Goal: Task Accomplishment & Management: Complete application form

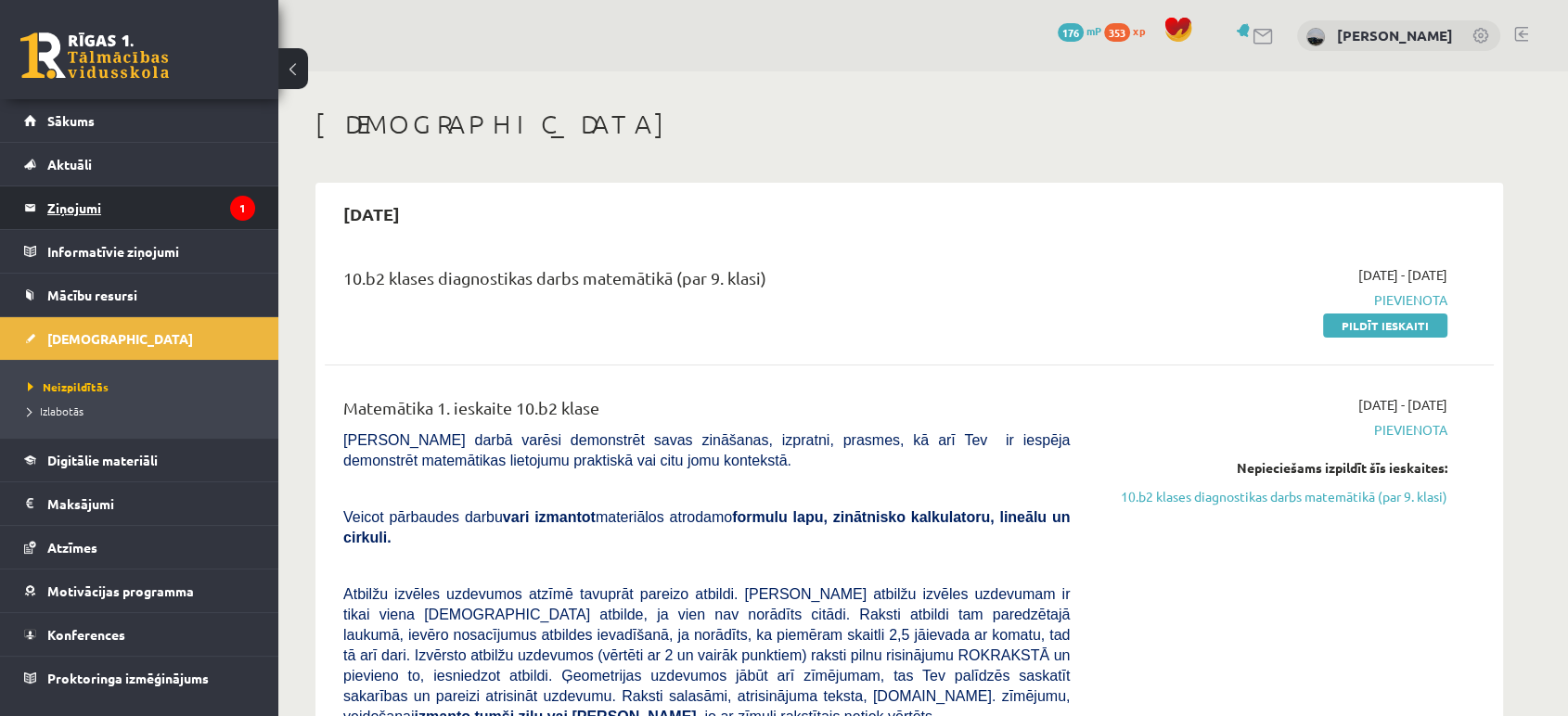
click at [111, 210] on legend "Ziņojumi 1" at bounding box center [152, 207] width 208 height 43
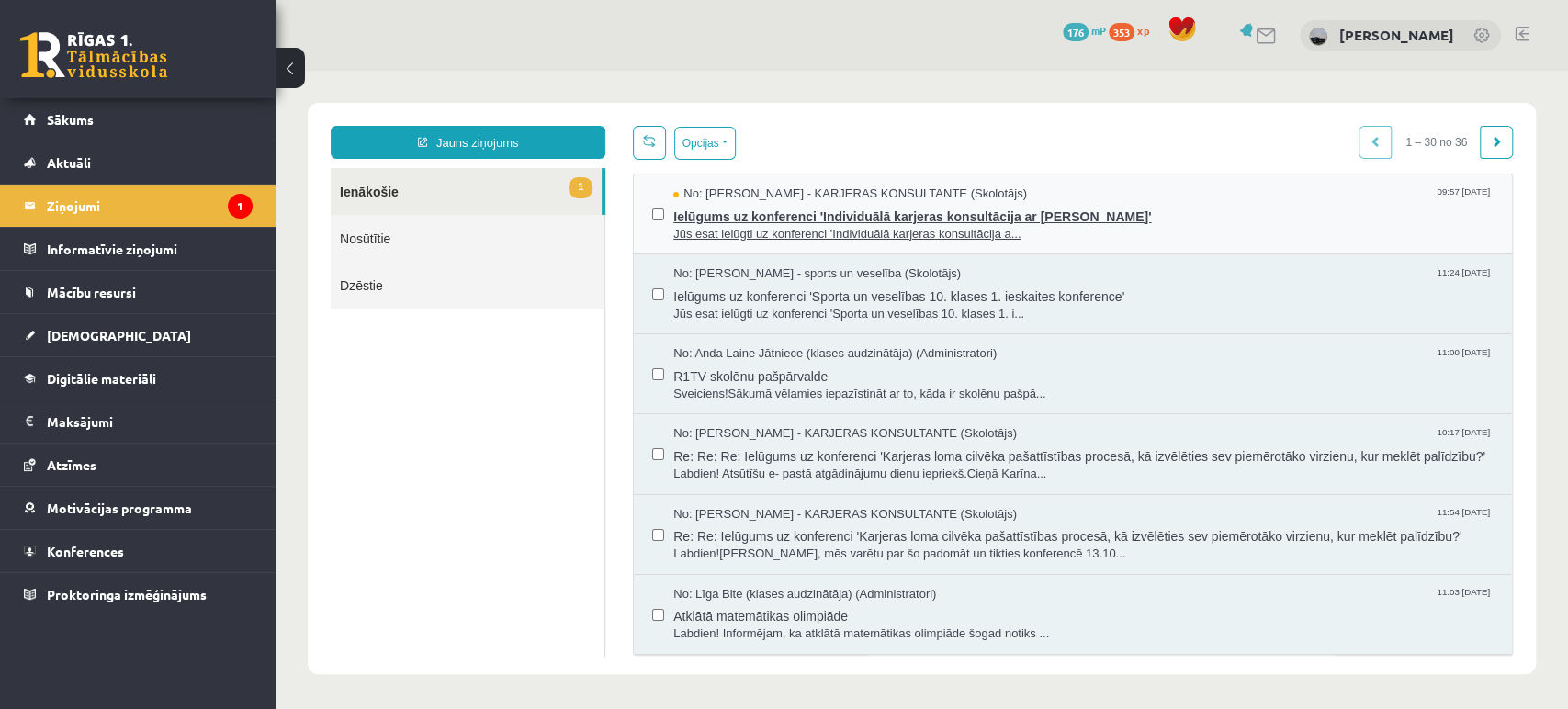
click at [981, 221] on span "Ielūgums uz konferenci 'Individuālā karjeras konsultācija ar Haroldu Zemišu'" at bounding box center [1083, 214] width 820 height 23
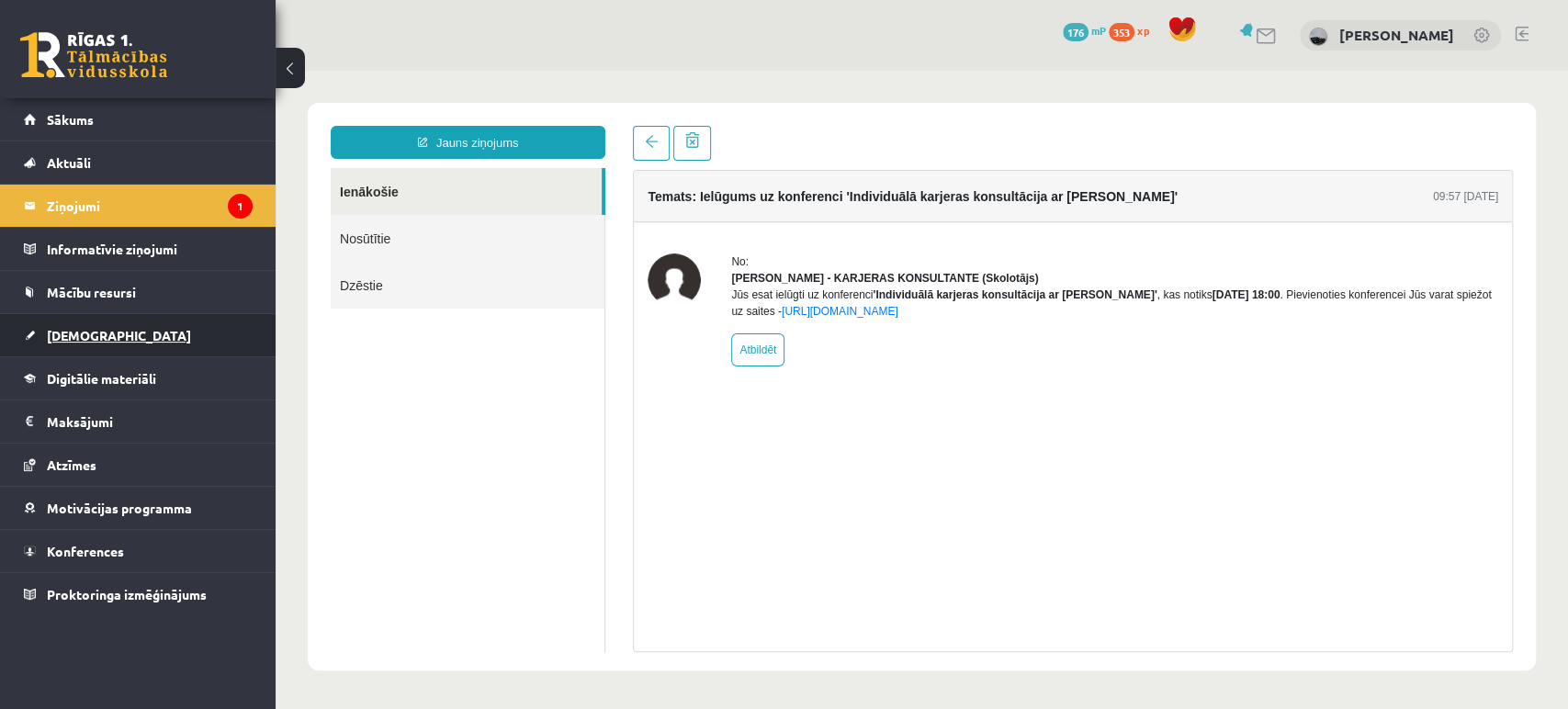
click at [108, 329] on link "[DEMOGRAPHIC_DATA]" at bounding box center [137, 335] width 229 height 42
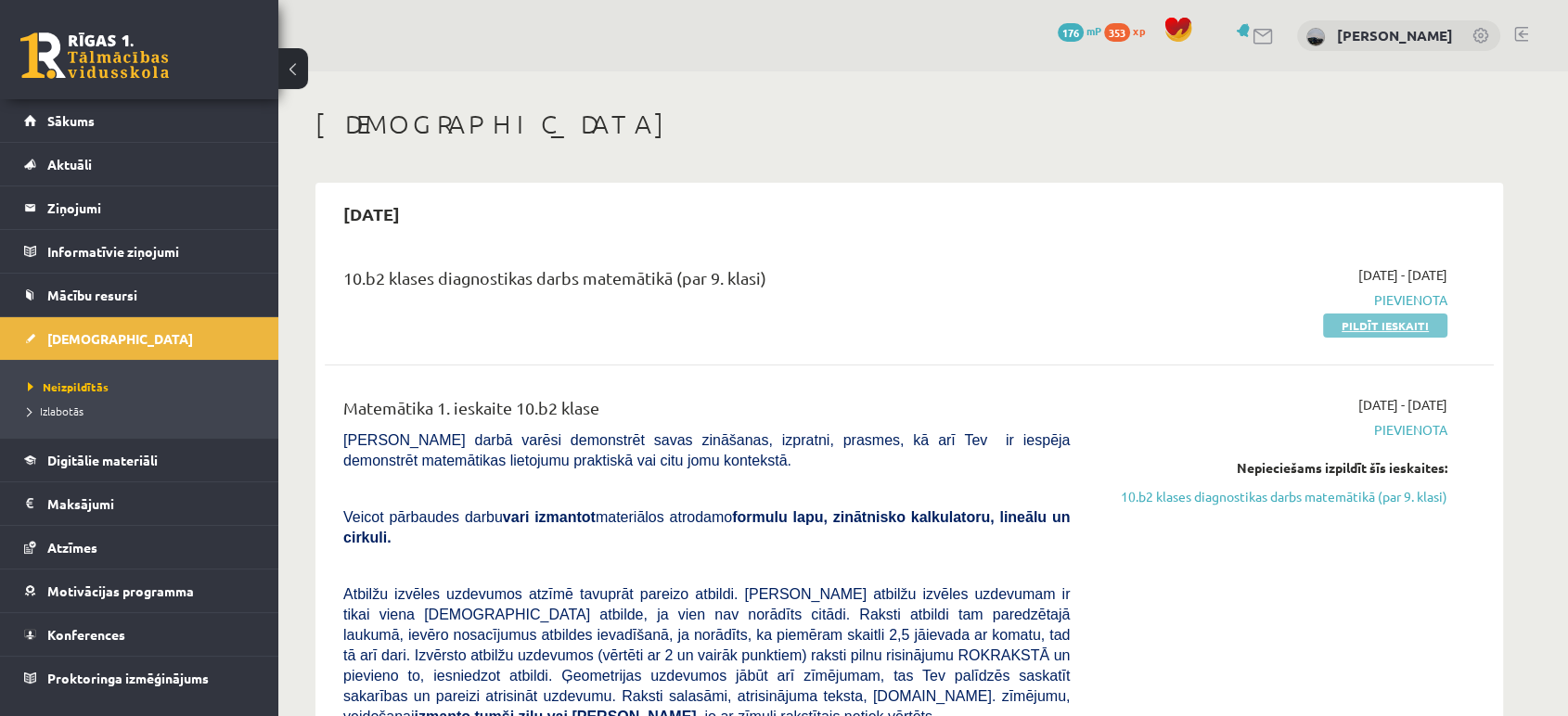
click at [1387, 318] on link "Pildīt ieskaiti" at bounding box center [1385, 325] width 124 height 24
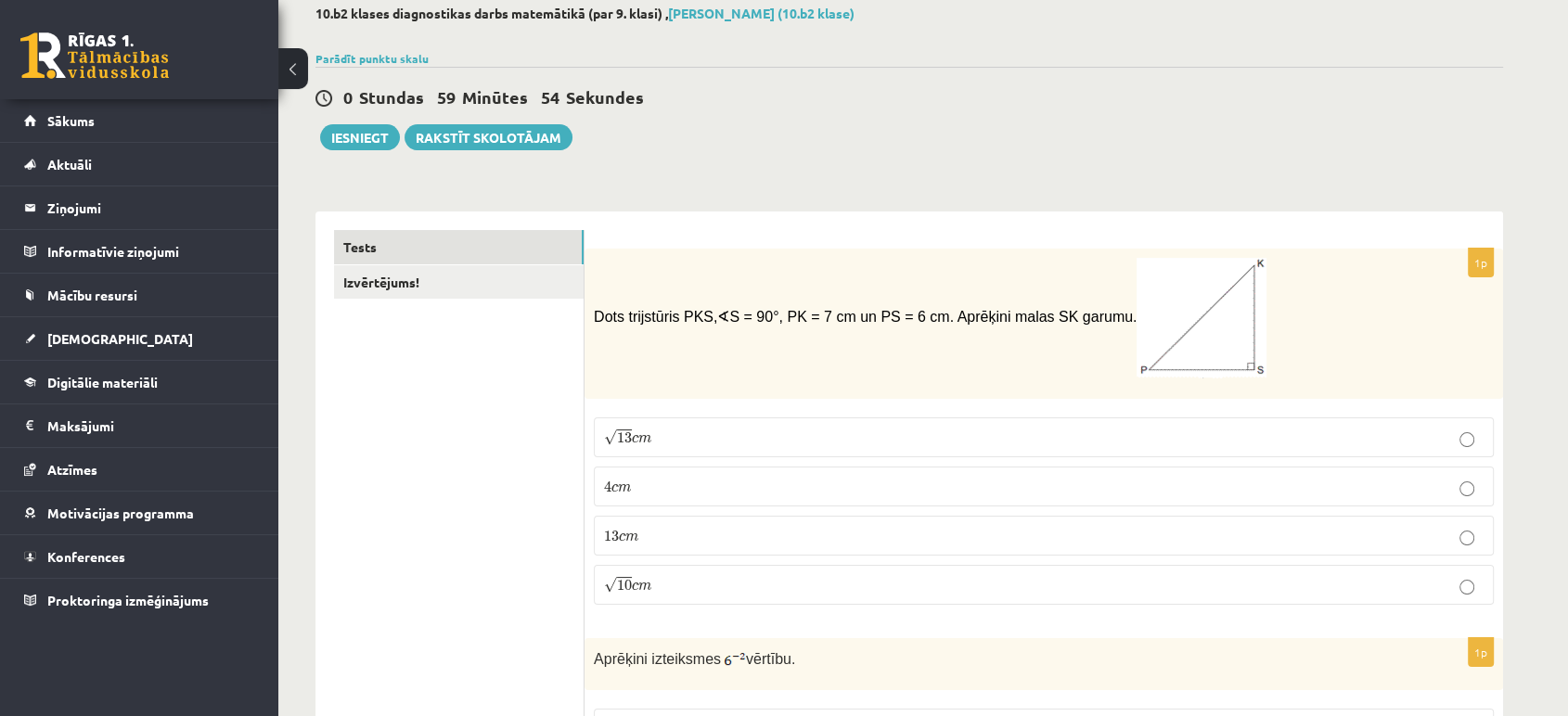
scroll to position [32, 0]
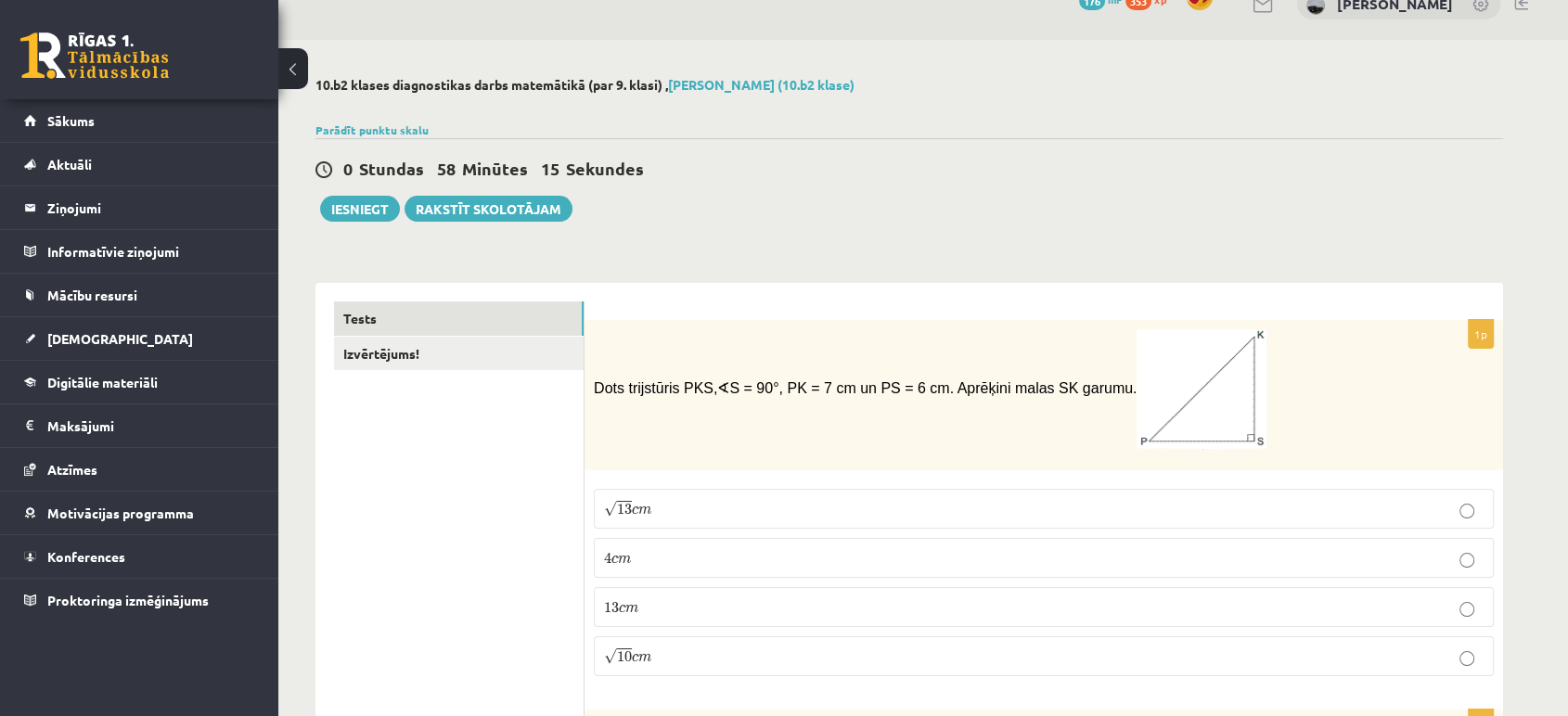
click at [836, 517] on p "√ 13 c m 13 c m" at bounding box center [1043, 509] width 880 height 20
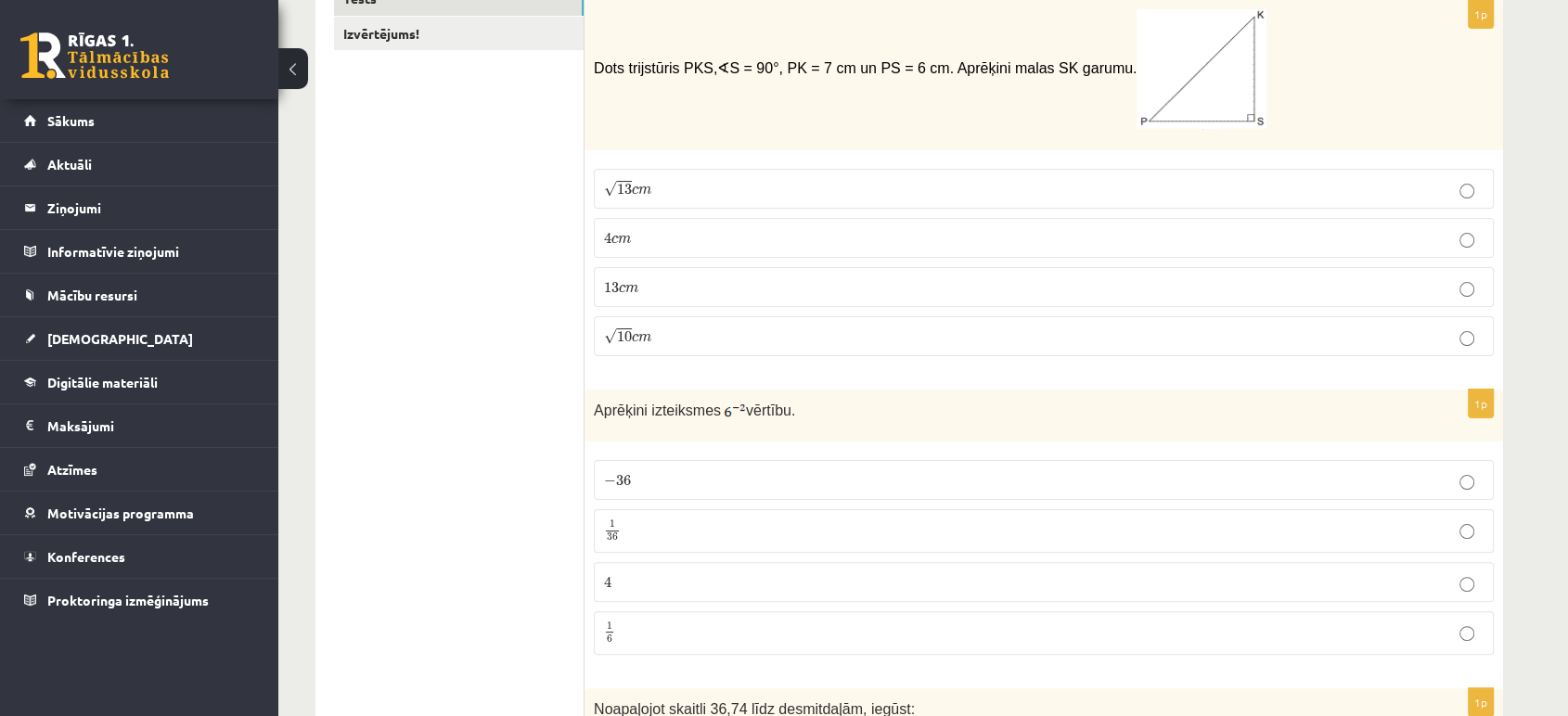
scroll to position [341, 0]
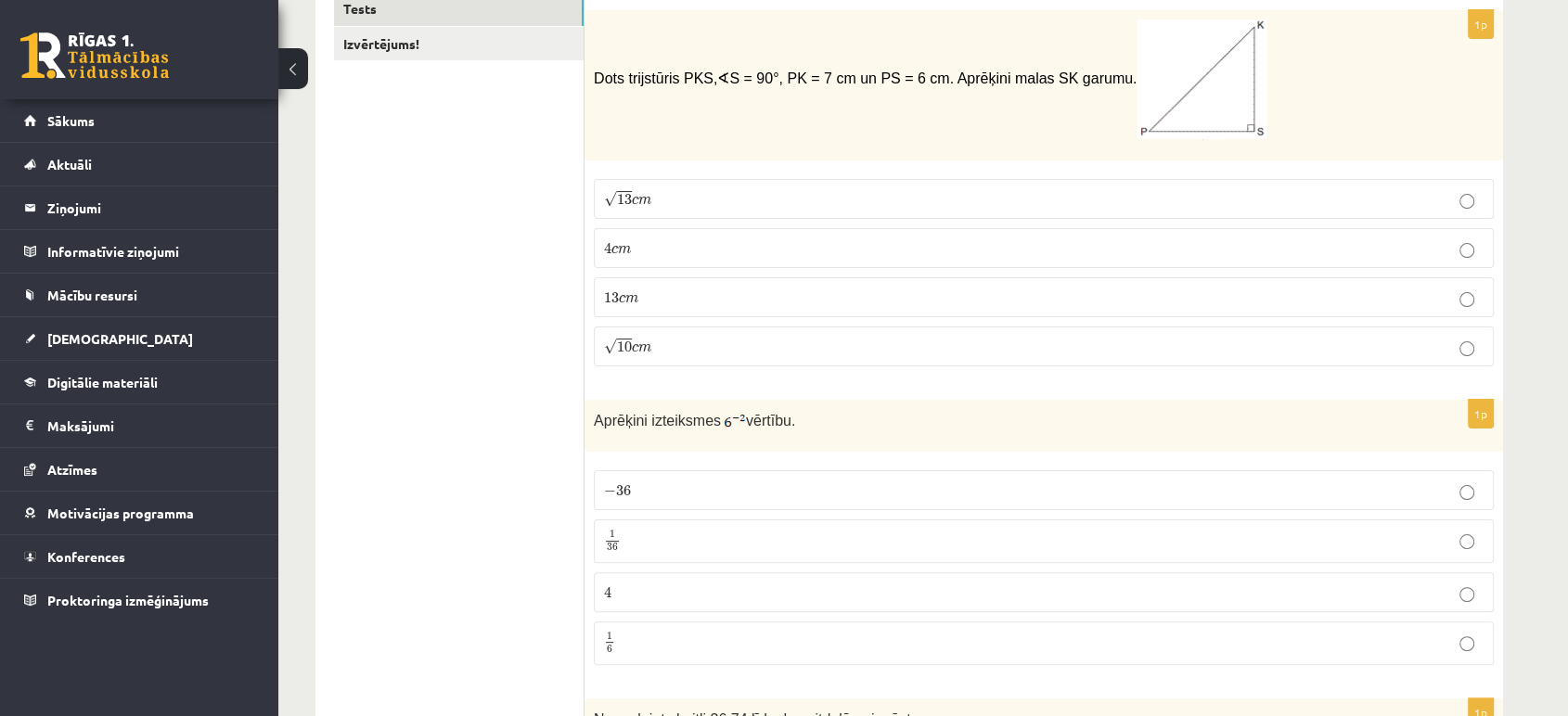
drag, startPoint x: 712, startPoint y: 535, endPoint x: 454, endPoint y: 523, distance: 258.3
click at [711, 536] on p "1 36 1 36" at bounding box center [1043, 540] width 880 height 23
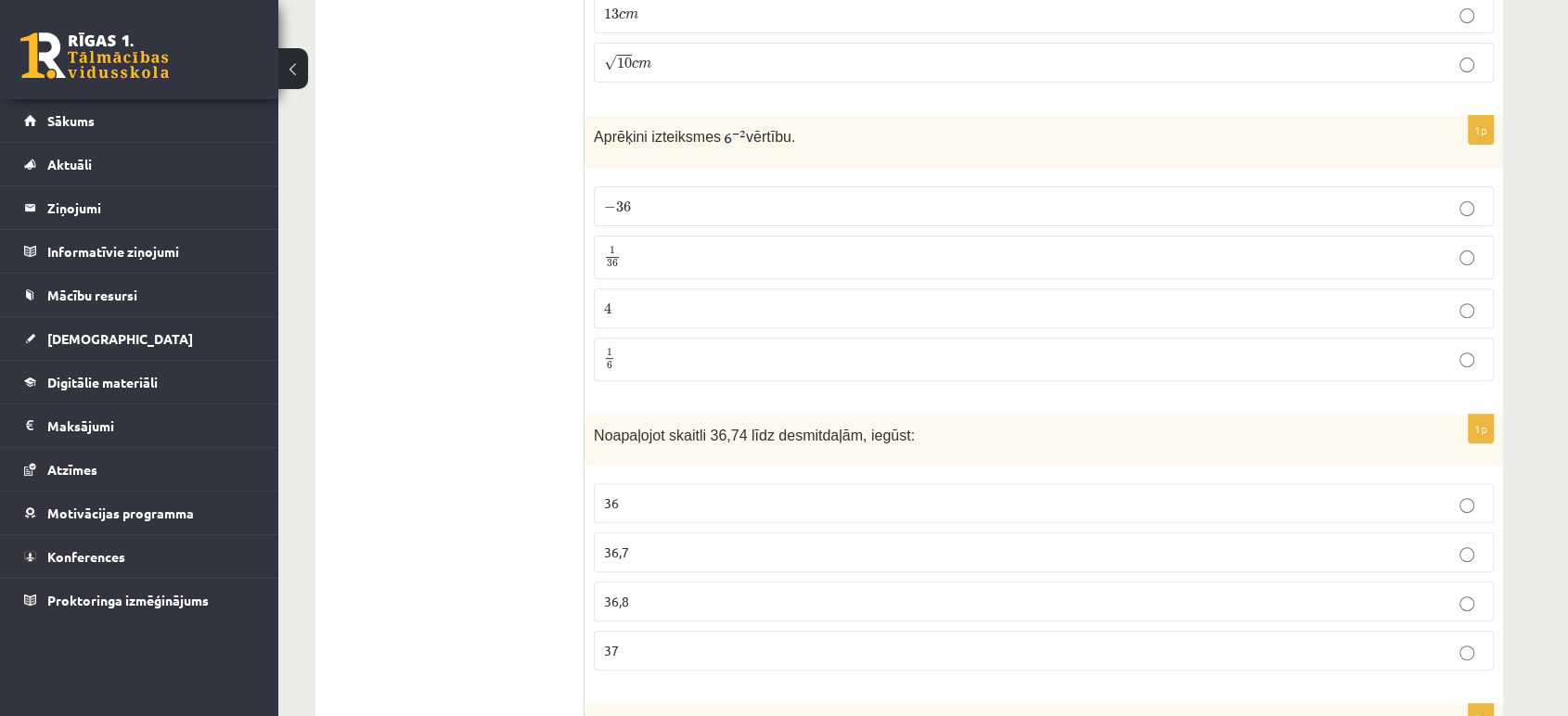
scroll to position [630, 0]
click at [663, 498] on p "36" at bounding box center [1043, 499] width 880 height 20
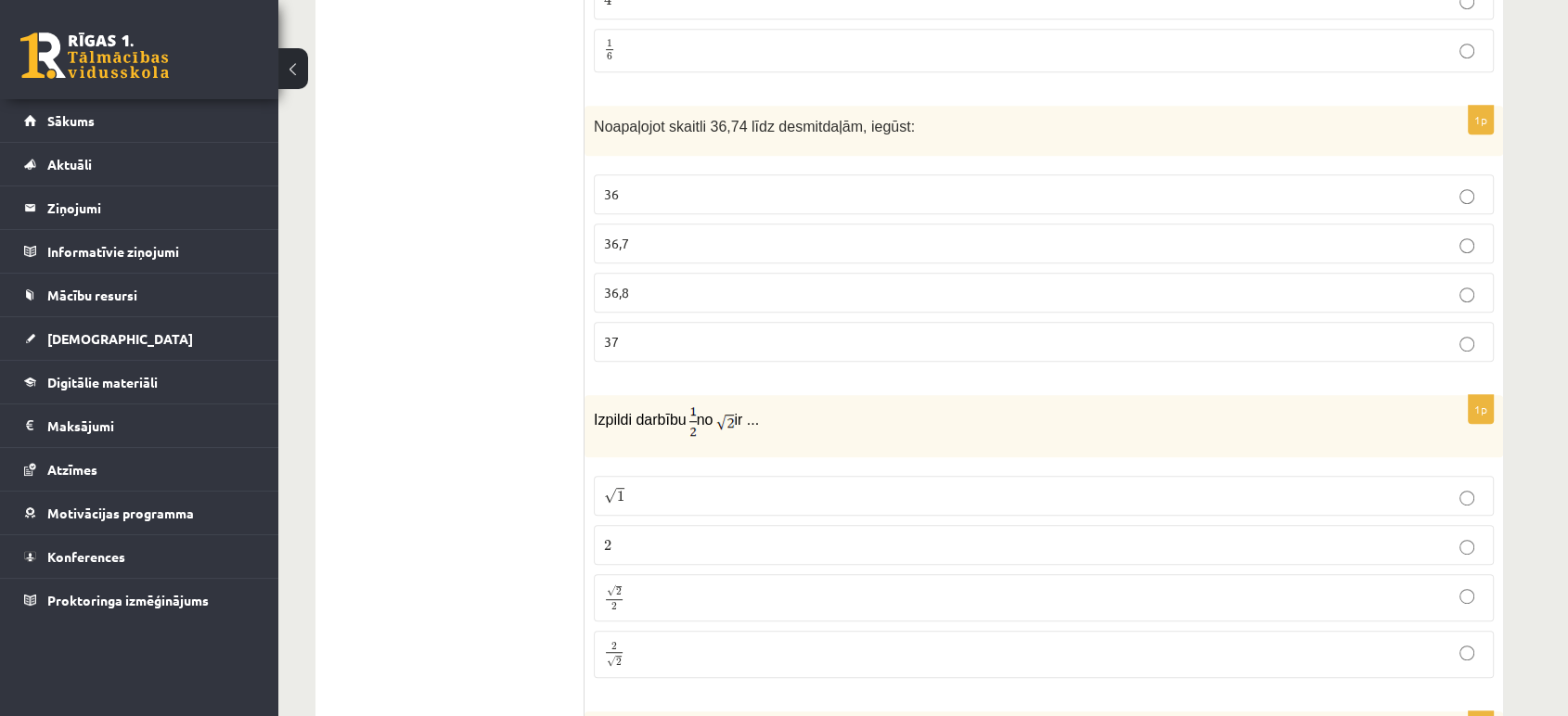
scroll to position [939, 0]
click at [657, 582] on p "√ 2 2 2 2" at bounding box center [1043, 593] width 880 height 27
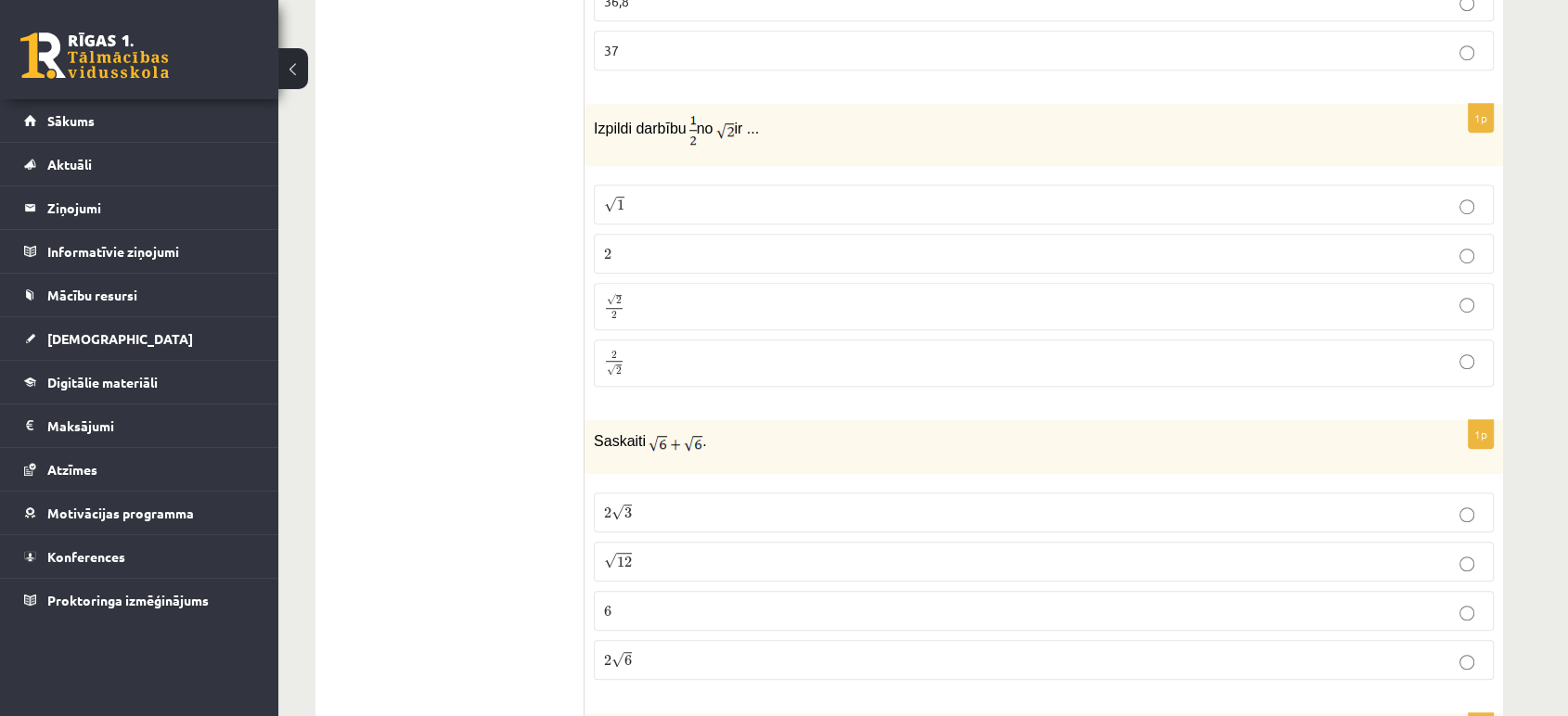
scroll to position [1228, 0]
click at [629, 554] on span "12" at bounding box center [624, 558] width 15 height 11
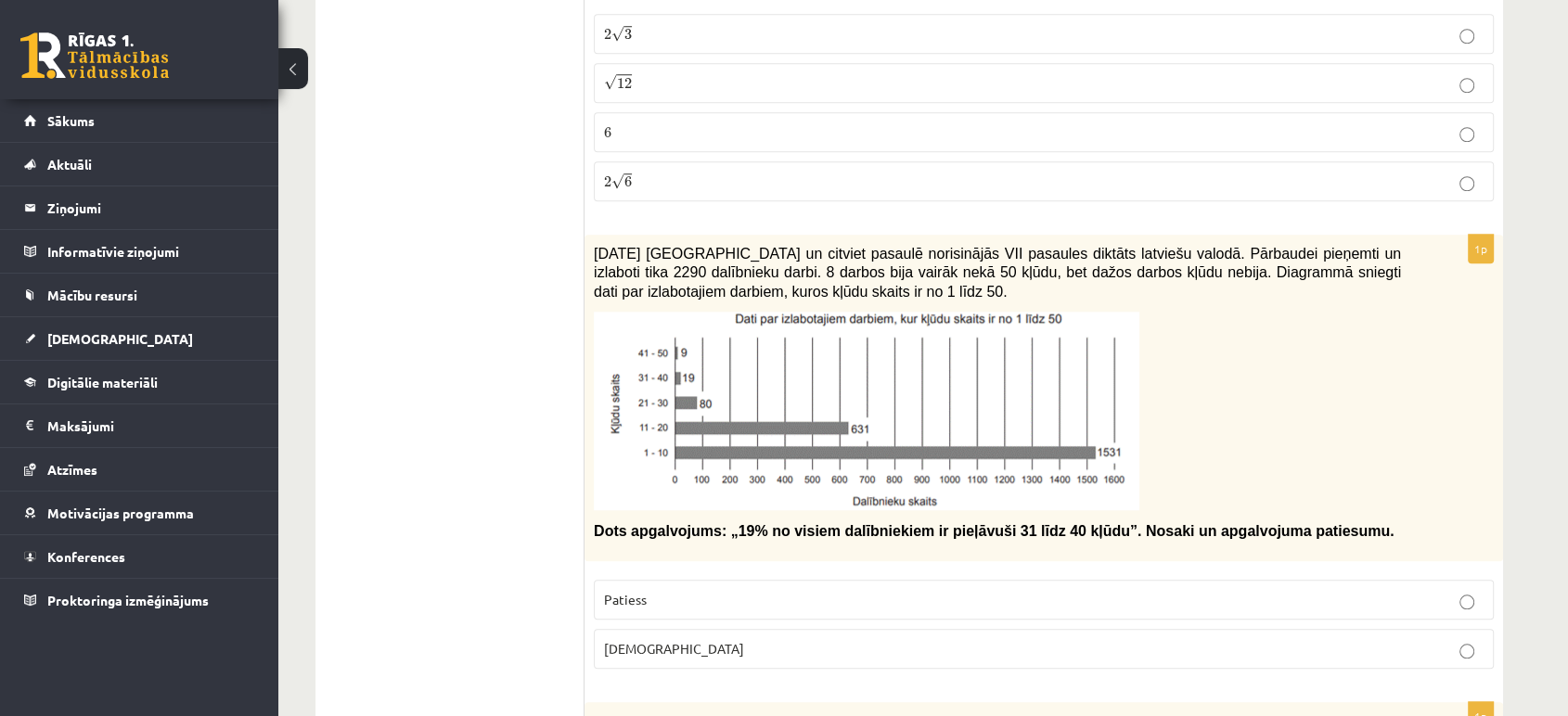
scroll to position [1702, 0]
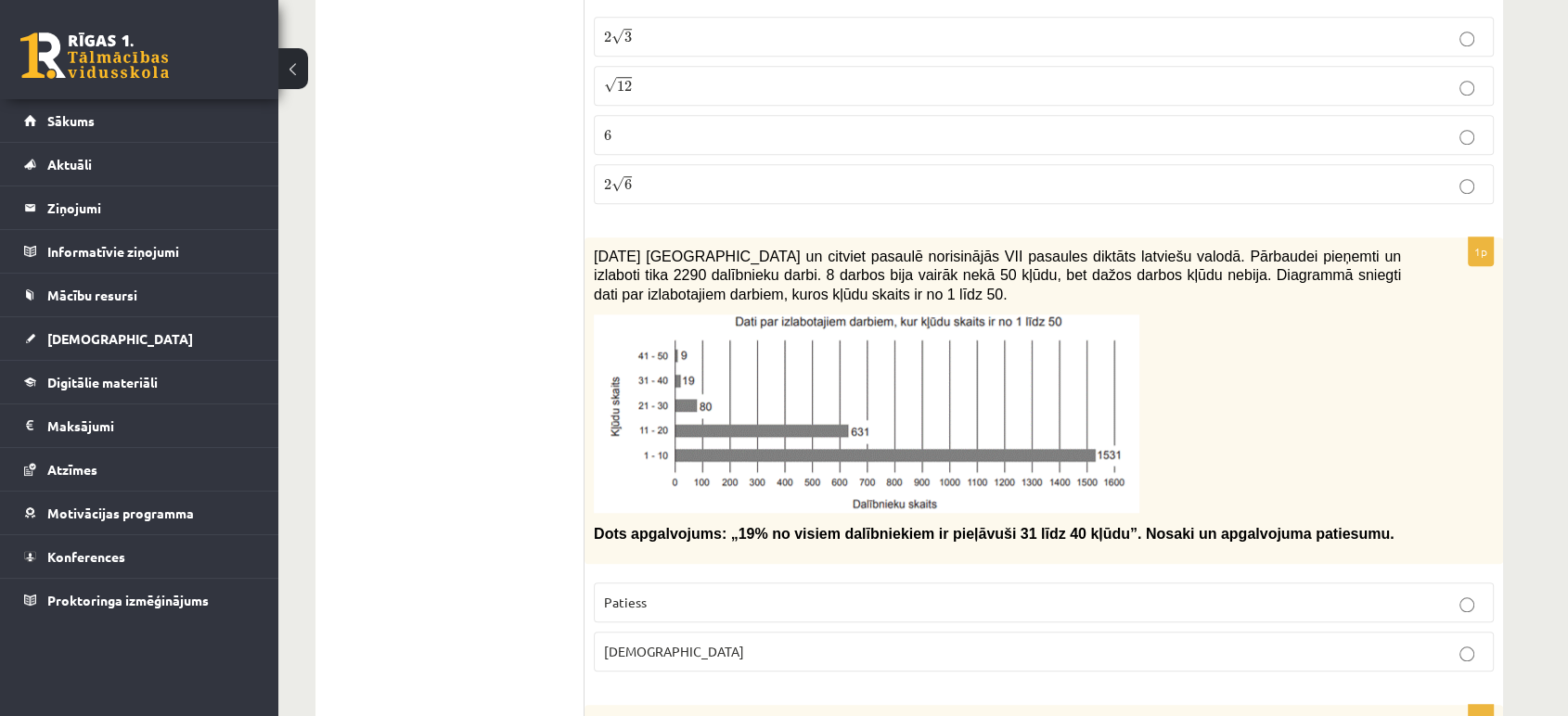
click at [660, 181] on p "2 √ 6 2 6" at bounding box center [1043, 184] width 880 height 20
drag, startPoint x: 794, startPoint y: 654, endPoint x: 722, endPoint y: 554, distance: 123.2
click at [792, 649] on p "Aplams" at bounding box center [1043, 652] width 880 height 20
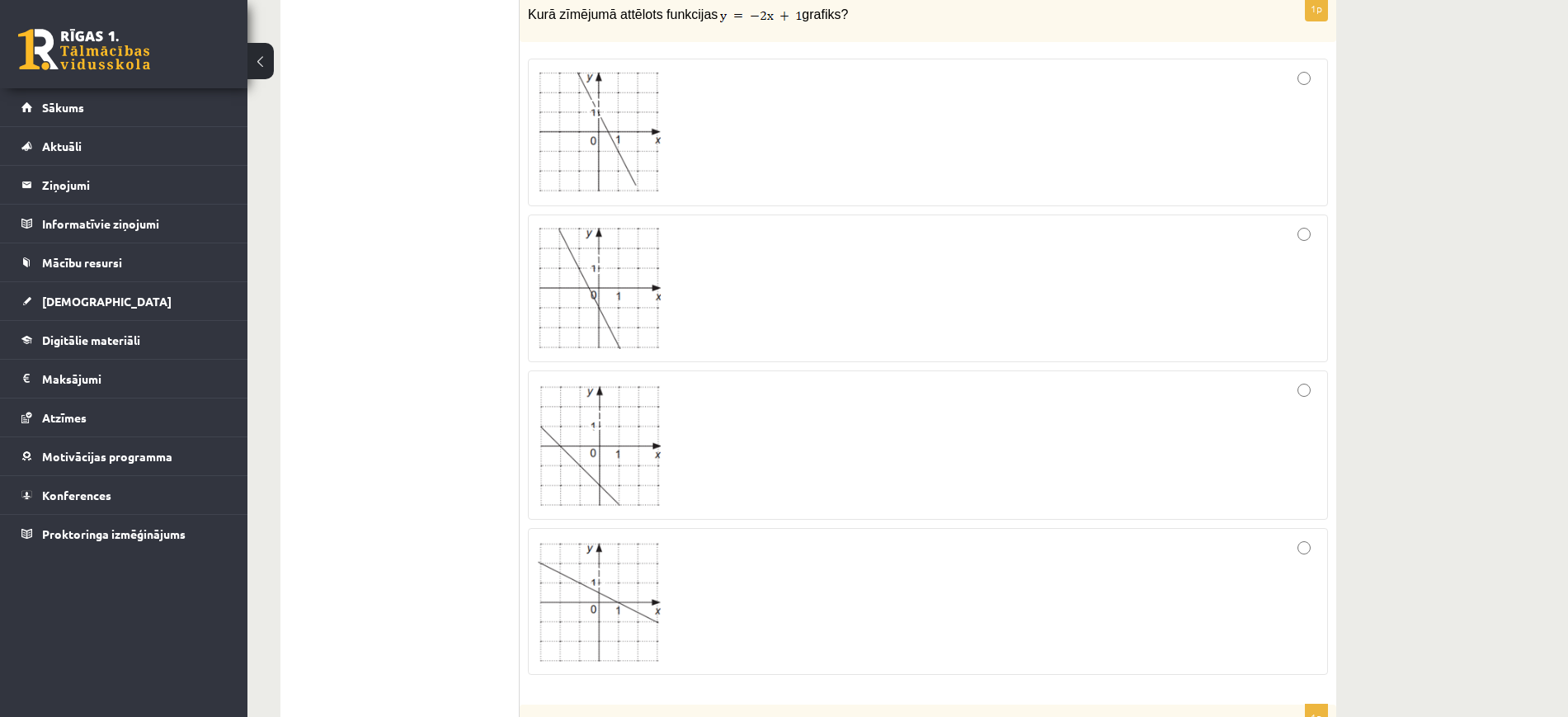
scroll to position [2146, 0]
click at [630, 130] on img at bounding box center [599, 131] width 123 height 122
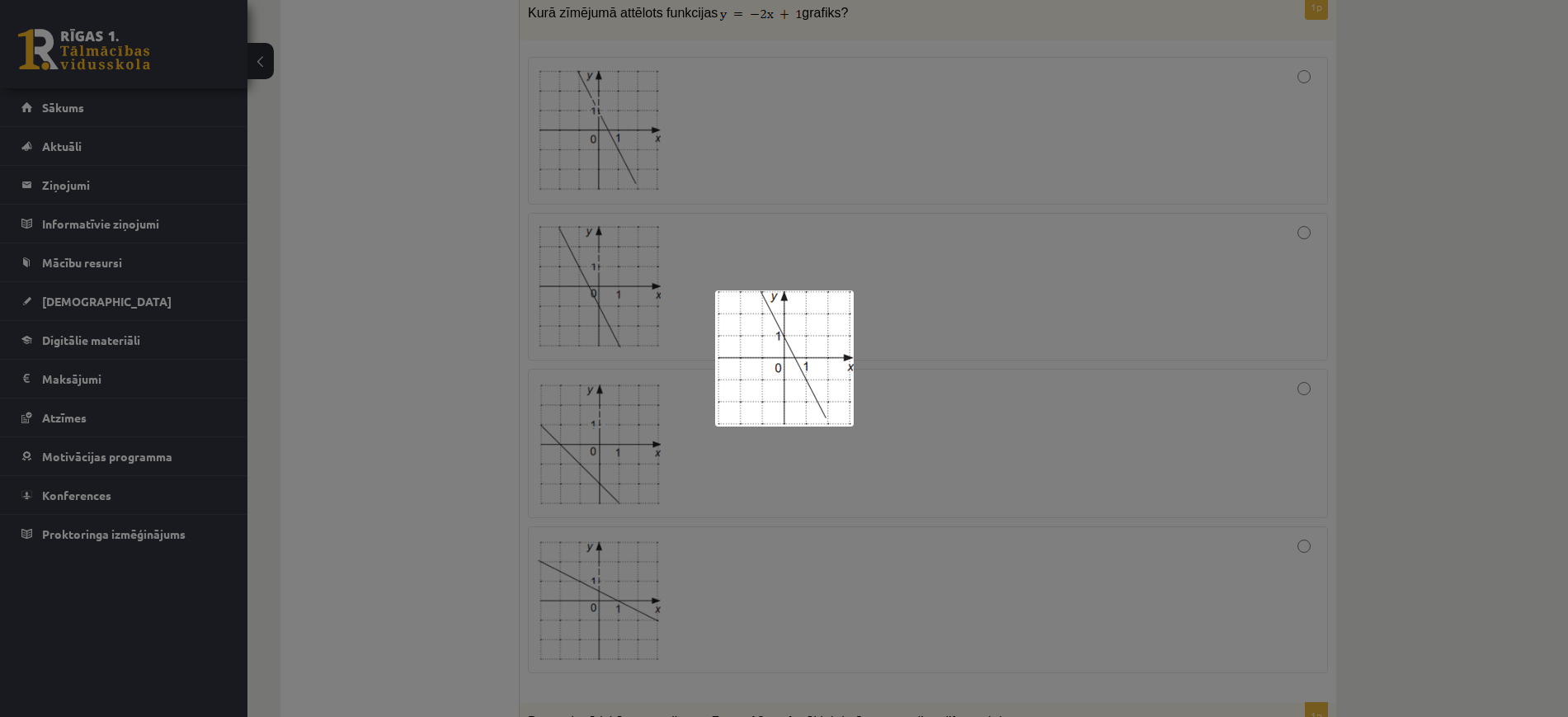
drag, startPoint x: 908, startPoint y: 296, endPoint x: 935, endPoint y: 286, distance: 28.8
click at [909, 296] on div at bounding box center [784, 358] width 1568 height 717
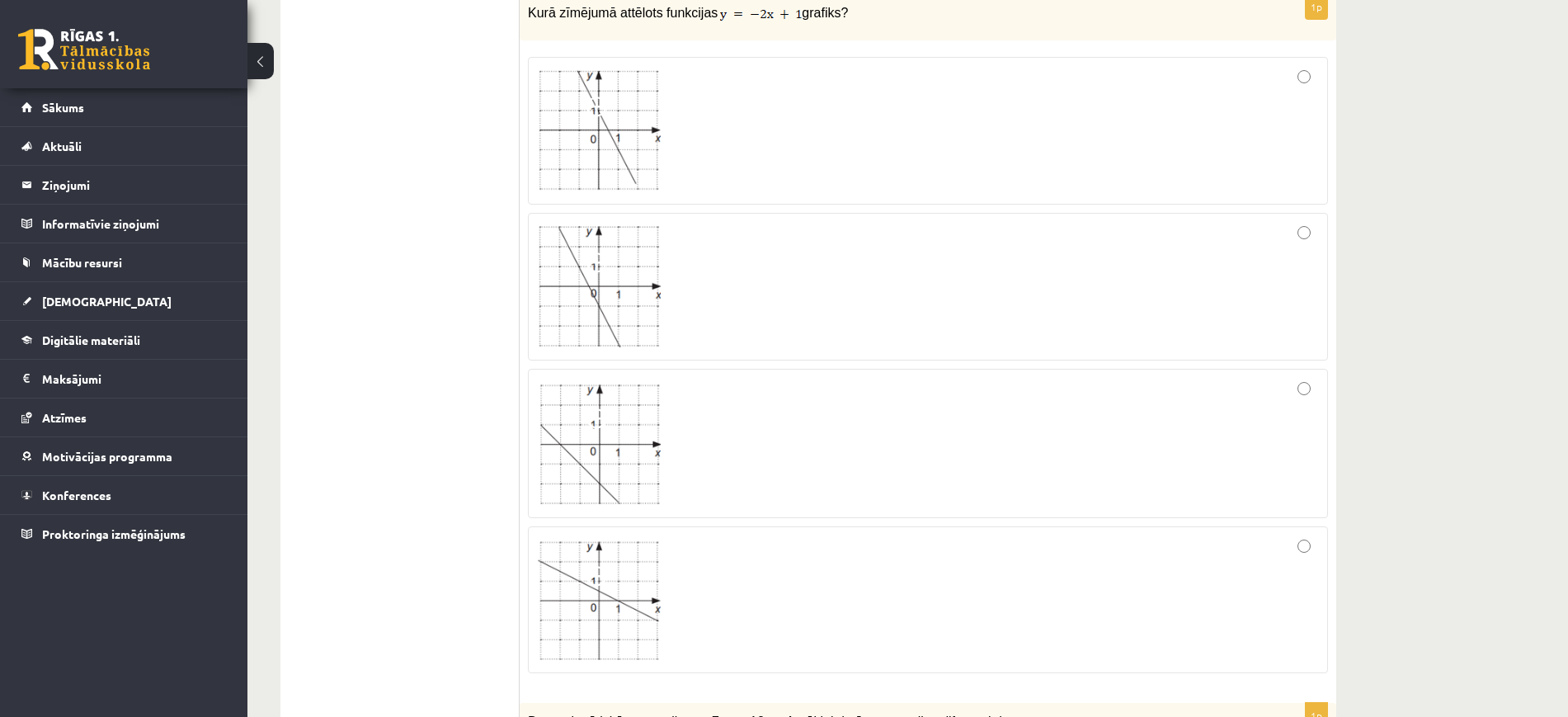
click at [1281, 120] on div at bounding box center [928, 131] width 782 height 130
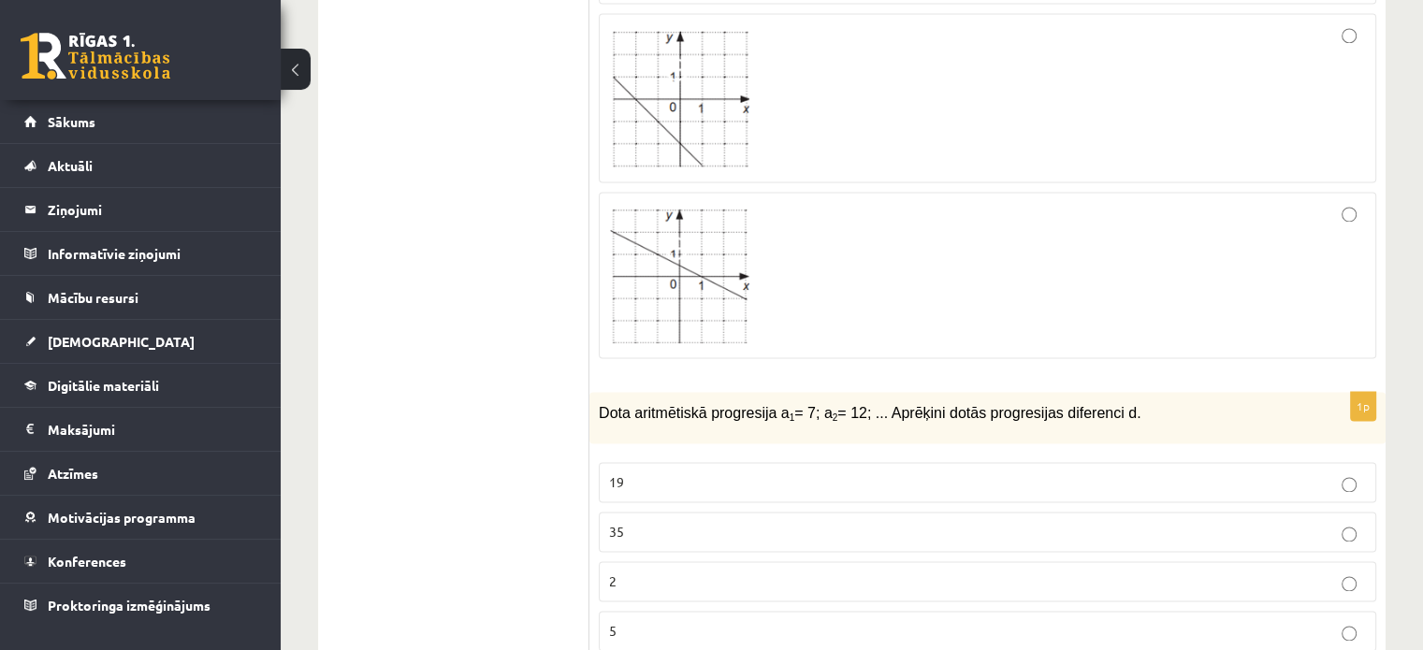
scroll to position [2867, 0]
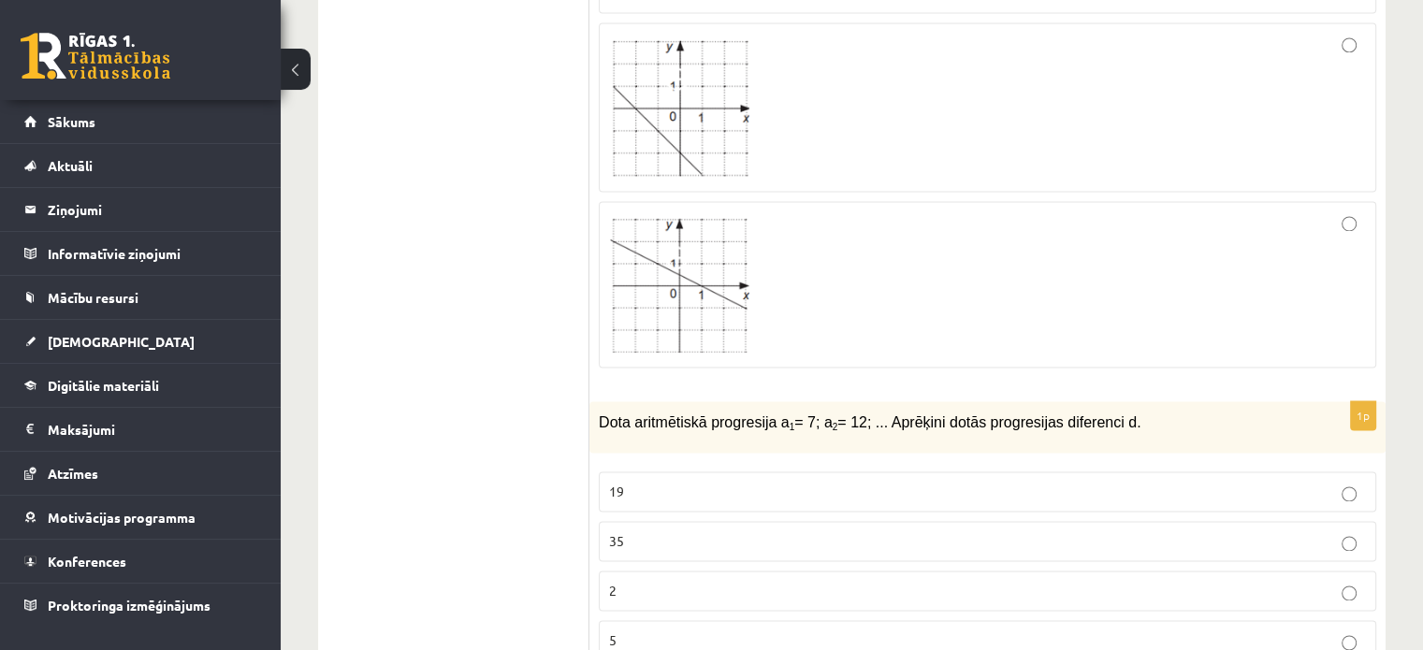
click at [1003, 630] on p "5" at bounding box center [987, 640] width 757 height 20
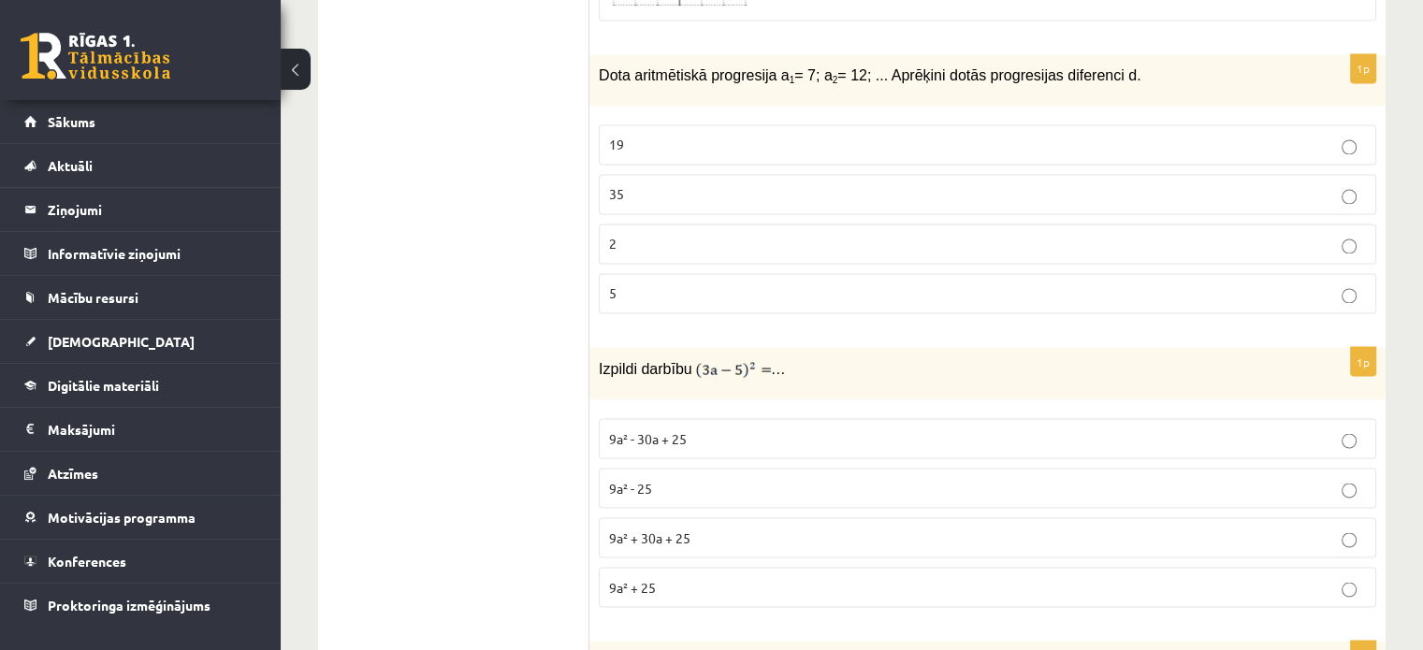
scroll to position [3148, 0]
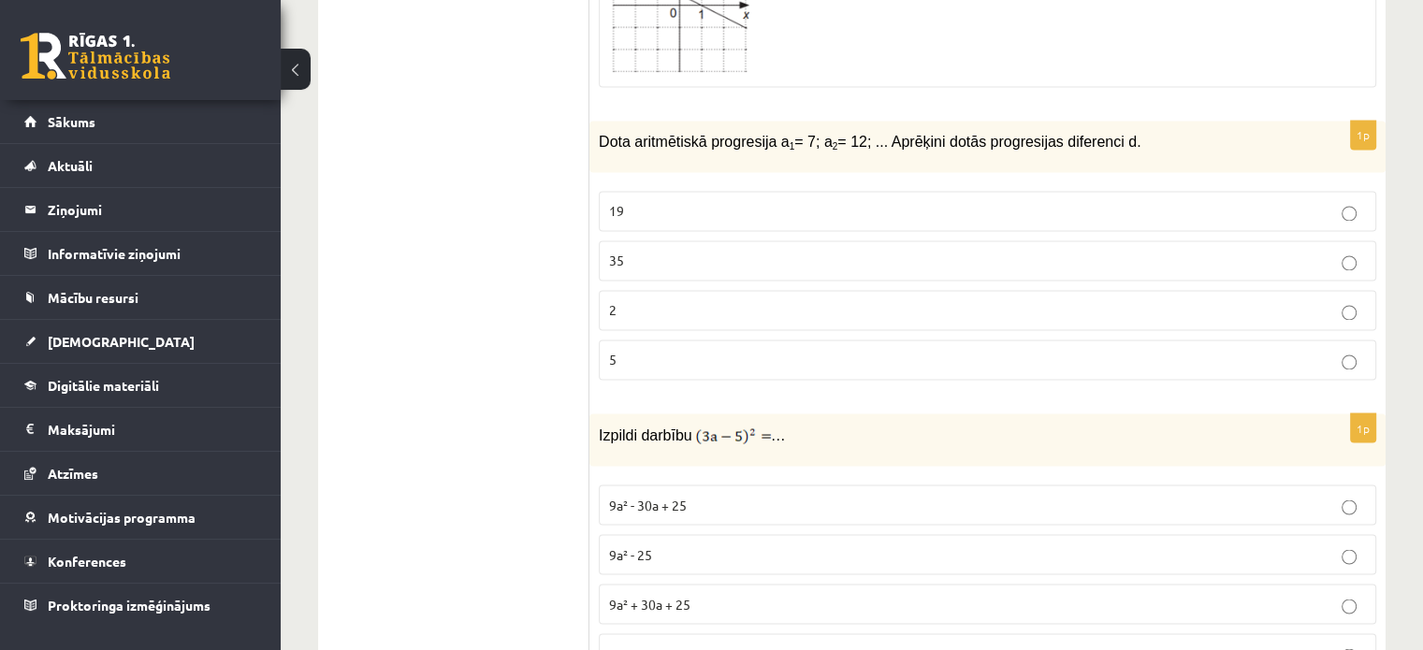
click at [1122, 423] on p "Izpildi darbību …" at bounding box center [941, 434] width 684 height 22
click at [703, 495] on p "9a² - 30a + 25" at bounding box center [987, 505] width 757 height 20
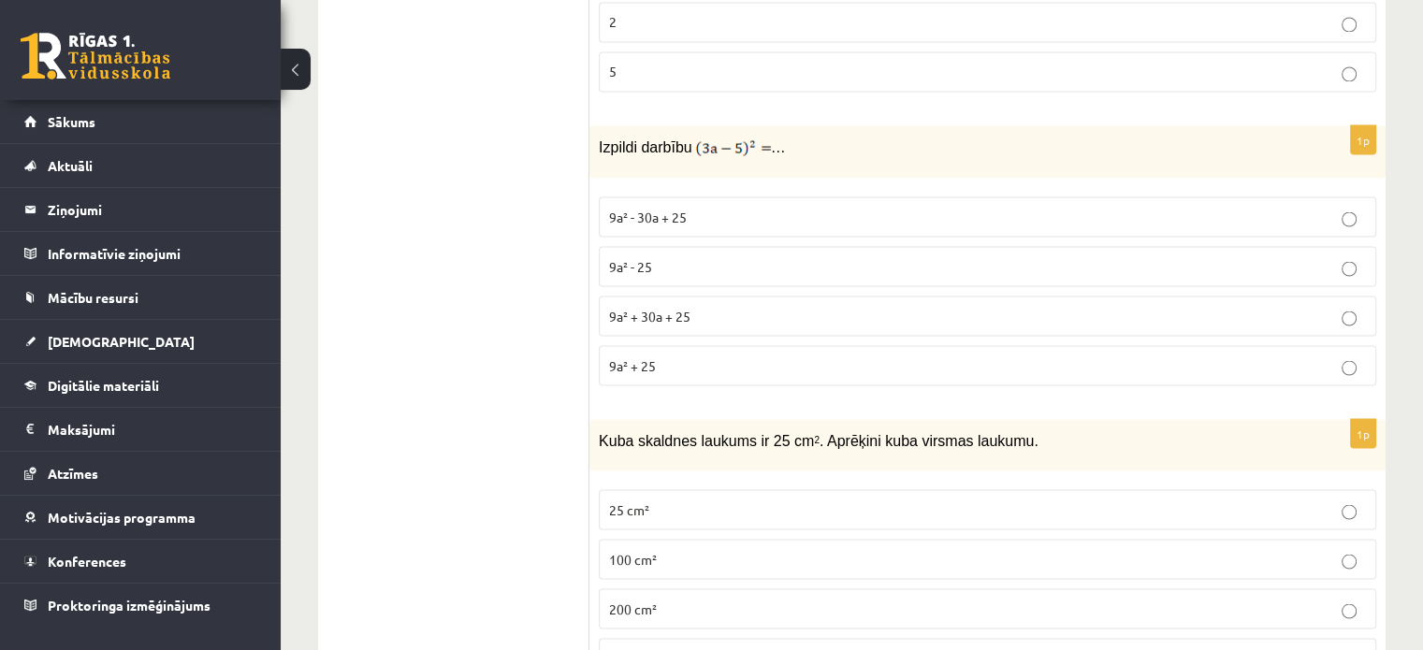
scroll to position [3428, 0]
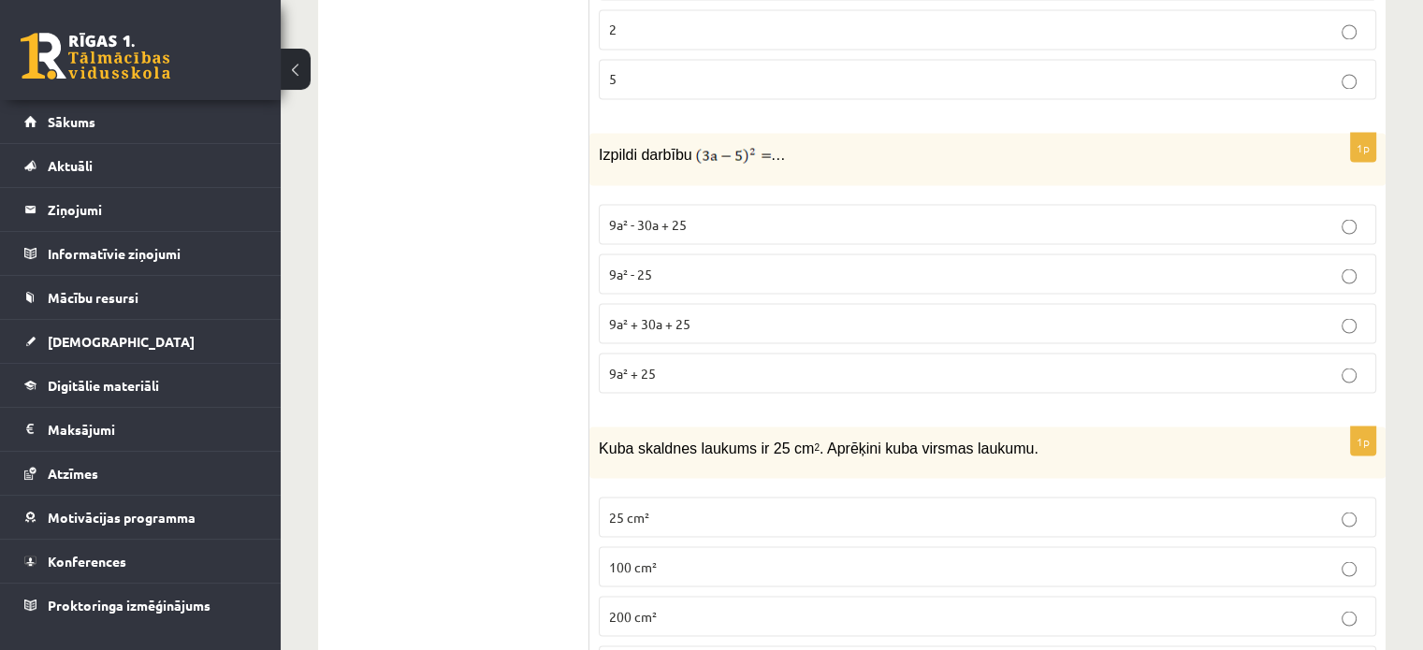
drag, startPoint x: 664, startPoint y: 630, endPoint x: 583, endPoint y: 492, distance: 159.8
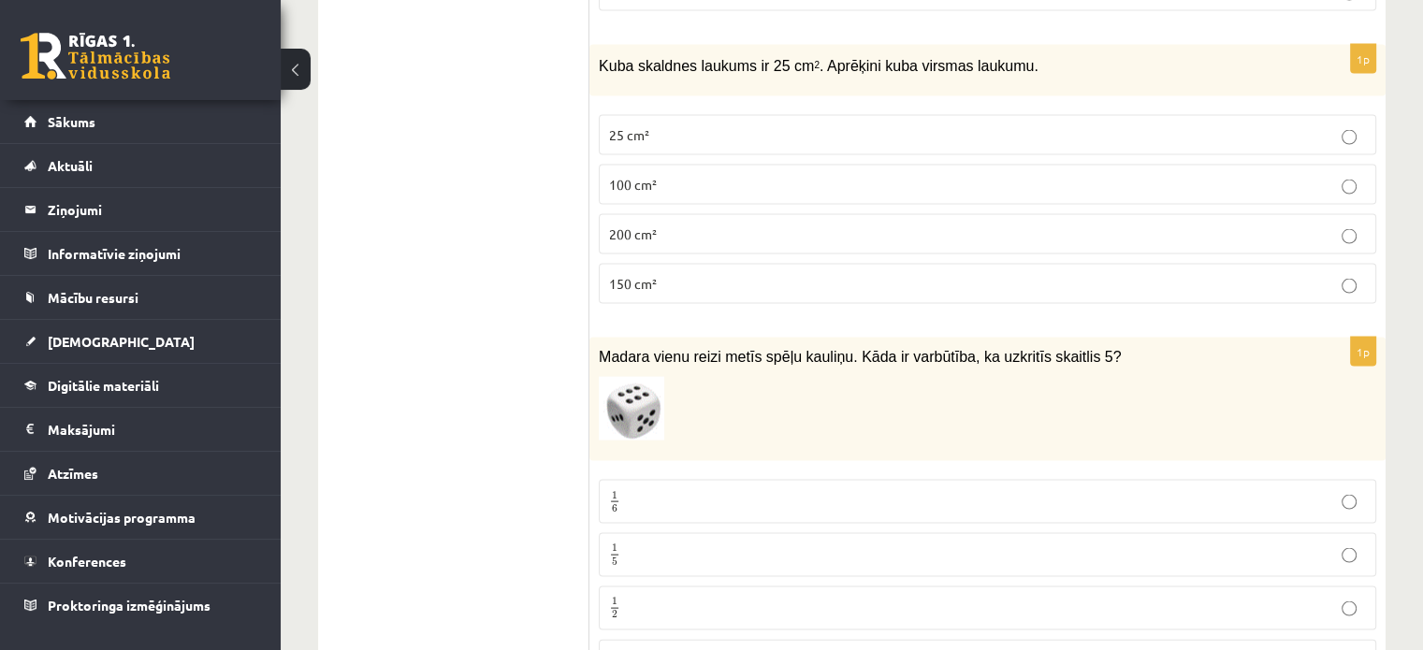
scroll to position [3802, 0]
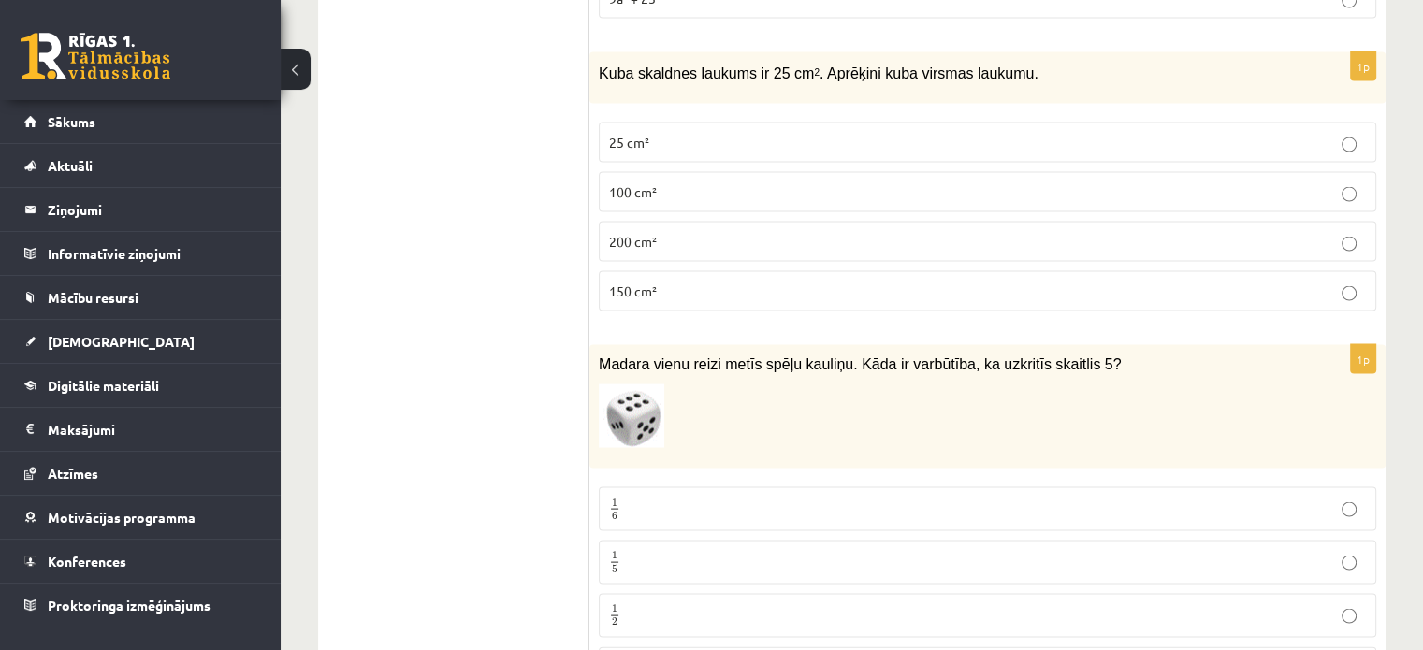
click at [696, 498] on p "1 6 1 6" at bounding box center [987, 509] width 757 height 23
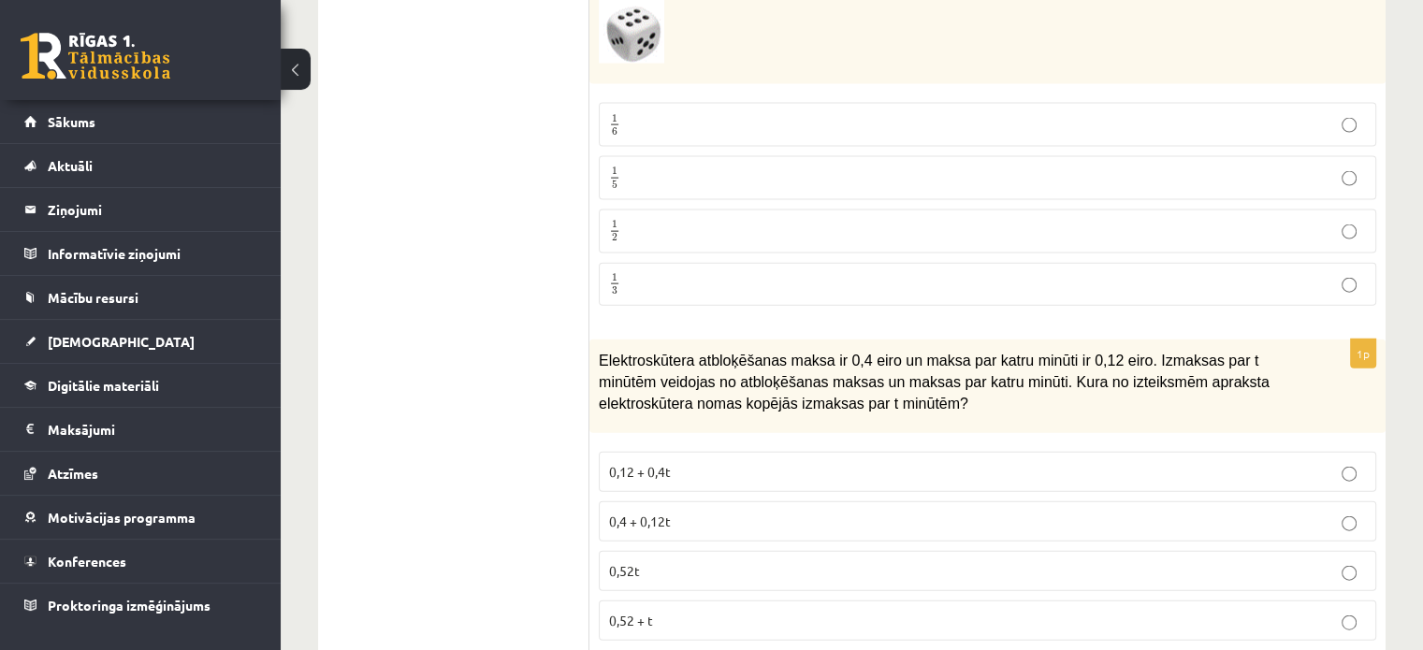
scroll to position [4177, 0]
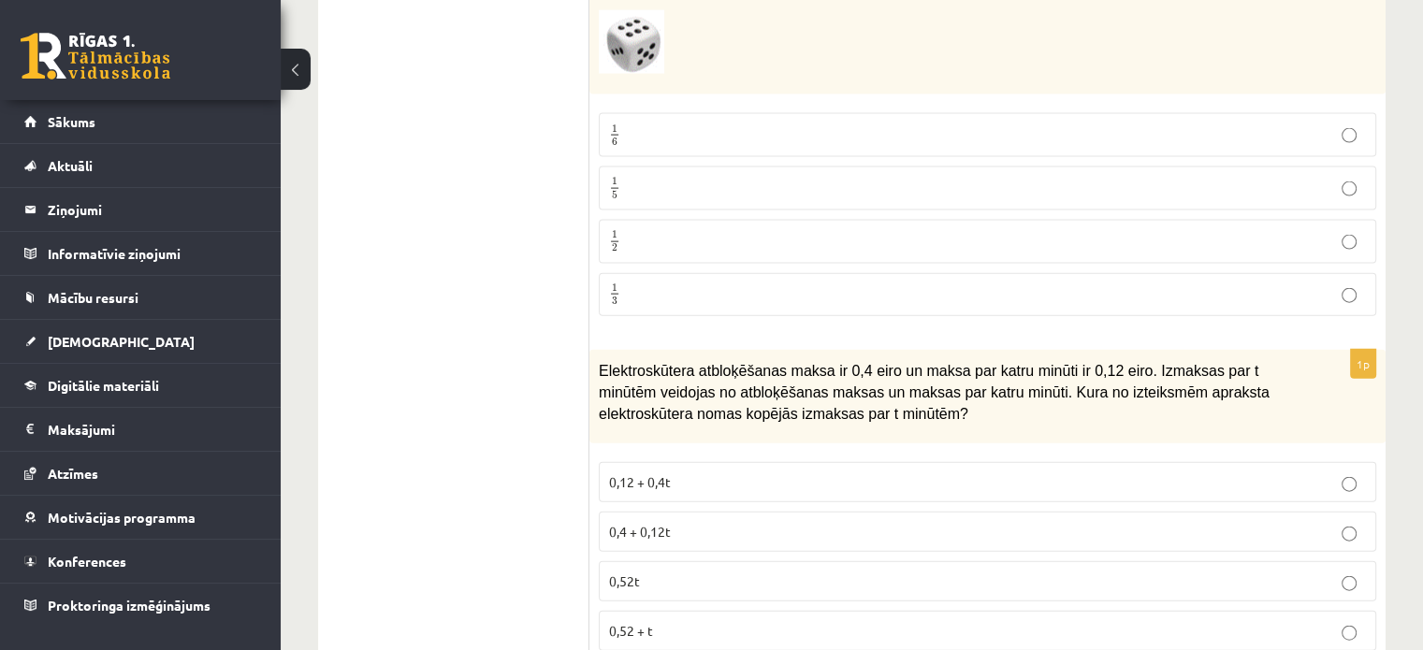
click at [793, 522] on p "0,4 + 0,12t" at bounding box center [987, 532] width 757 height 20
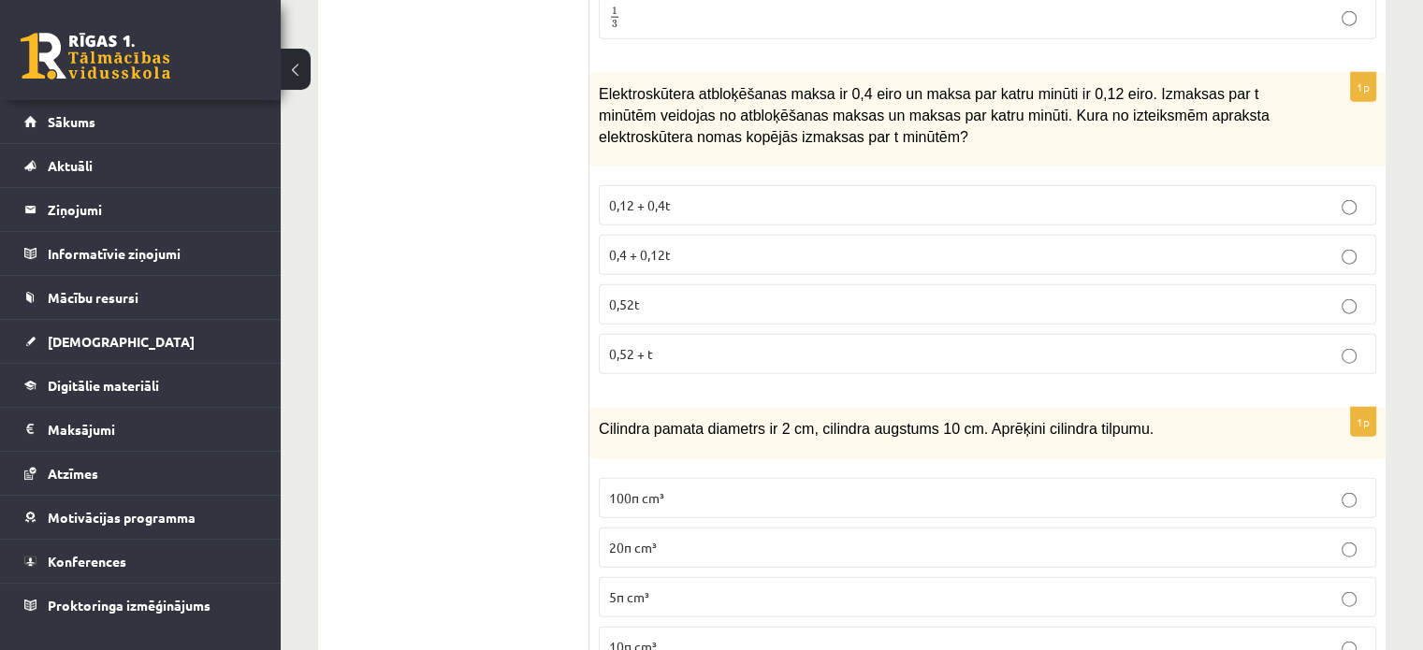
scroll to position [4457, 0]
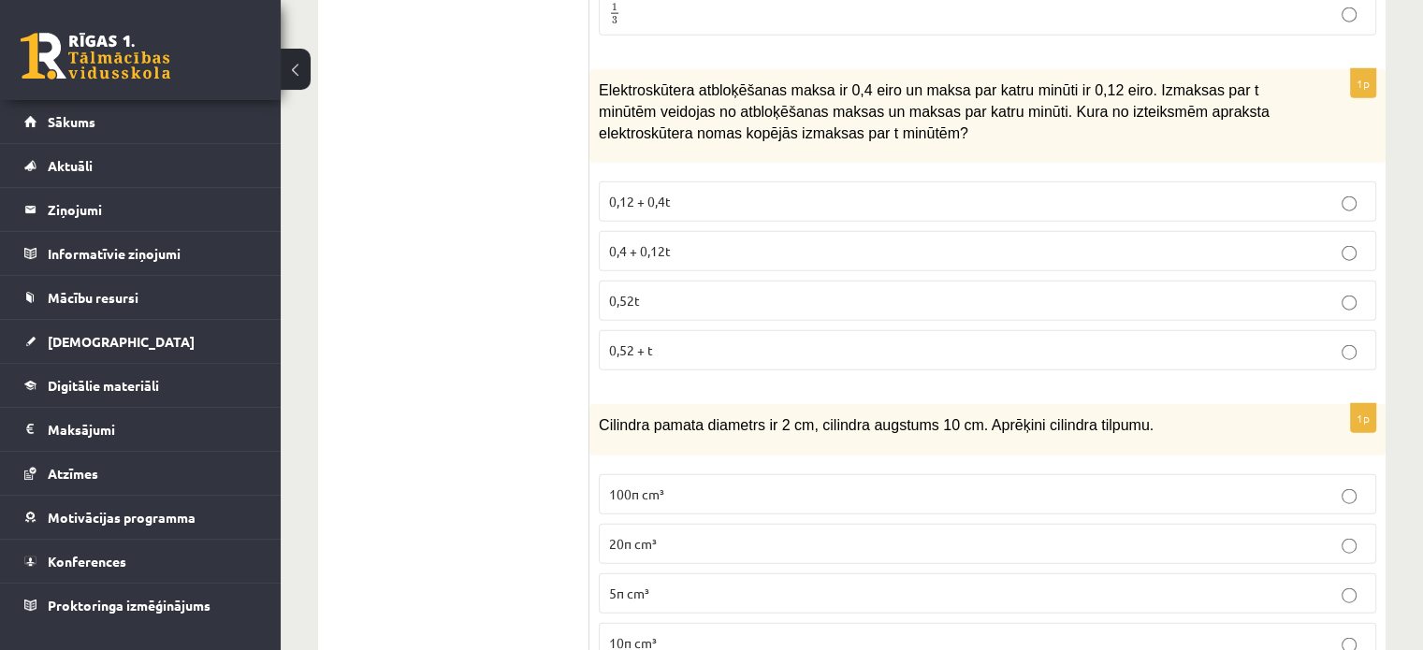
click at [648, 634] on span "10π cm³" at bounding box center [633, 642] width 48 height 17
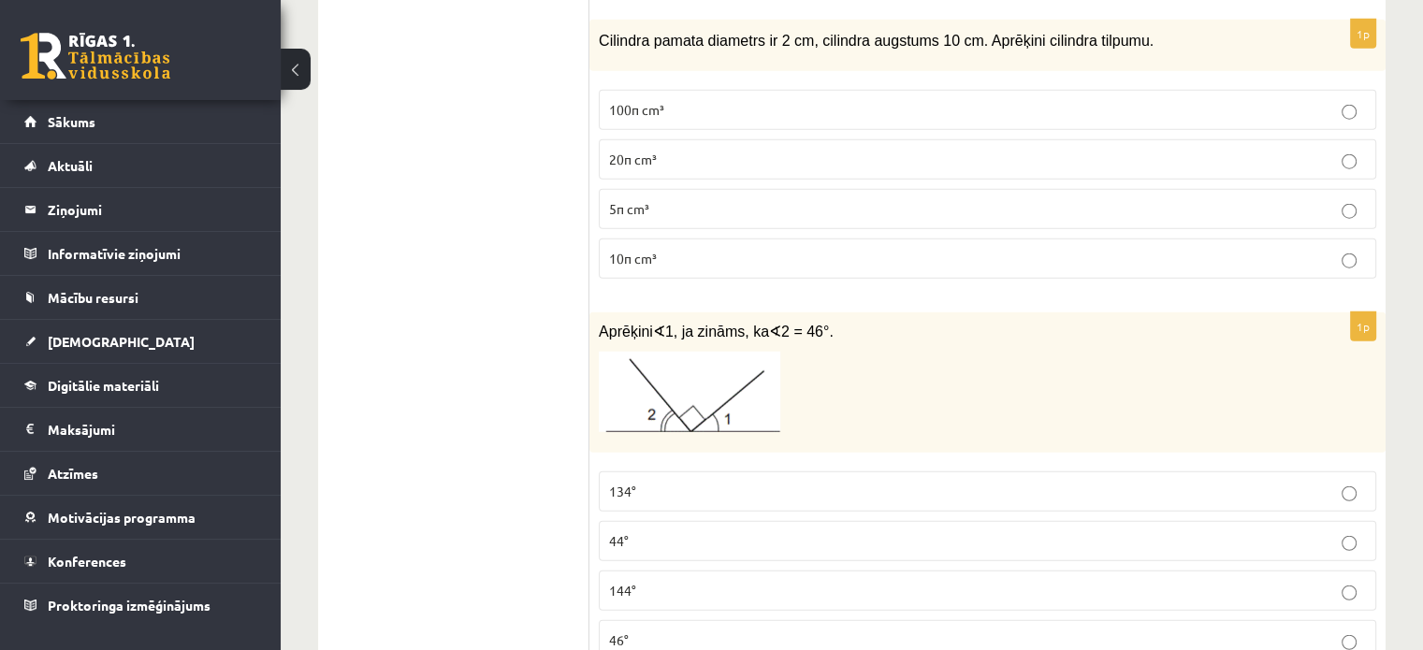
scroll to position [4831, 0]
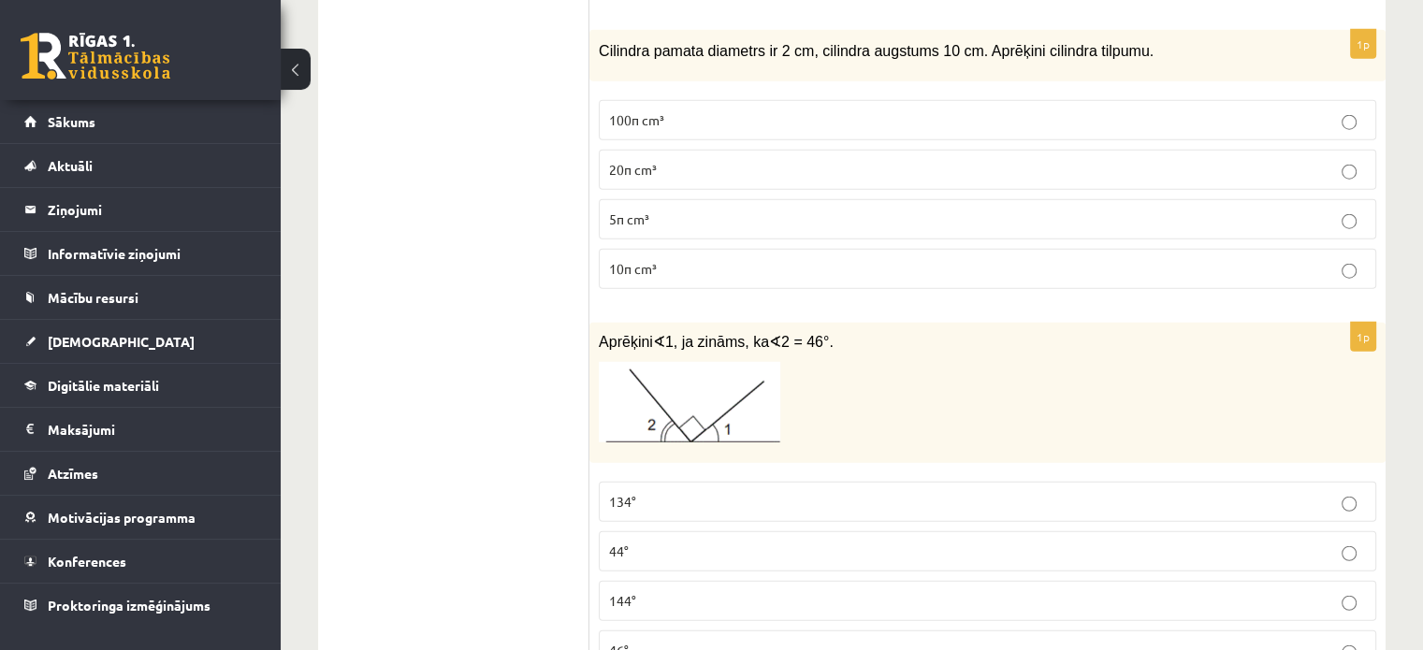
click at [659, 542] on p "44°" at bounding box center [987, 552] width 757 height 20
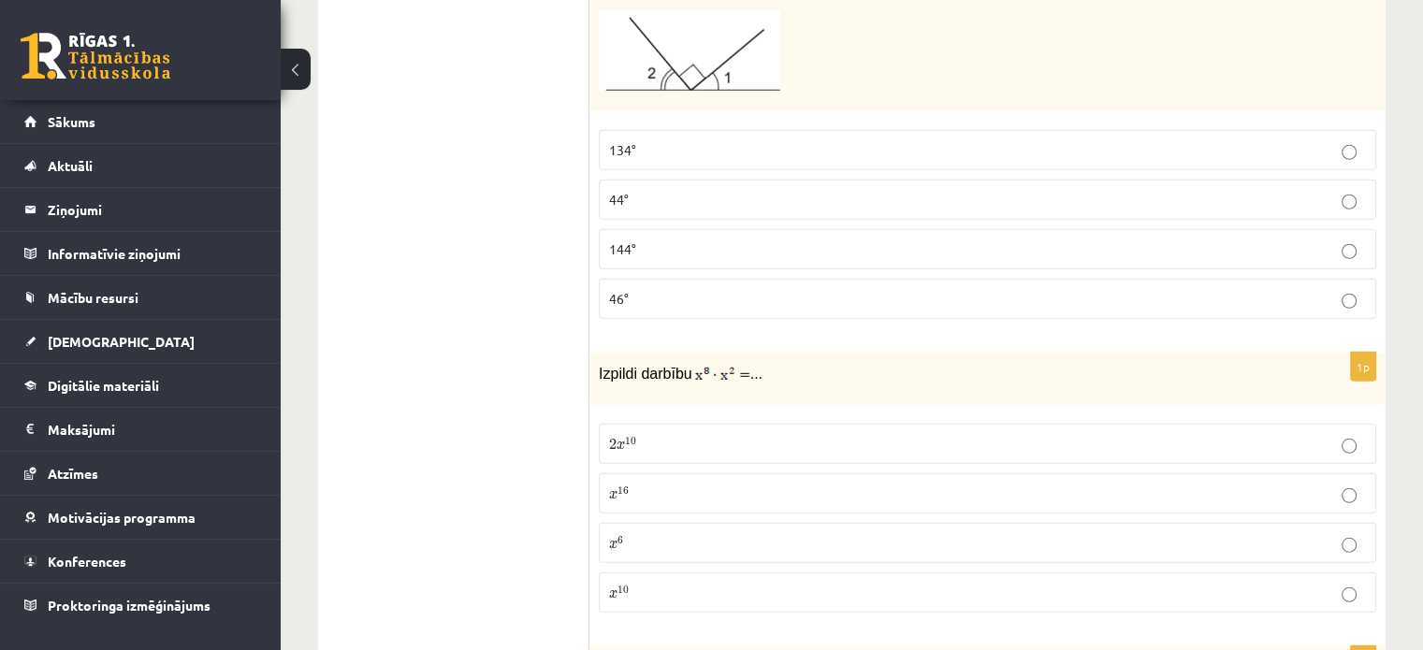
scroll to position [5112, 0]
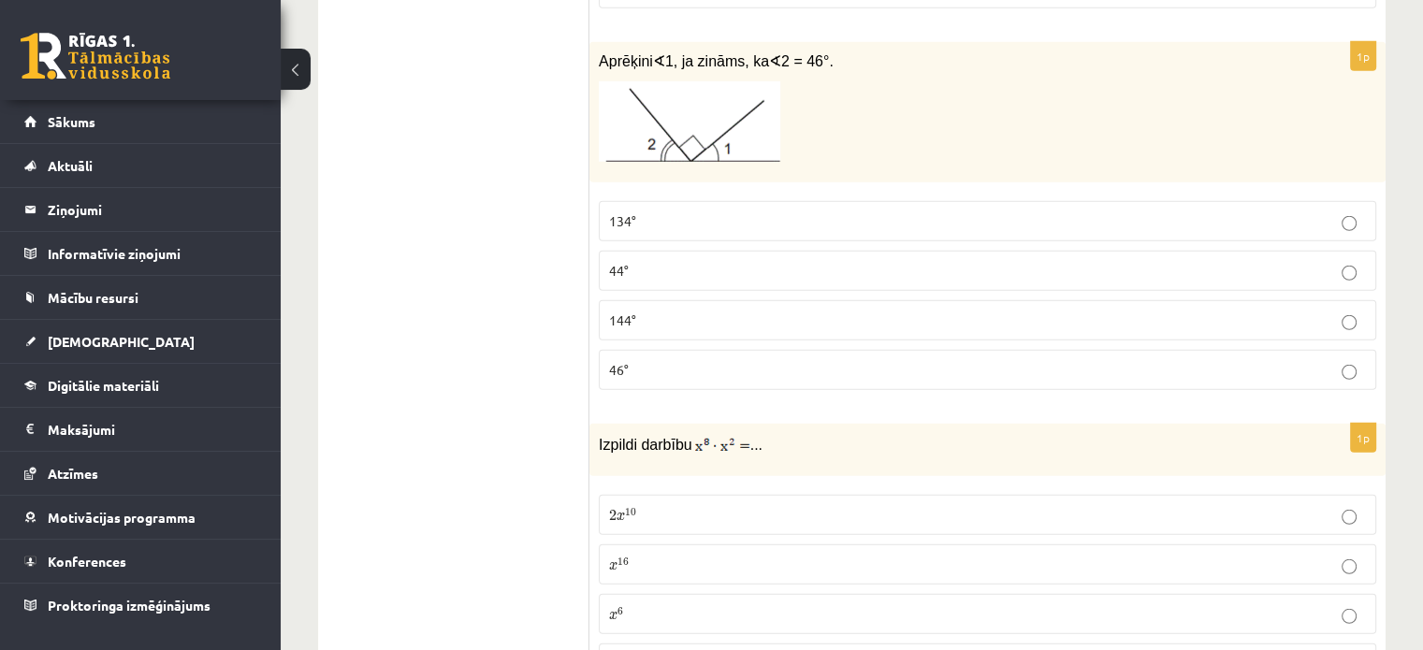
drag, startPoint x: 671, startPoint y: 629, endPoint x: 660, endPoint y: 621, distance: 12.7
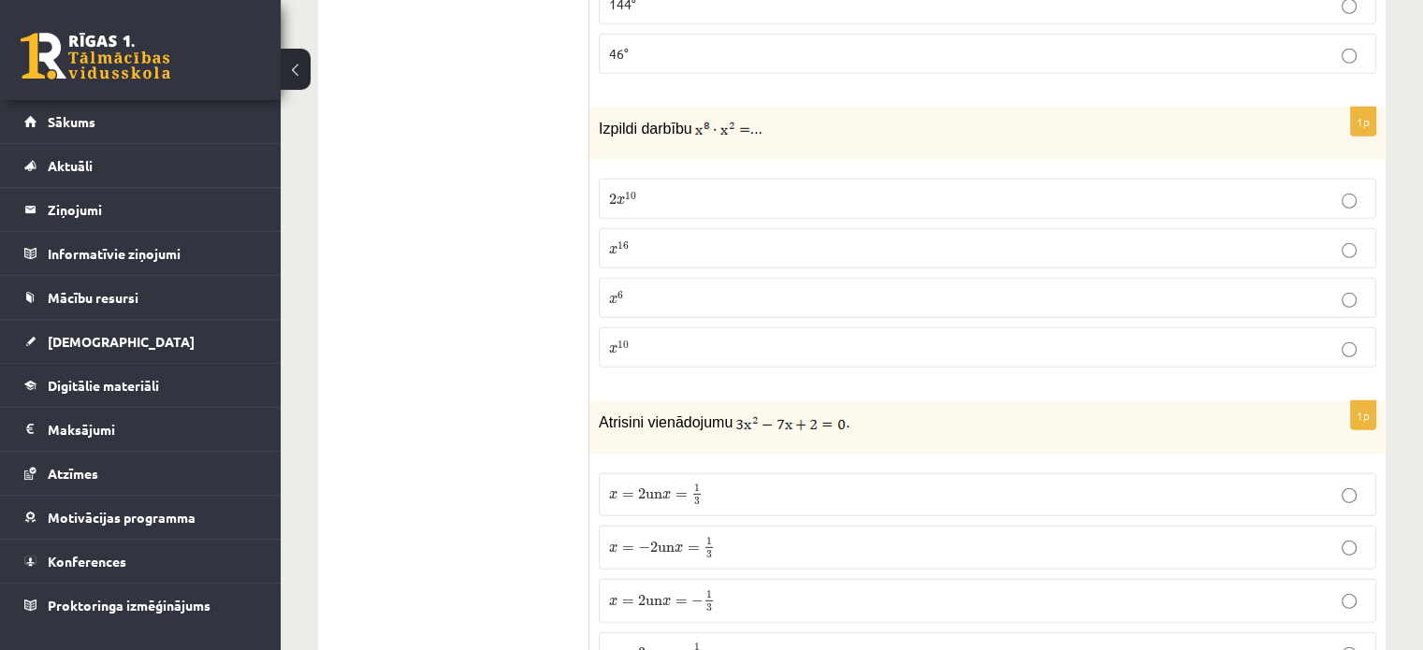
scroll to position [5430, 0]
click at [744, 482] on p "x = 2 un x = 1 3 x = 2 un x = 1 3" at bounding box center [987, 493] width 757 height 23
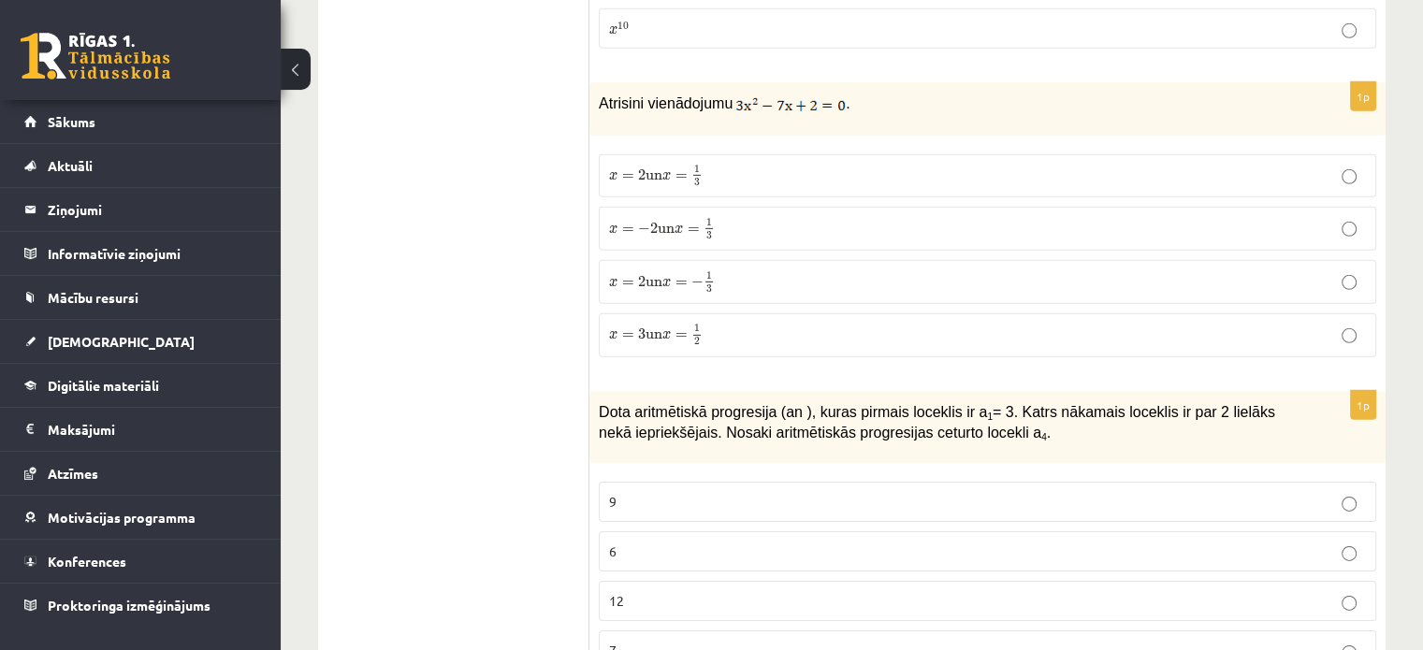
scroll to position [5748, 0]
click at [1304, 491] on p "9" at bounding box center [987, 501] width 757 height 20
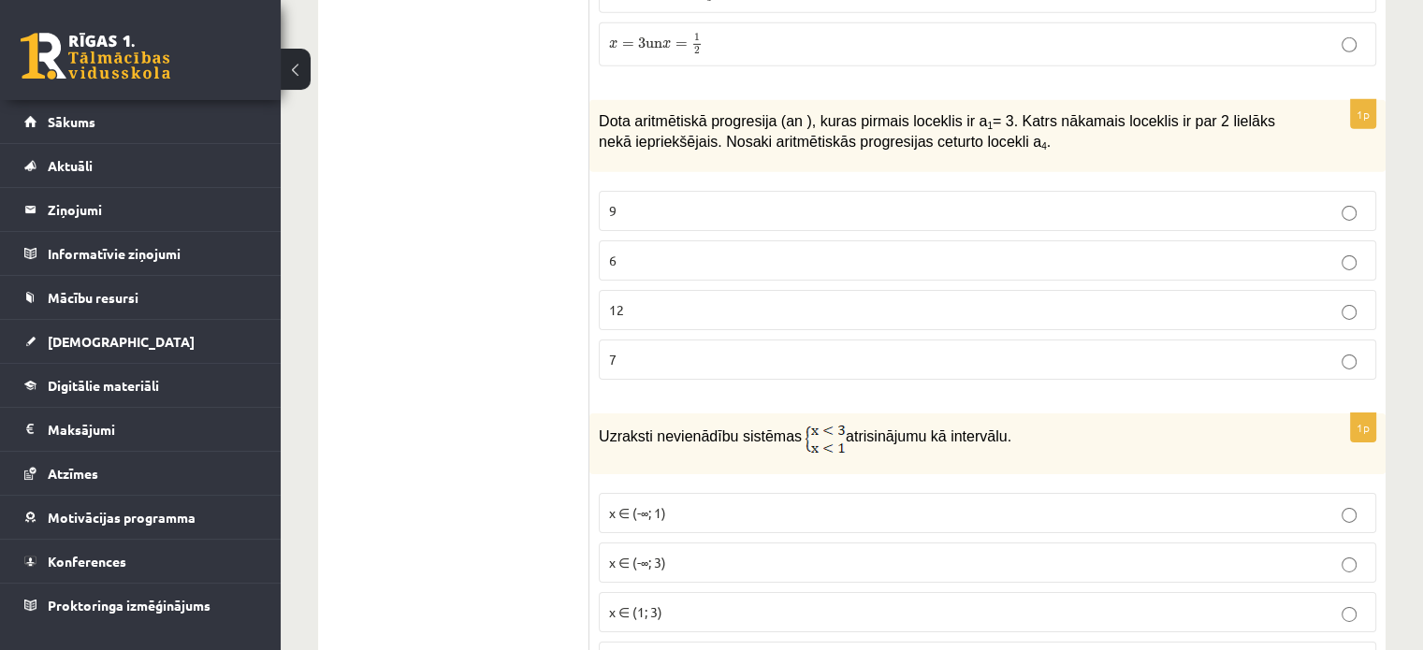
scroll to position [6029, 0]
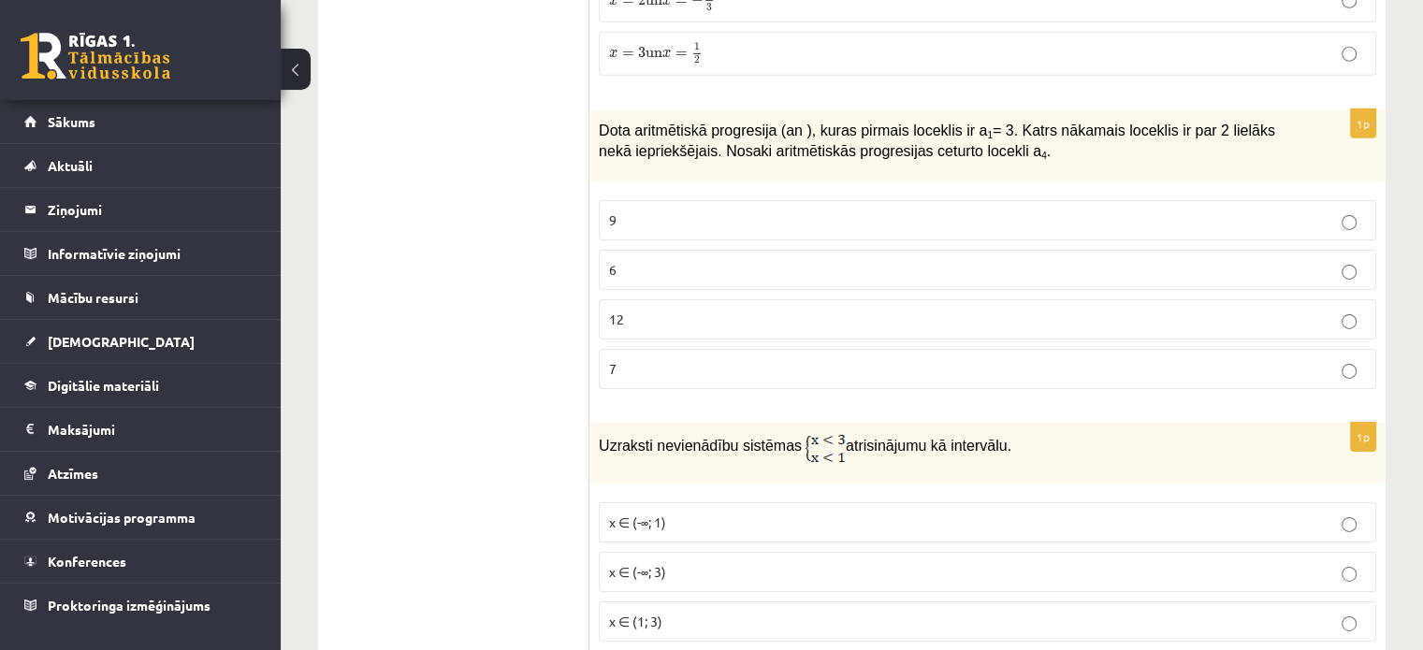
click at [709, 513] on p "x ∈ (-∞; 1)" at bounding box center [987, 523] width 757 height 20
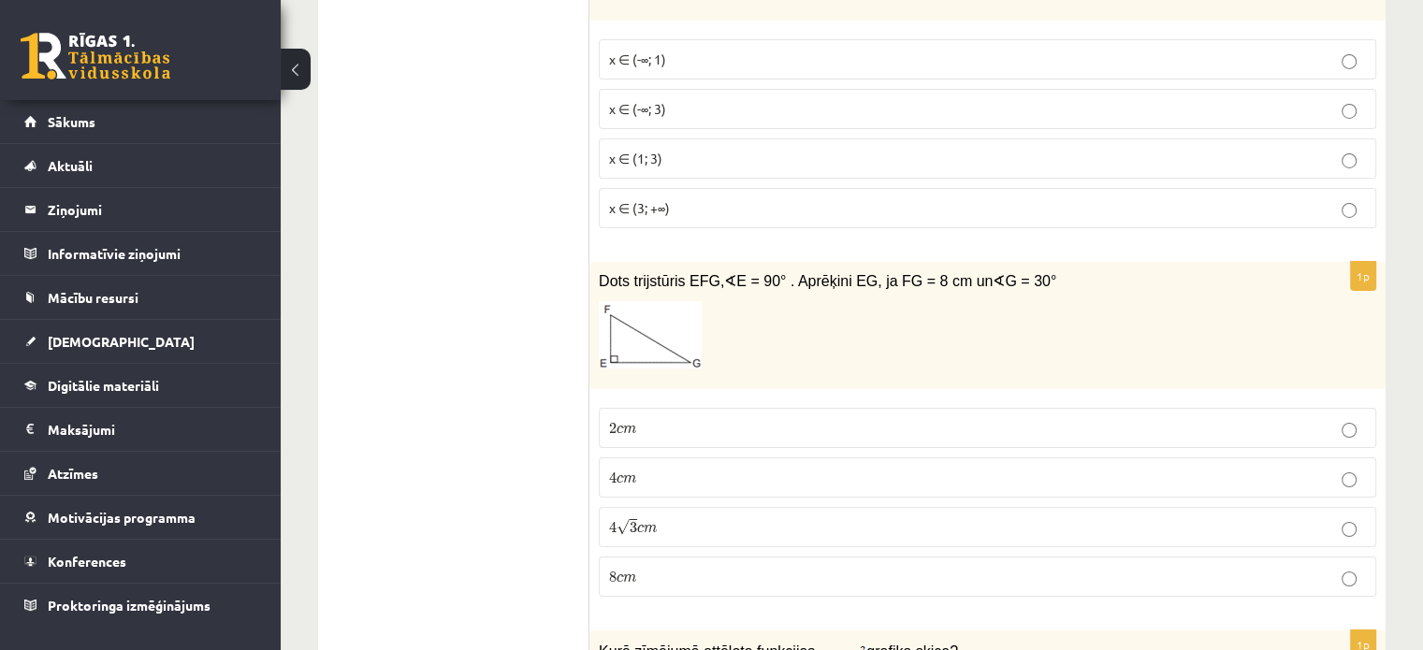
scroll to position [6496, 0]
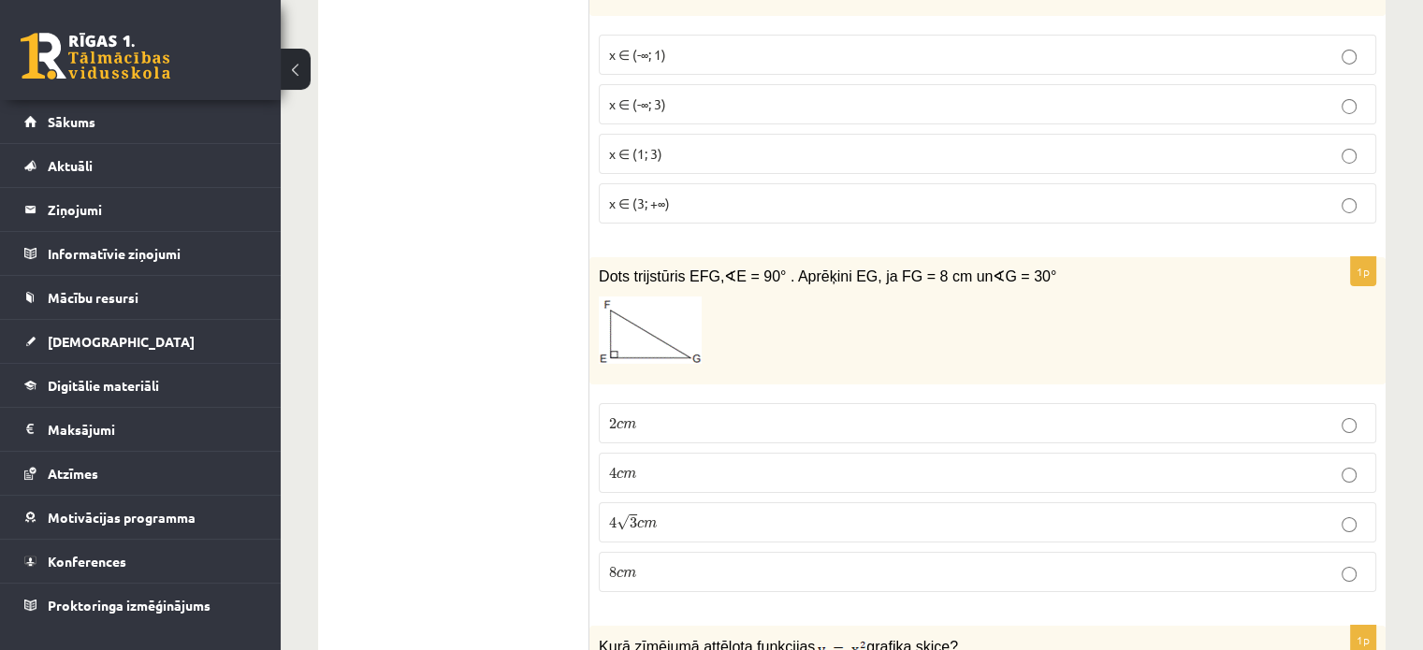
click at [617, 471] on span "c" at bounding box center [619, 475] width 7 height 8
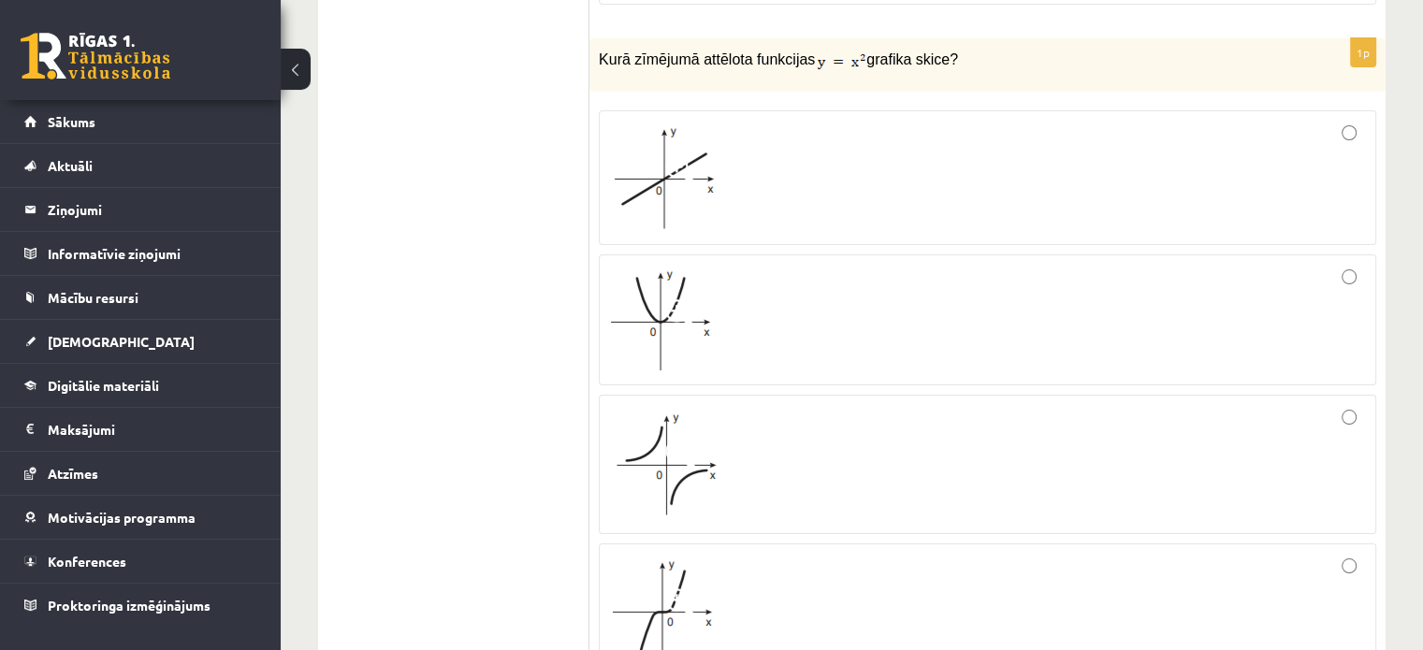
scroll to position [7058, 0]
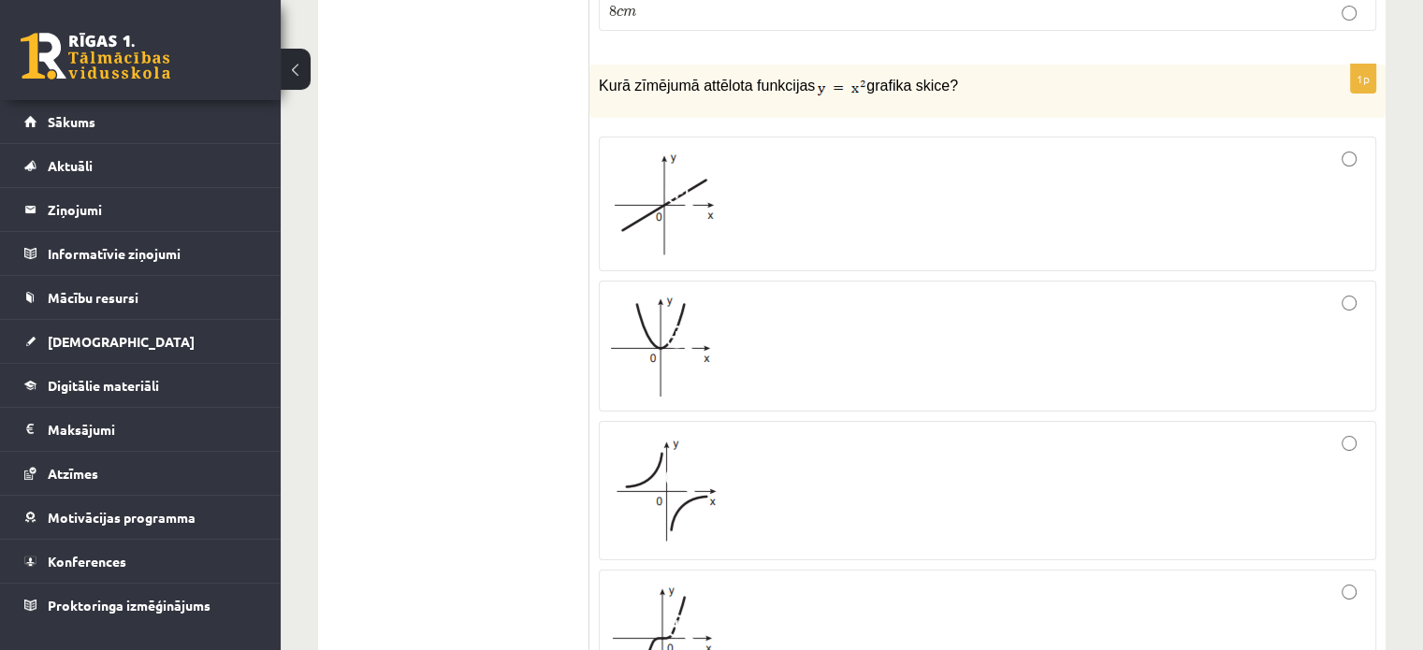
click at [696, 296] on img at bounding box center [662, 346] width 106 height 101
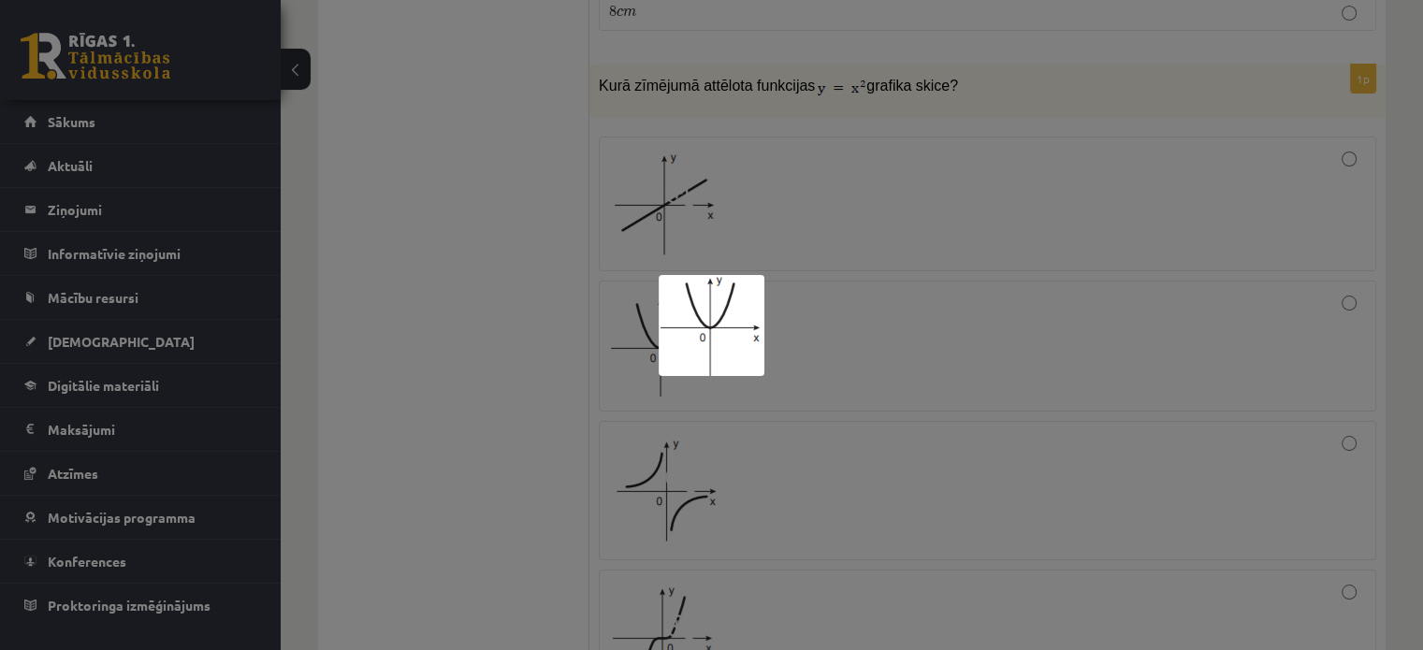
drag, startPoint x: 883, startPoint y: 291, endPoint x: 1083, endPoint y: 281, distance: 200.4
click at [884, 291] on div at bounding box center [711, 325] width 1423 height 650
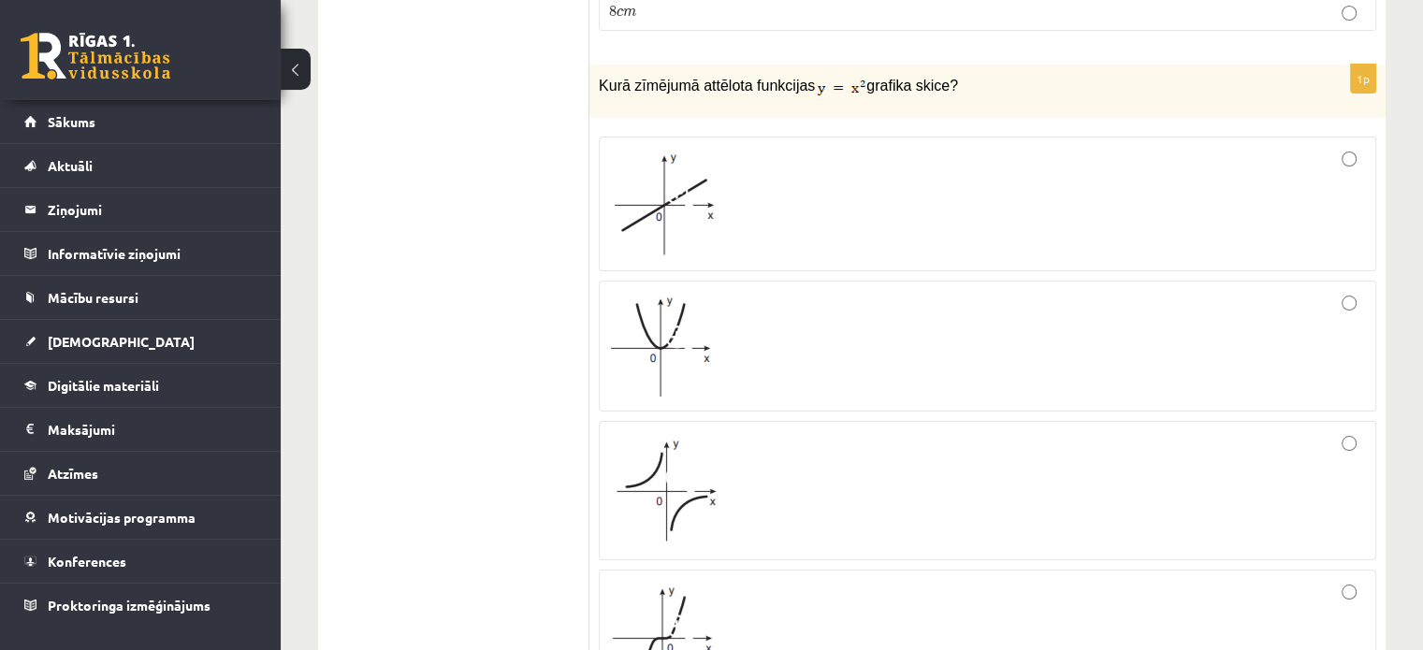
click at [1256, 211] on label at bounding box center [987, 204] width 777 height 135
click at [1299, 291] on div at bounding box center [987, 346] width 757 height 110
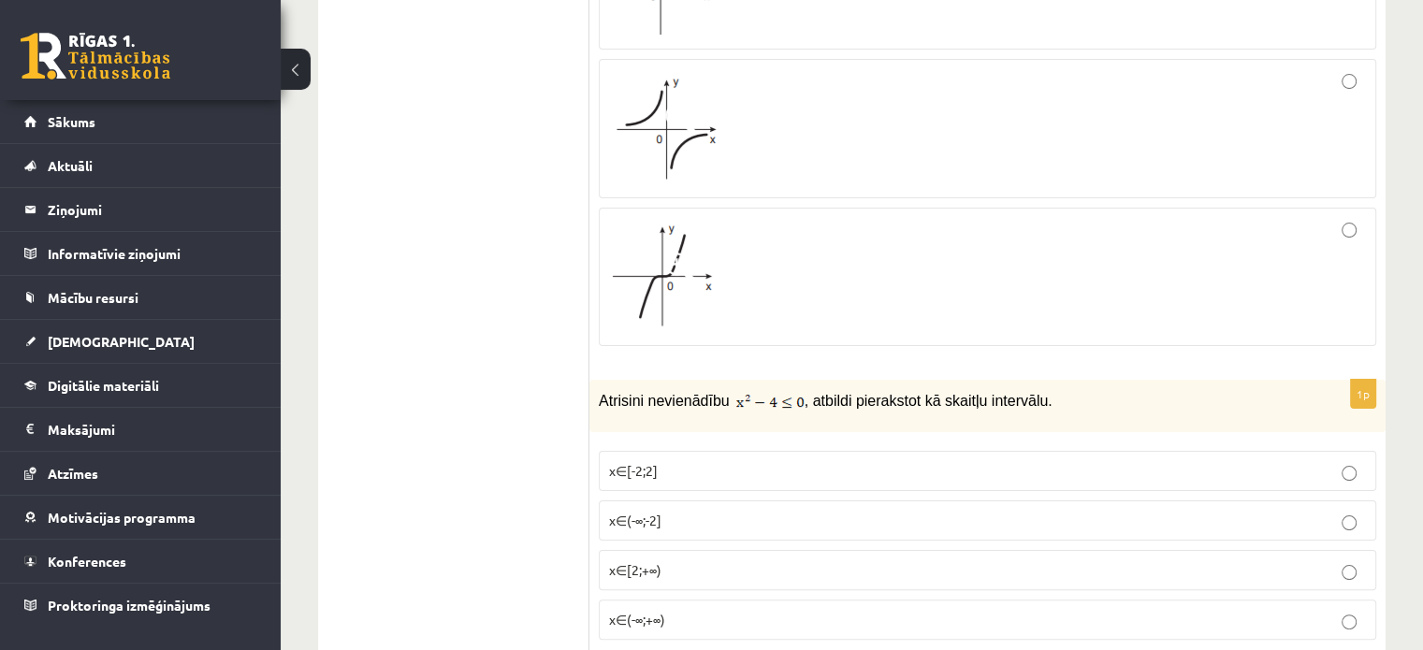
scroll to position [7394, 0]
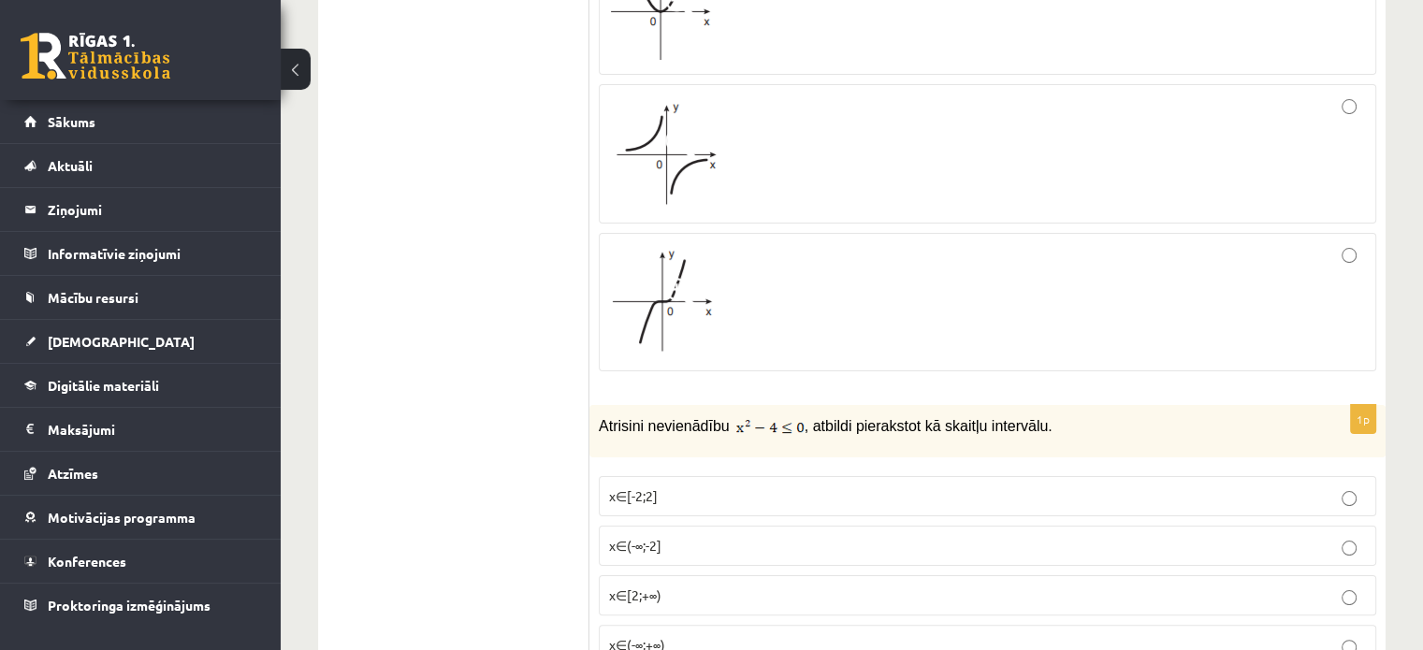
click at [660, 486] on p "x∈[-2;2]" at bounding box center [987, 496] width 757 height 20
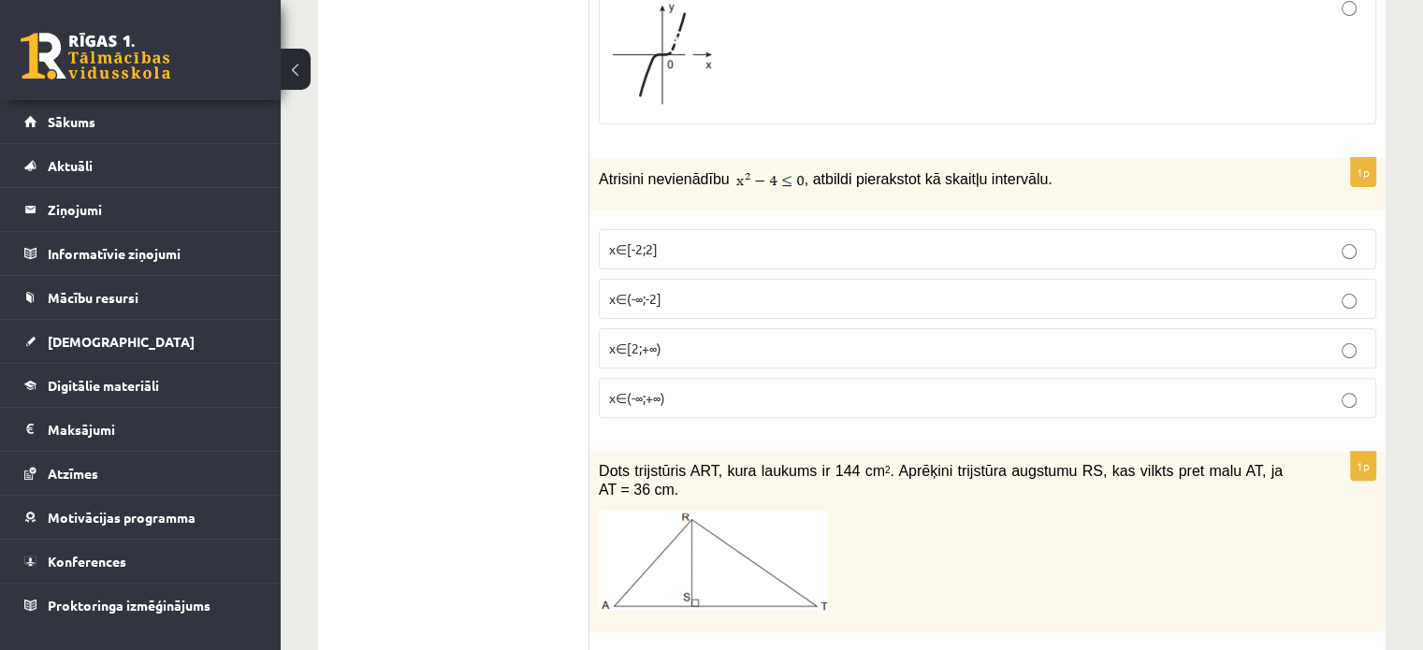
scroll to position [7638, 0]
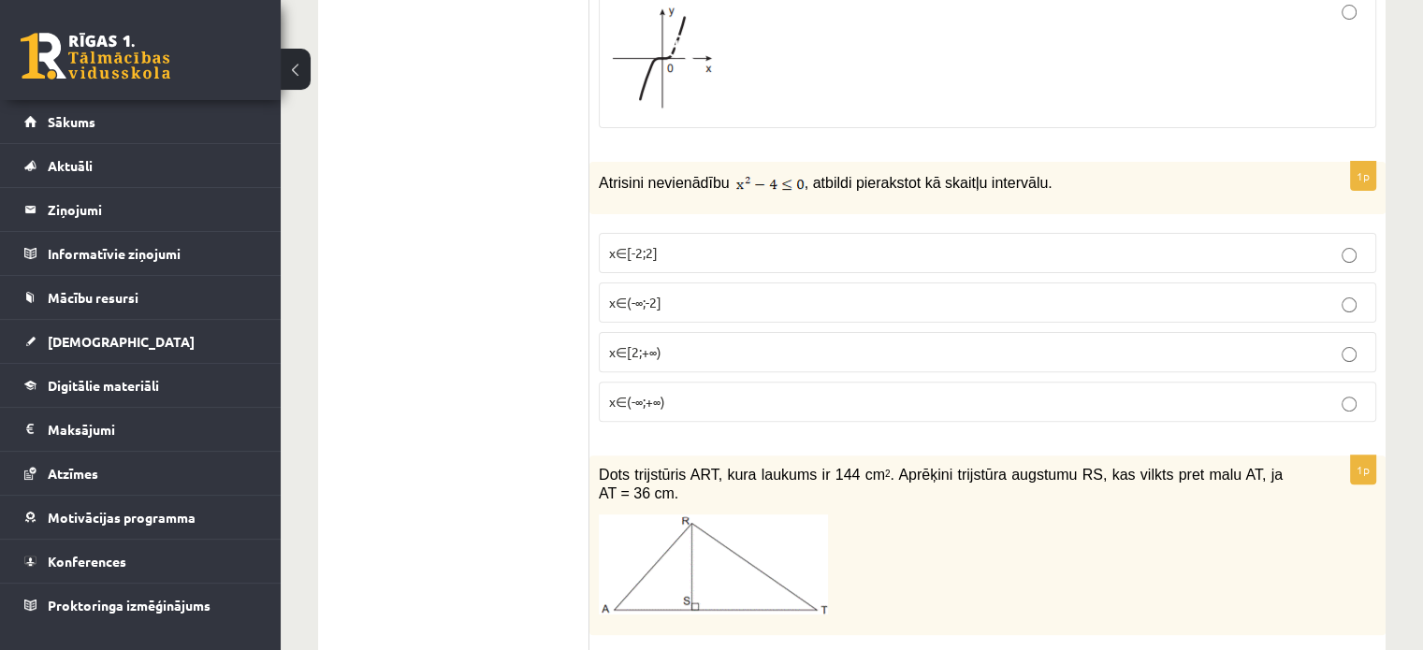
type input "*"
click at [876, 557] on div "Dots trijstūris ART, kura laukums ir 144 cm 2 . Aprēķini trijstūra augstumu RS,…" at bounding box center [987, 546] width 796 height 180
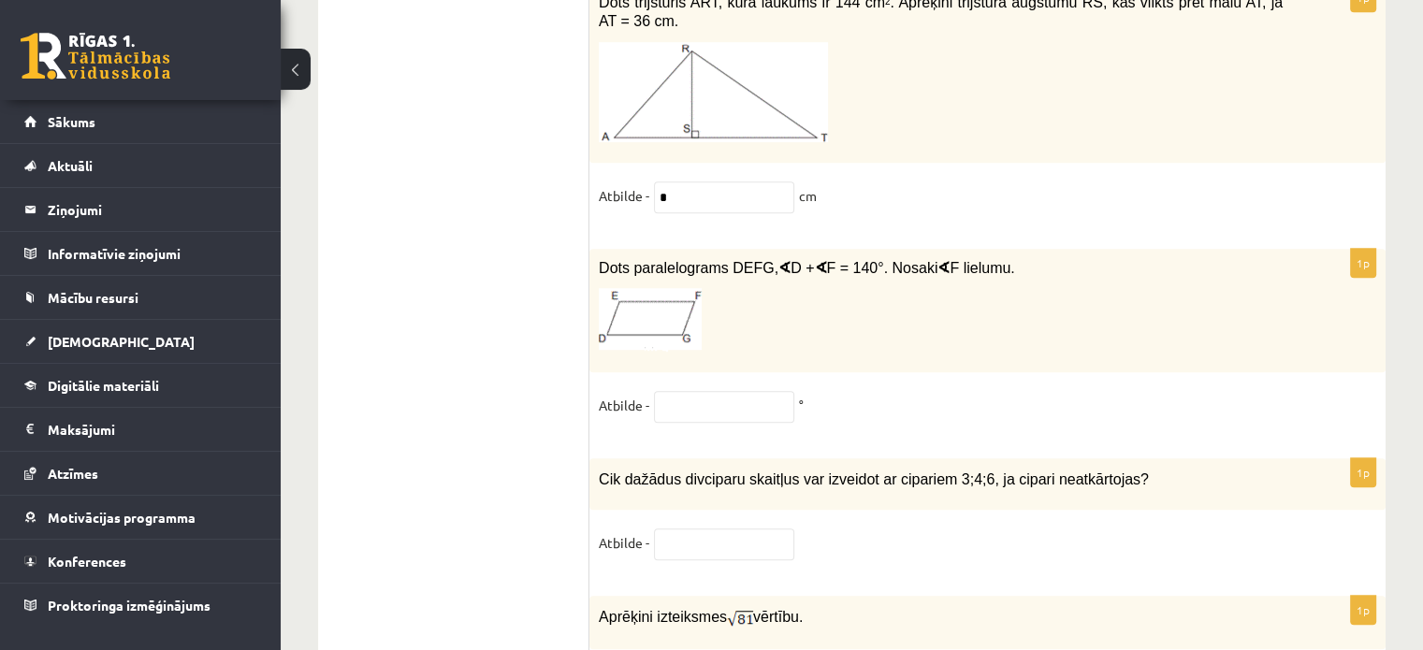
scroll to position [8098, 0]
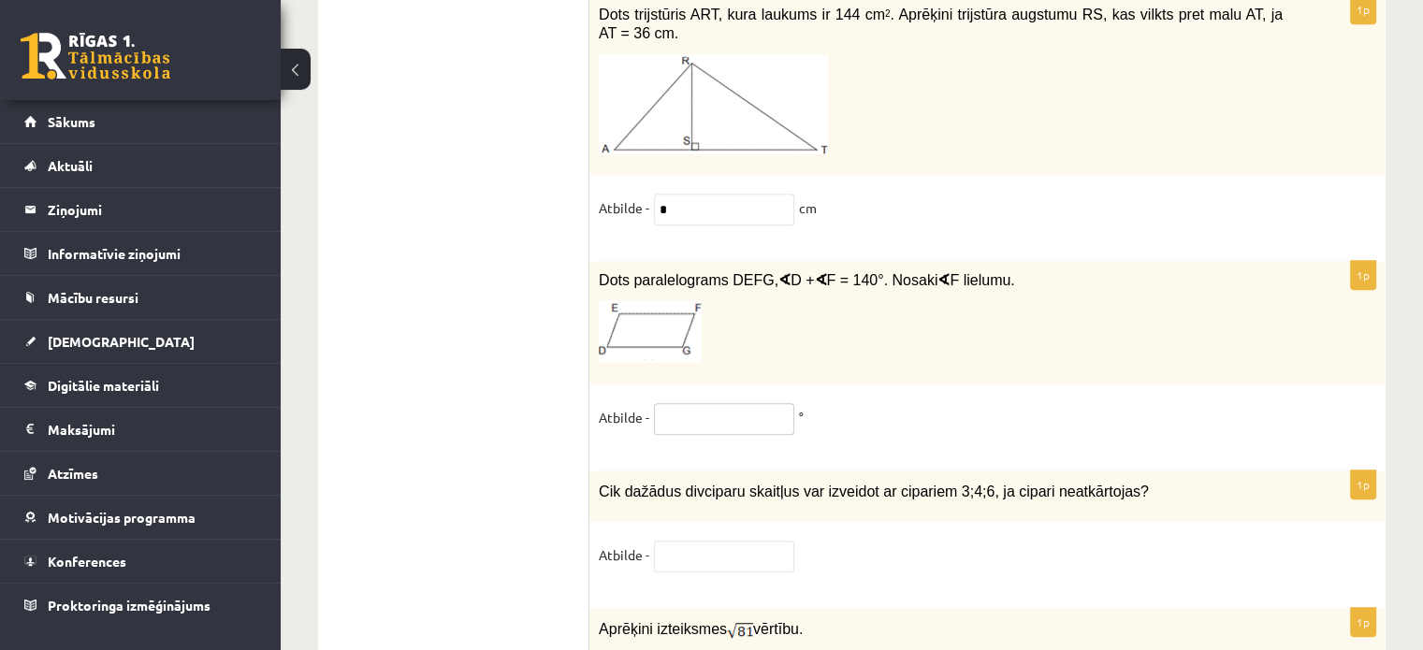
click at [734, 403] on input "text" at bounding box center [724, 419] width 140 height 32
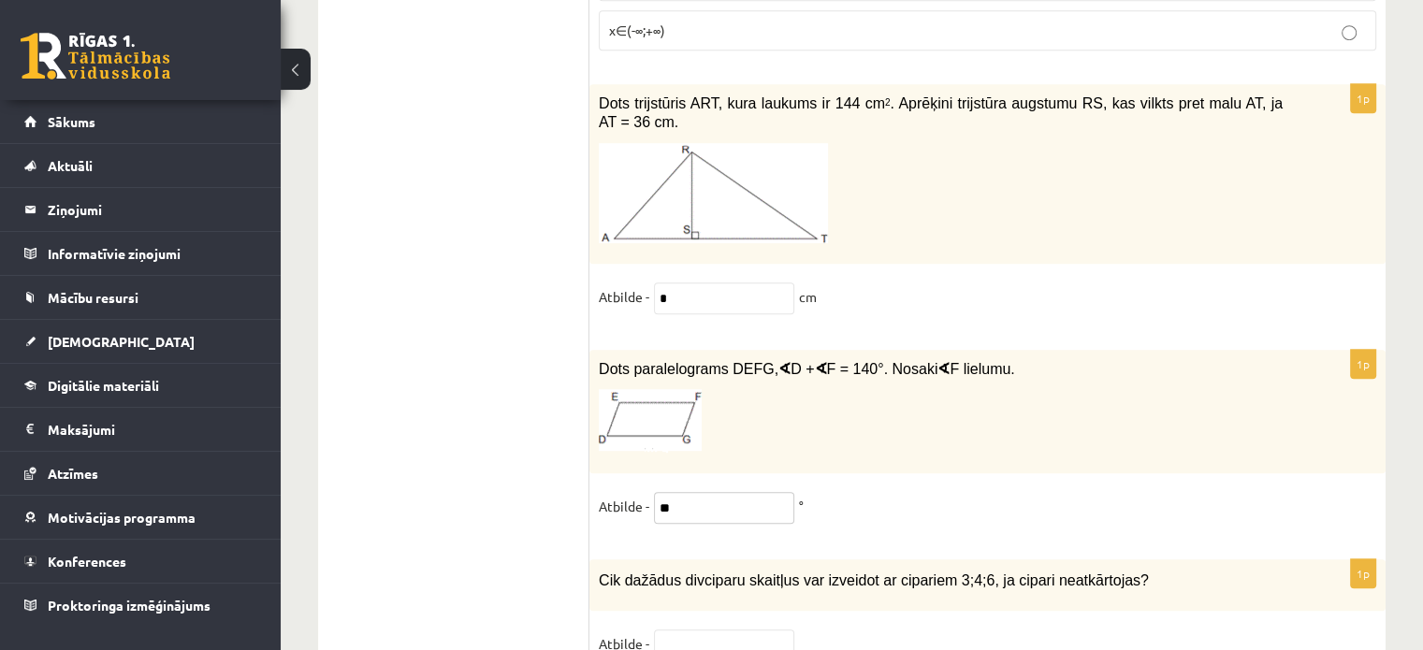
scroll to position [8004, 0]
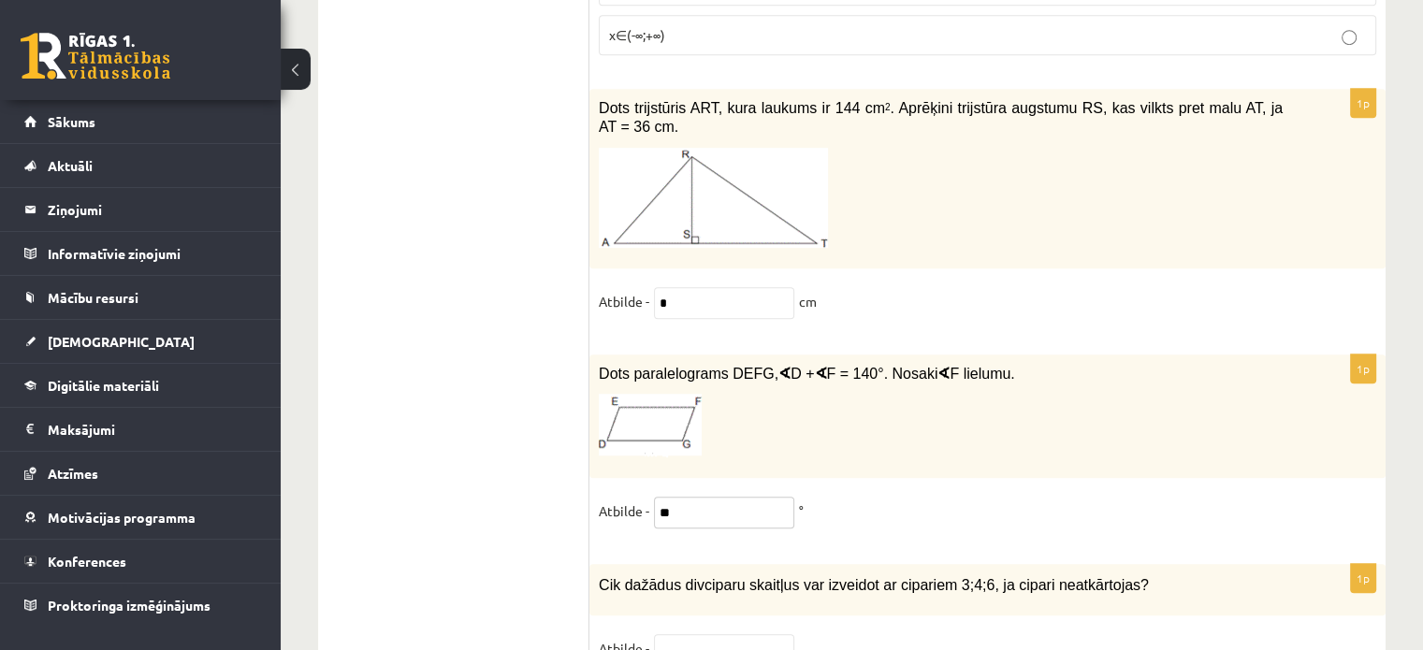
type input "**"
click at [761, 634] on input "text" at bounding box center [724, 650] width 140 height 32
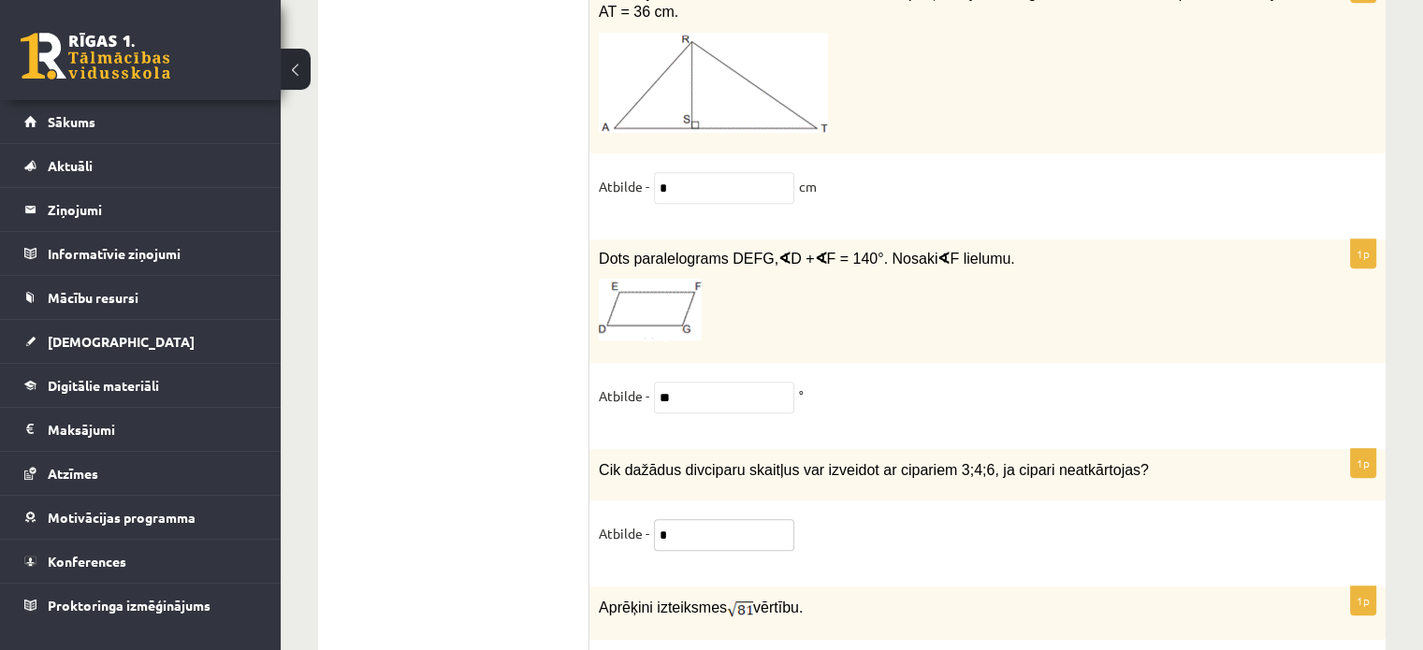
scroll to position [8117, 0]
type input "*"
click at [993, 589] on div "Aprēķini izteiksmes vērtību." at bounding box center [987, 615] width 796 height 53
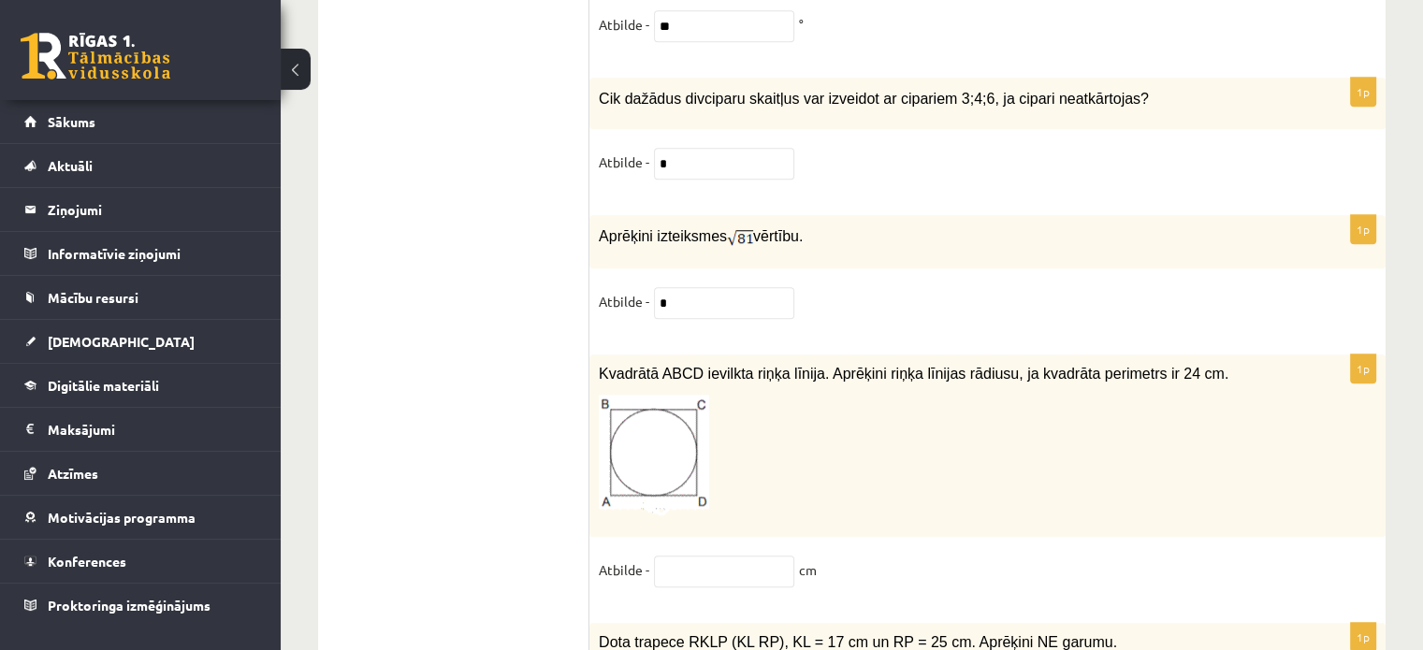
scroll to position [8397, 0]
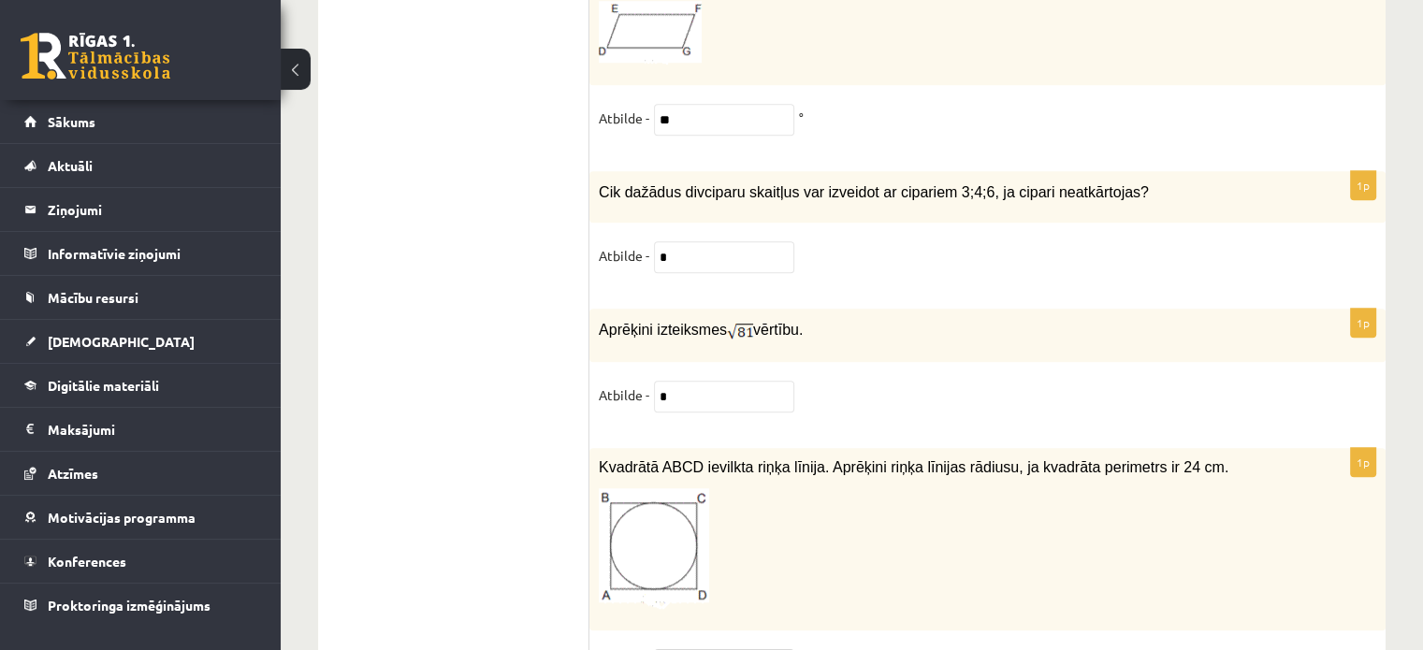
type input "*"
click at [876, 561] on div "1p Kvadrātā ABCD ievilkta riņķa līnija. Aprēķini riņķa līnijas rādiusu, ja kvad…" at bounding box center [987, 573] width 796 height 250
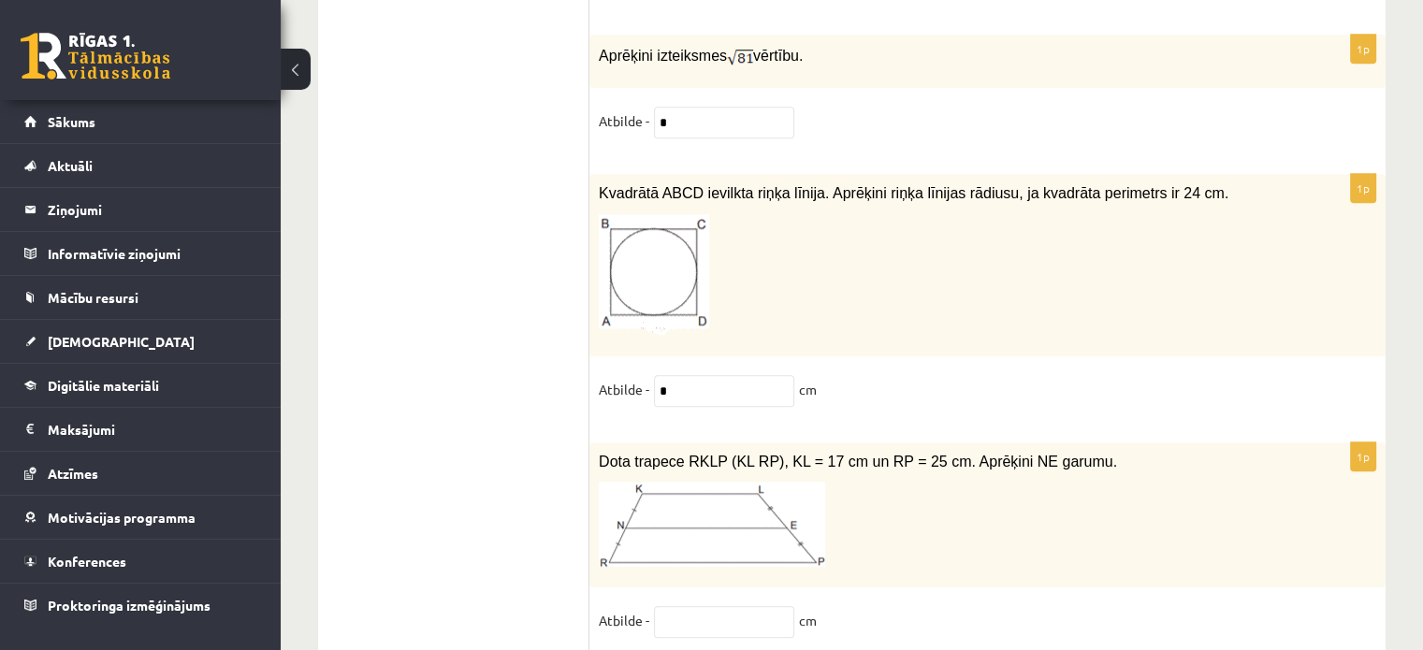
scroll to position [8678, 0]
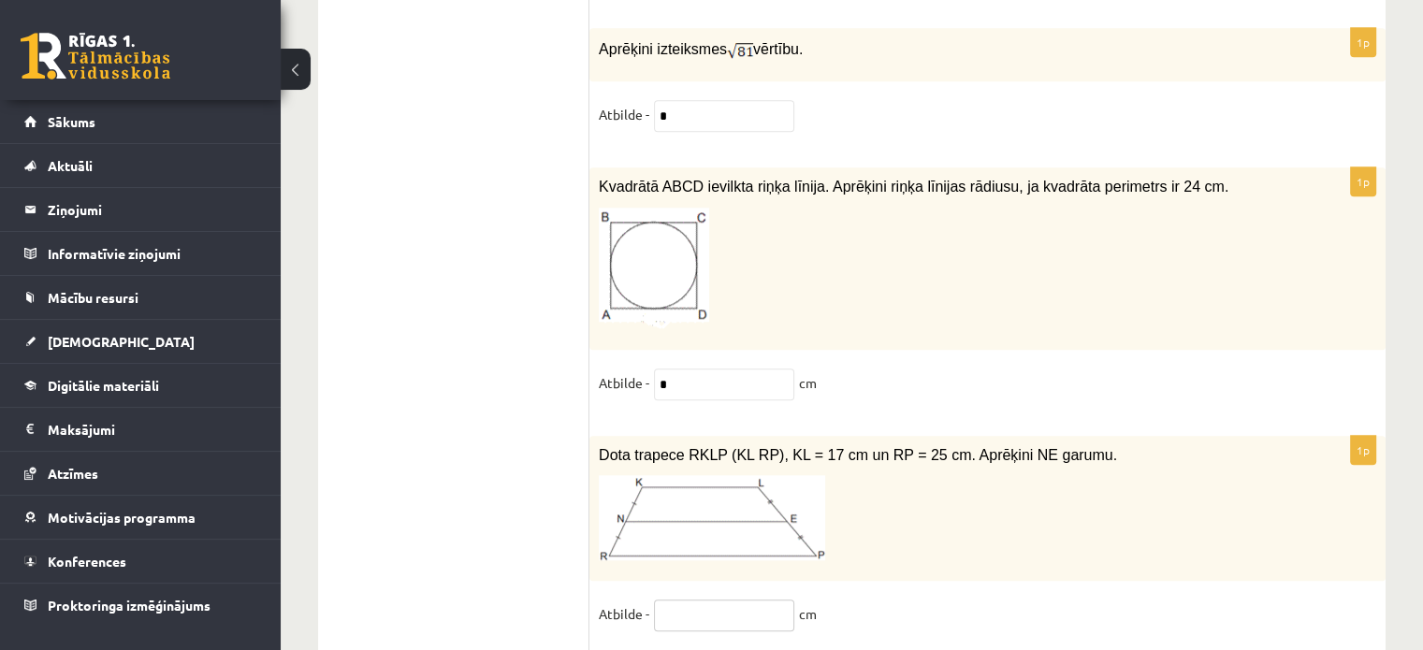
click at [734, 600] on input "text" at bounding box center [724, 616] width 140 height 32
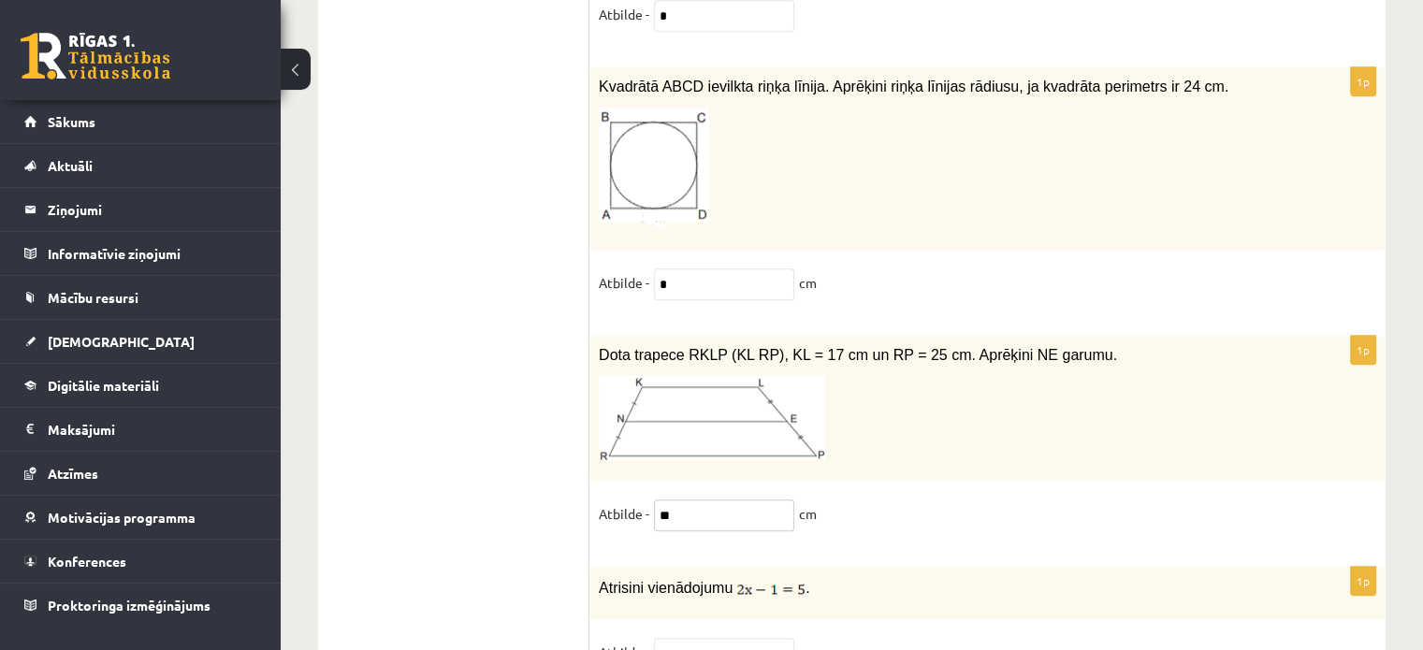
scroll to position [8771, 0]
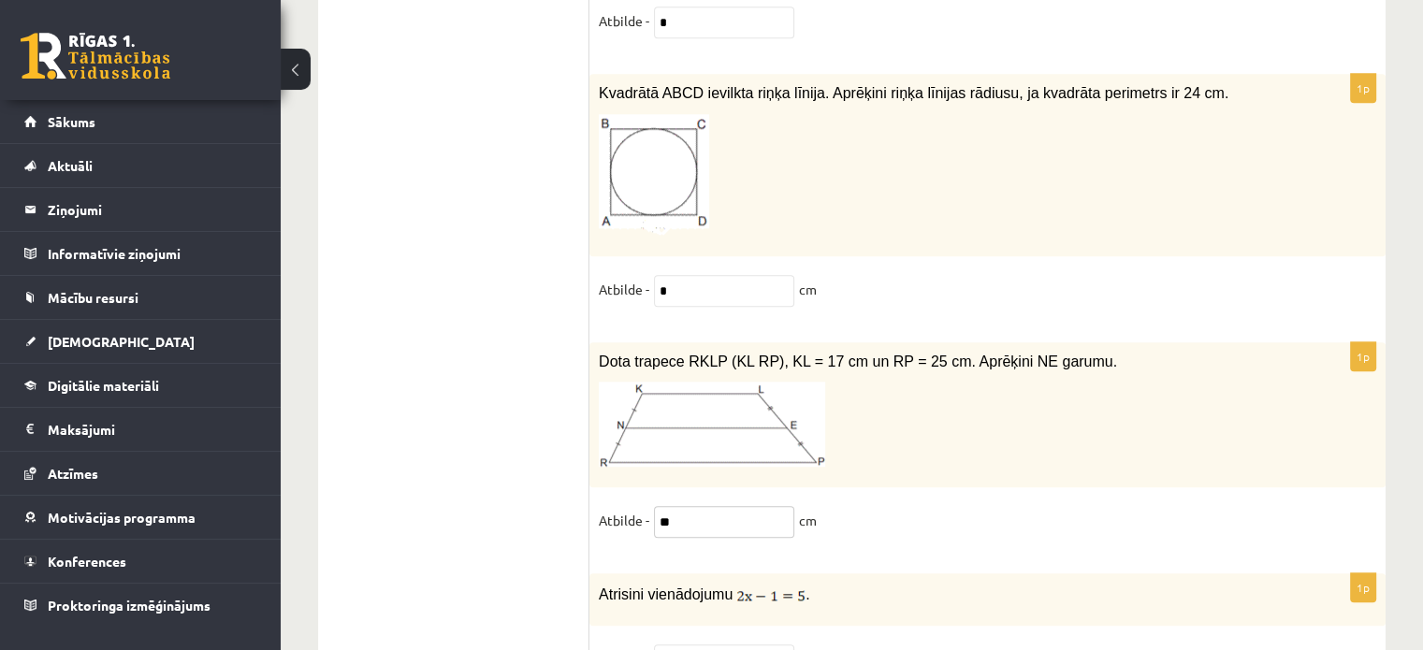
type input "**"
click at [750, 645] on input "text" at bounding box center [724, 661] width 140 height 32
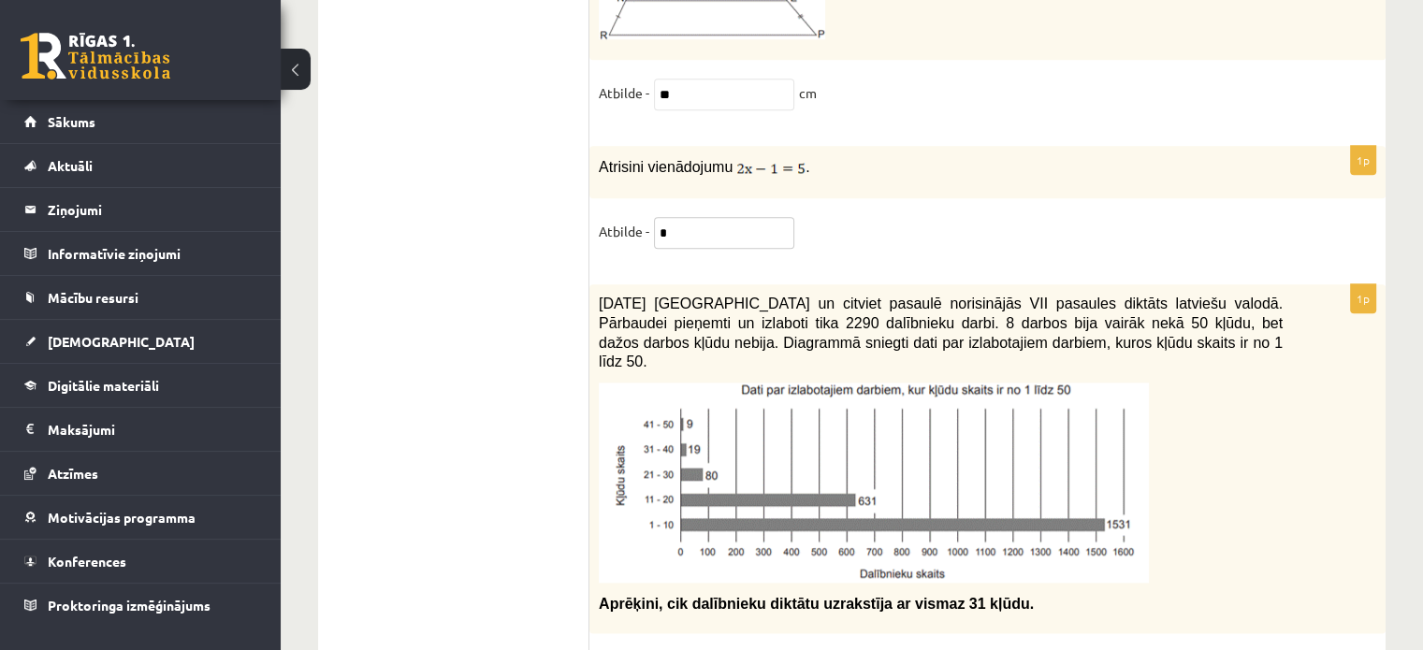
scroll to position [9190, 0]
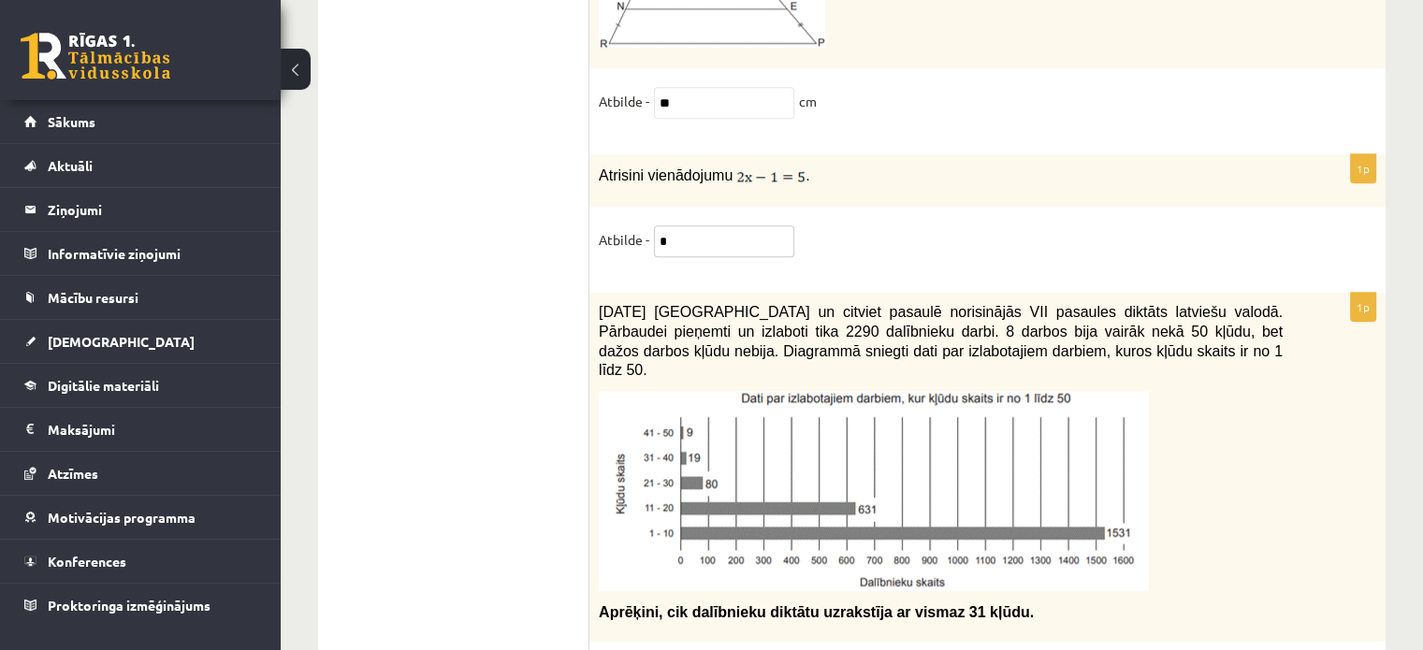
type input "*"
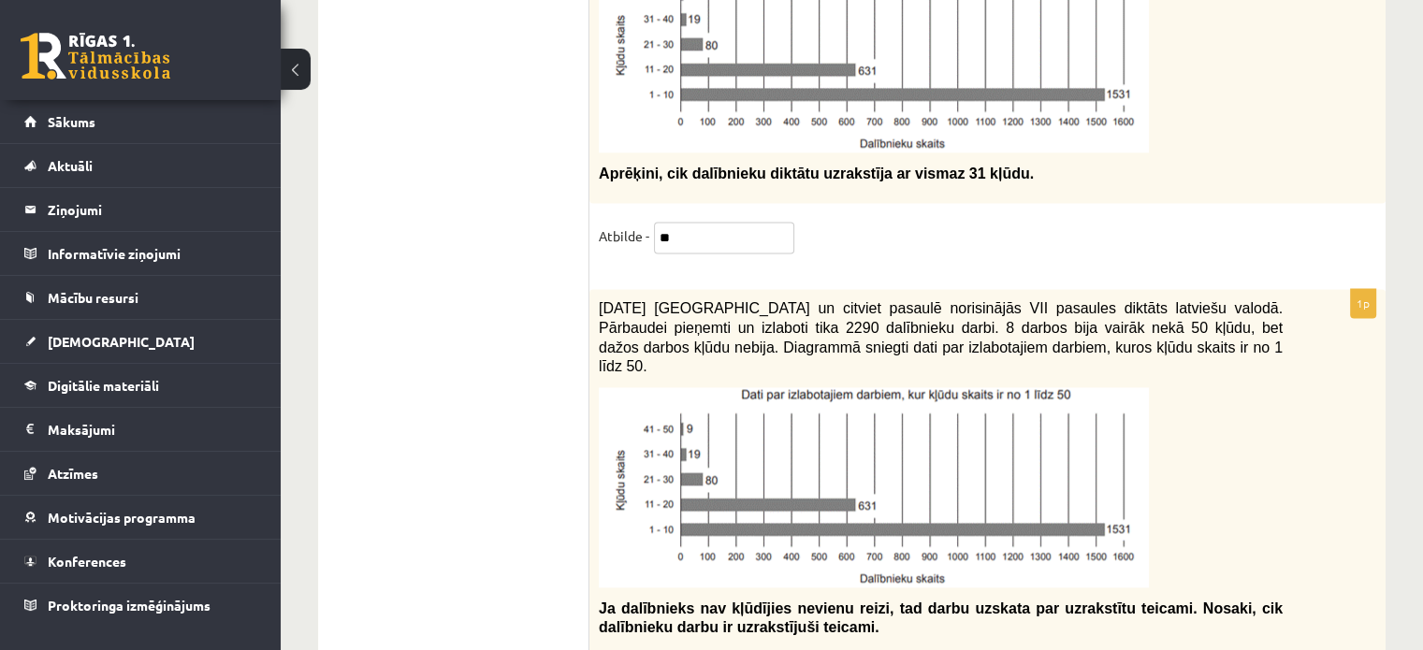
scroll to position [9658, 0]
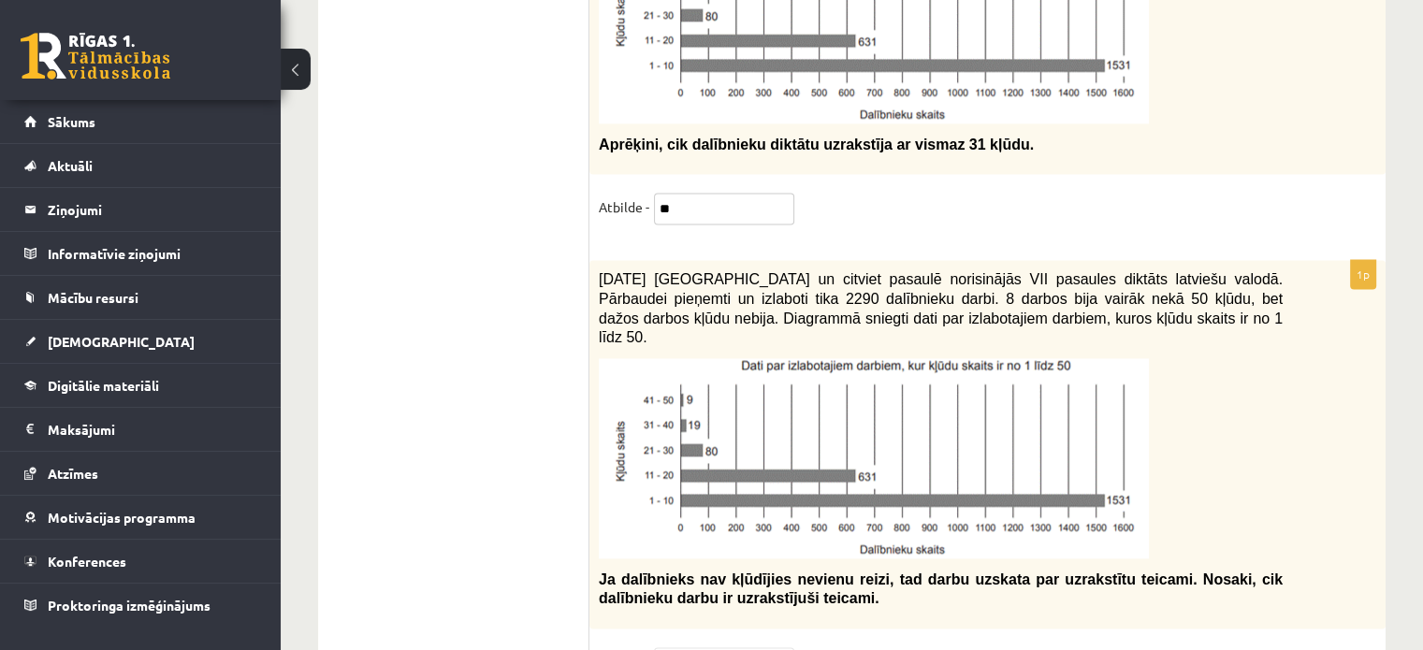
type input "**"
click at [743, 647] on input "text" at bounding box center [724, 663] width 140 height 32
type input "*"
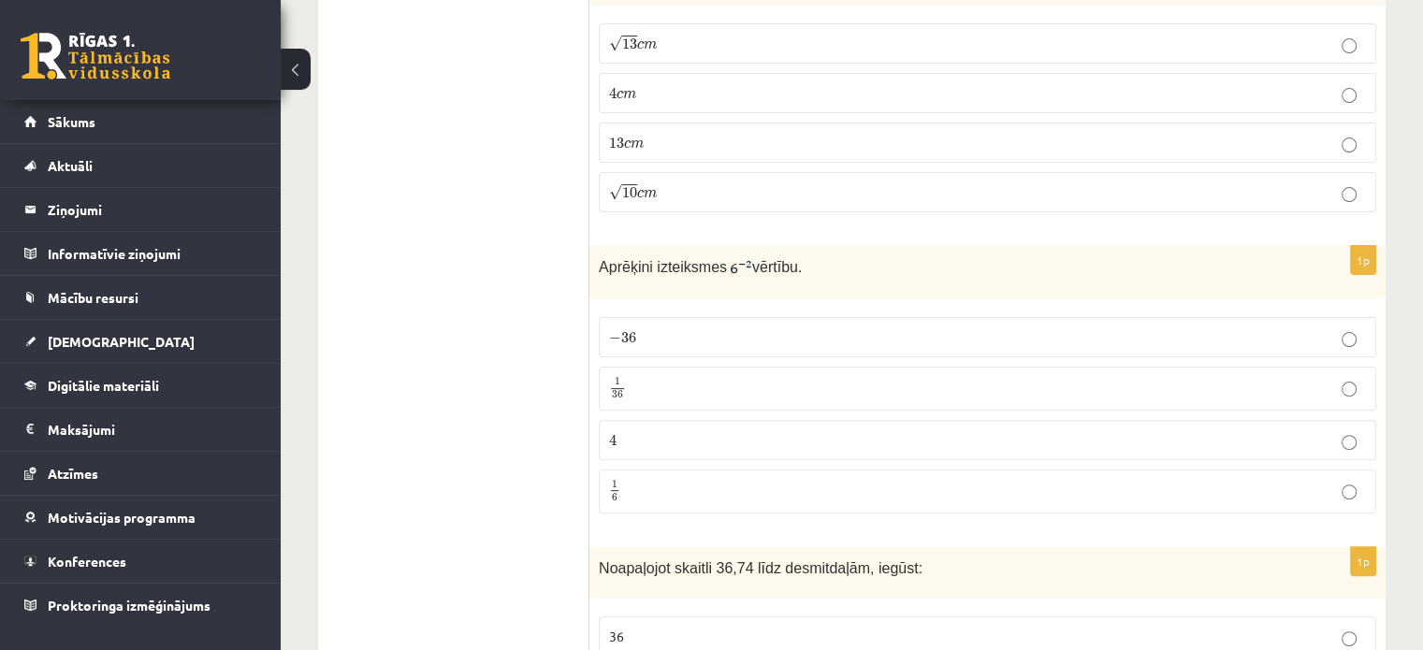
scroll to position [0, 0]
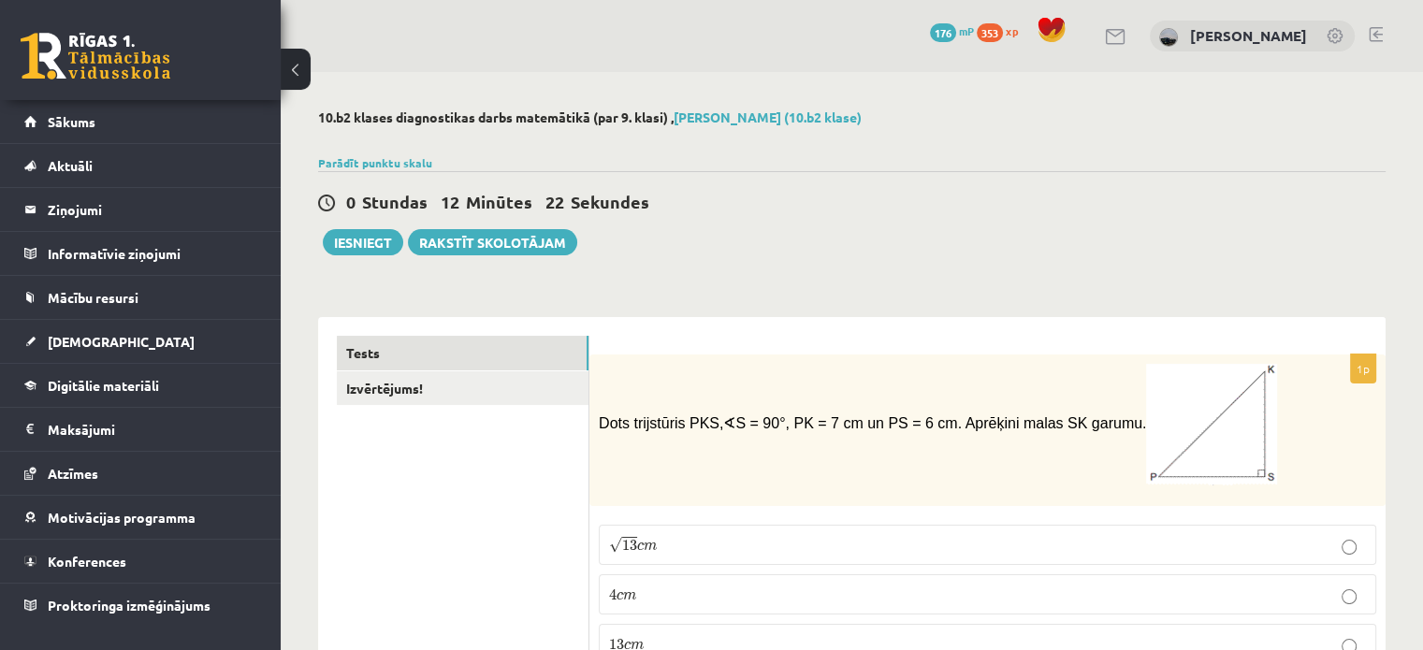
click at [514, 389] on link "Izvērtējums!" at bounding box center [463, 388] width 252 height 35
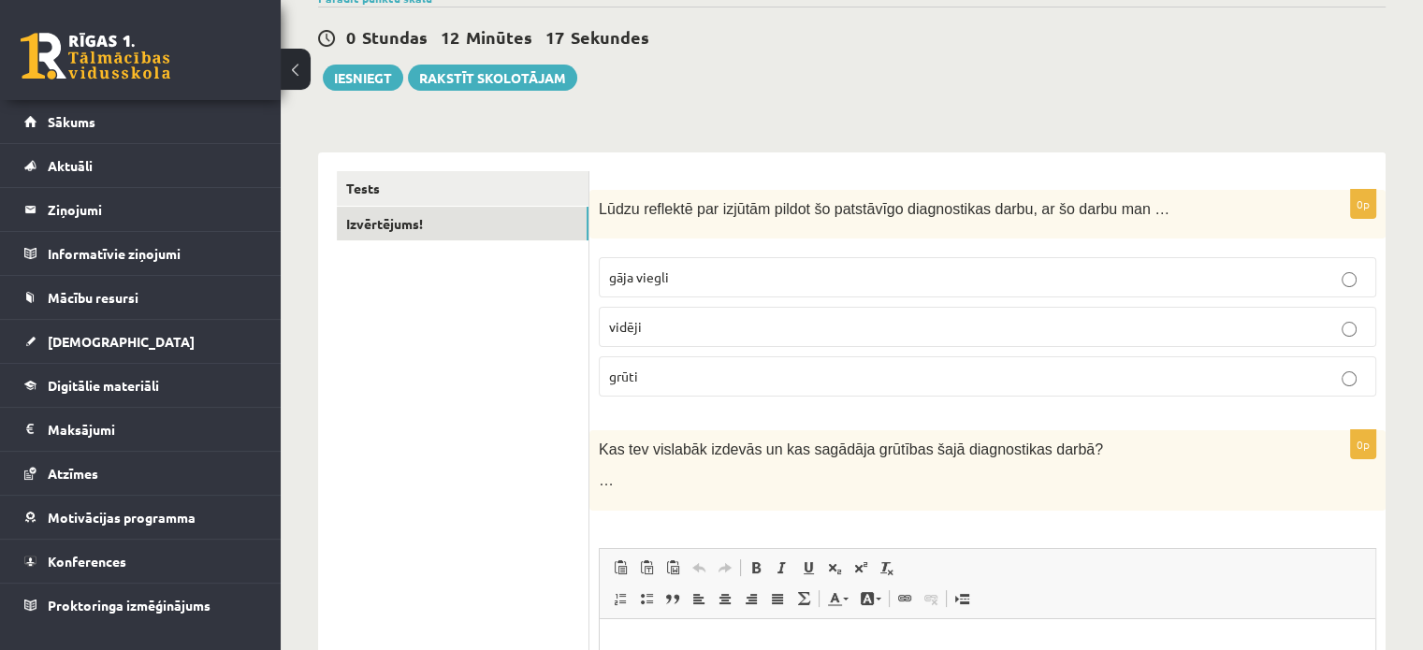
scroll to position [187, 0]
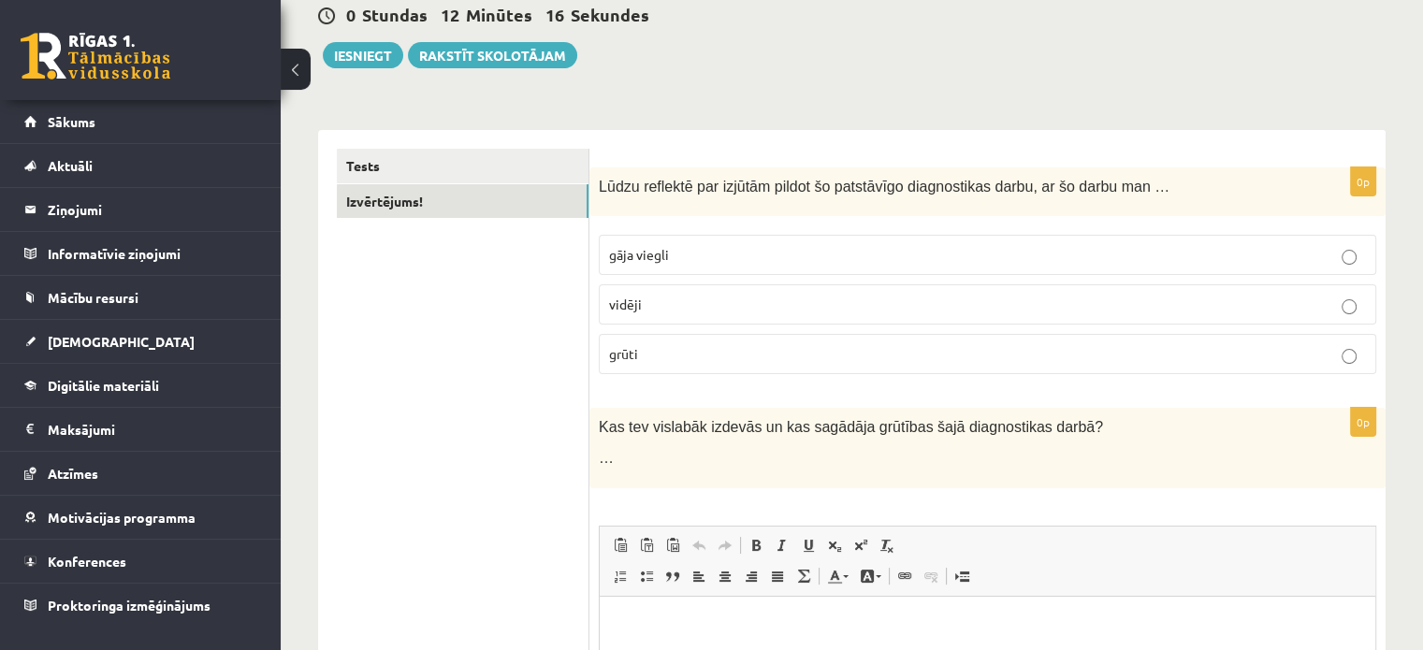
click at [733, 336] on label "grūti" at bounding box center [987, 354] width 777 height 40
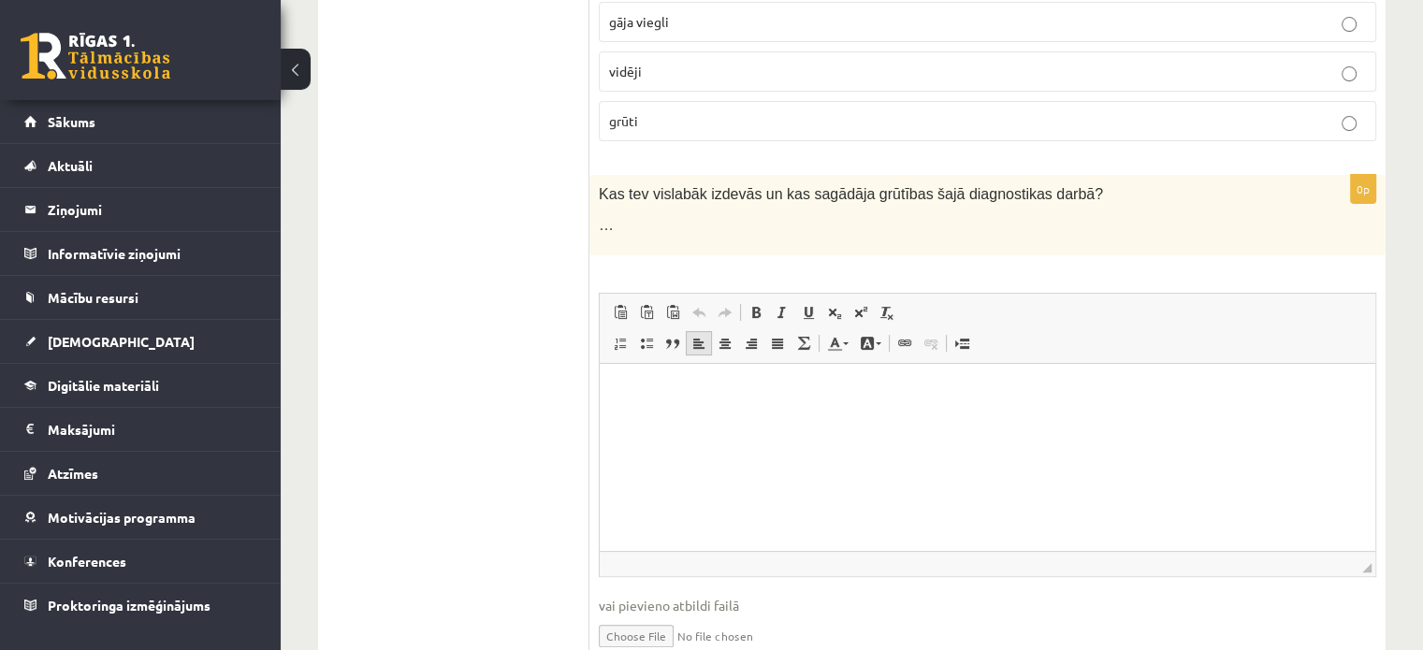
scroll to position [412, 0]
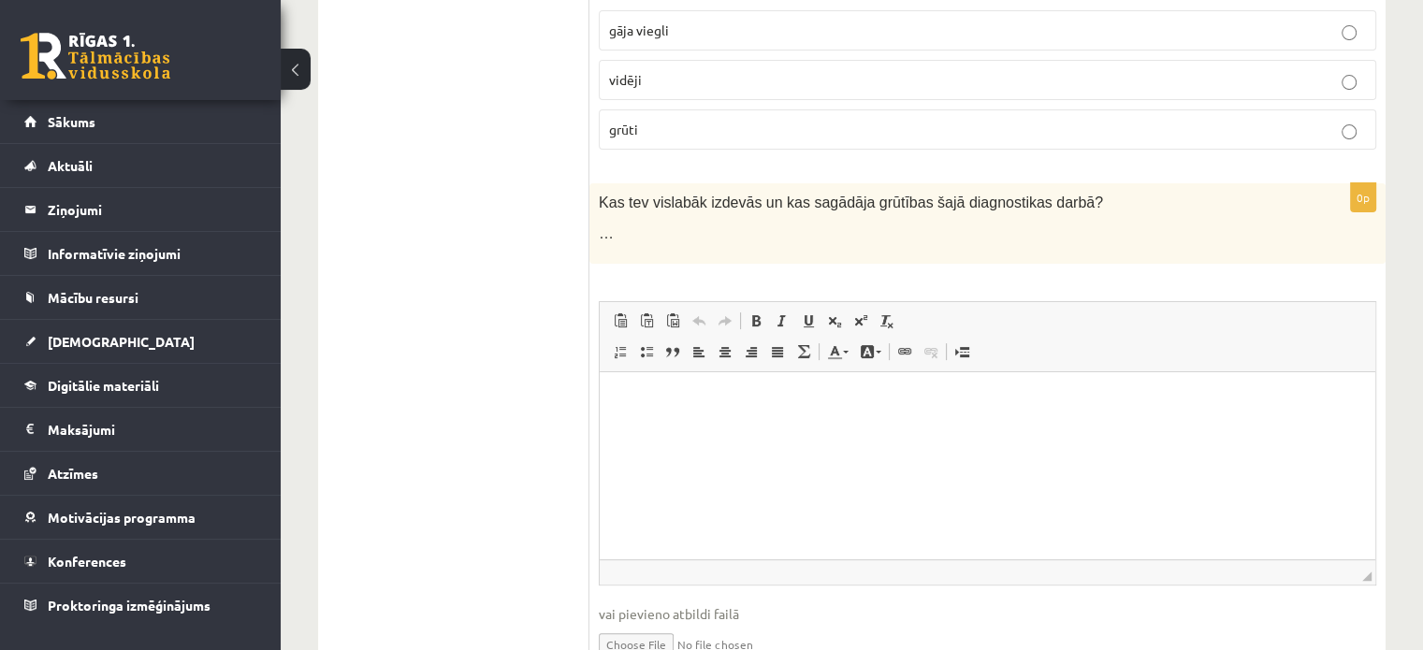
click at [716, 394] on p "Bagātinātā teksta redaktors, wiswyg-editor-user-answer-47433861796180" at bounding box center [987, 400] width 738 height 20
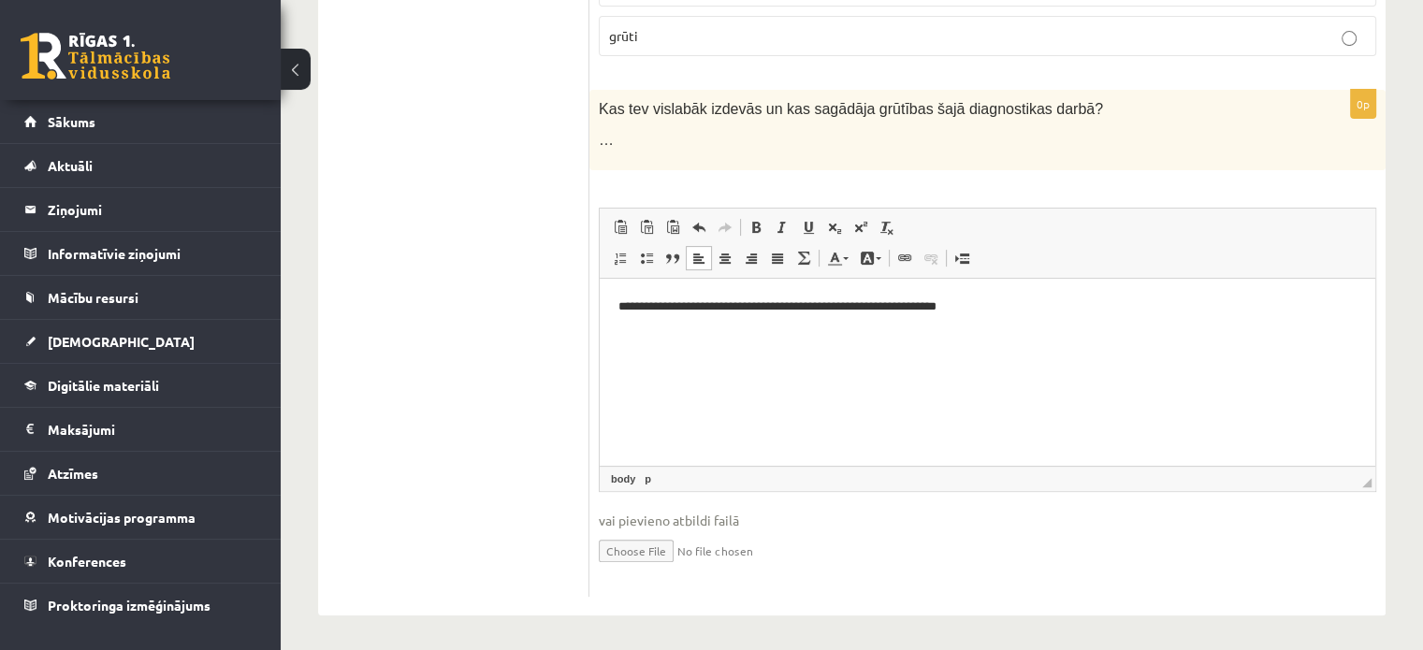
click at [1008, 522] on span "vai pievieno atbildi failā" at bounding box center [987, 521] width 777 height 20
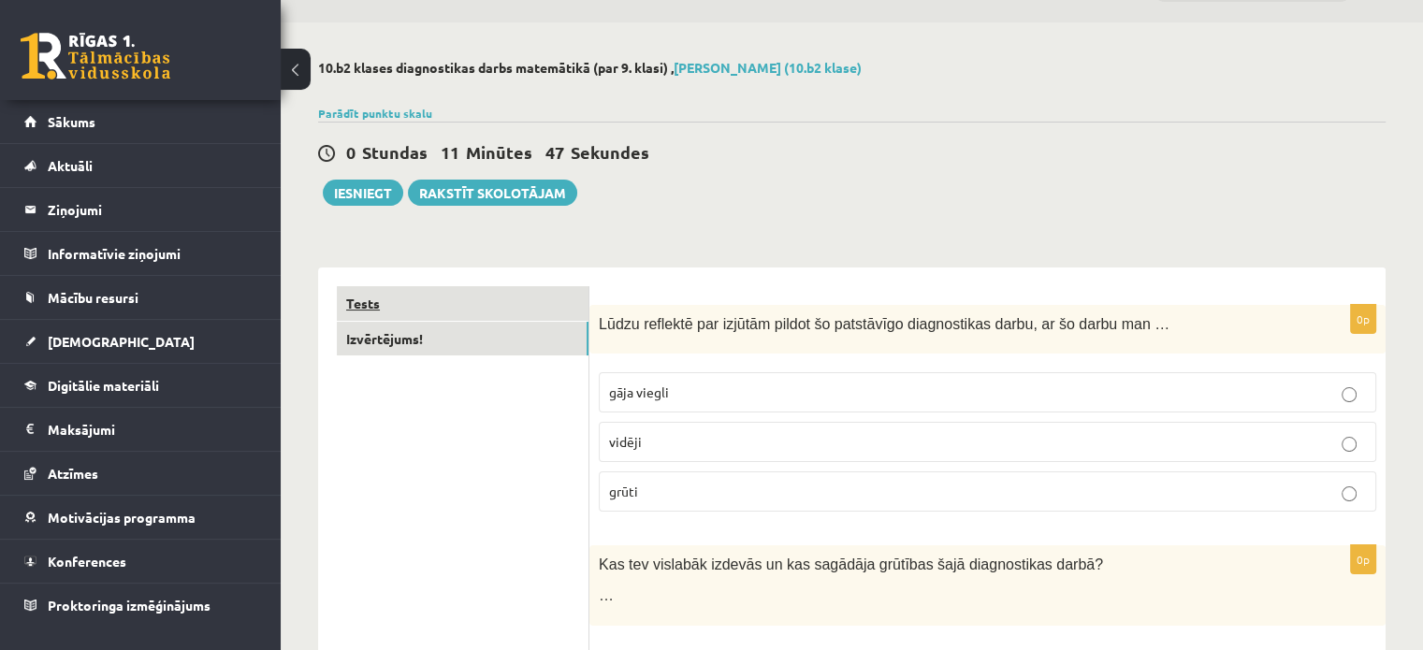
scroll to position [0, 0]
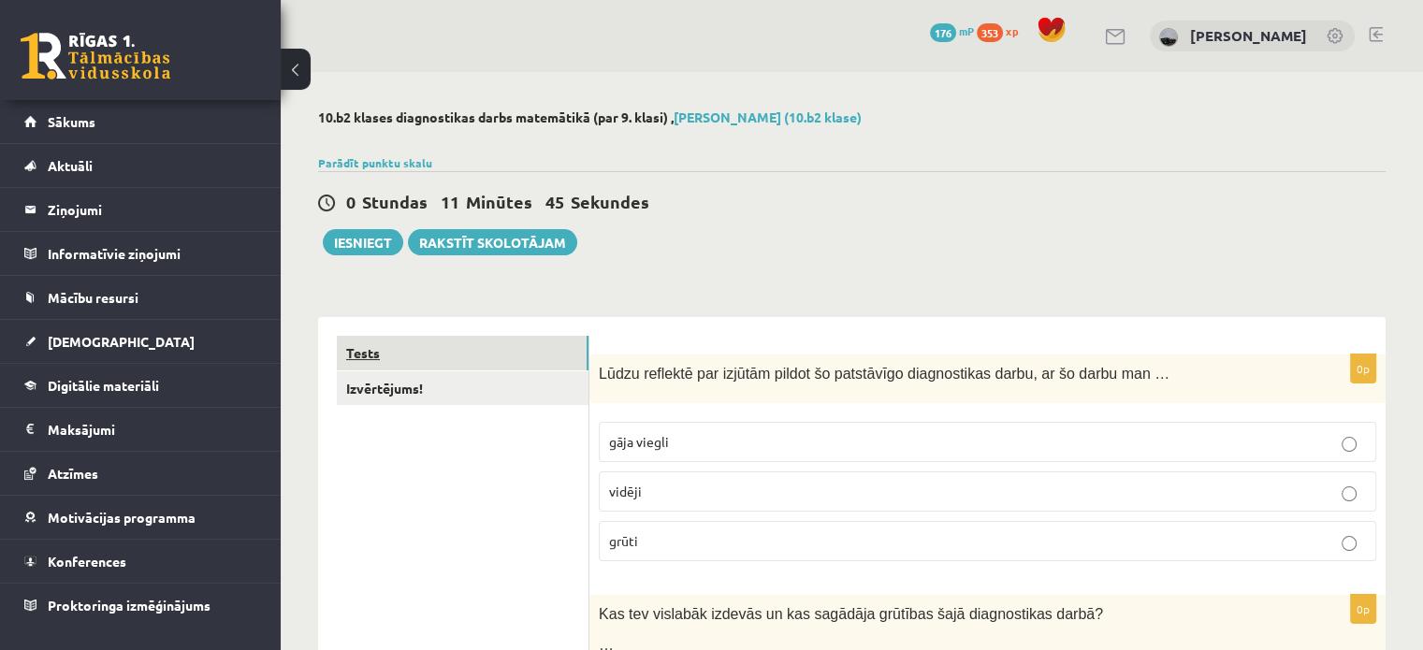
click at [434, 364] on link "Tests" at bounding box center [463, 353] width 252 height 35
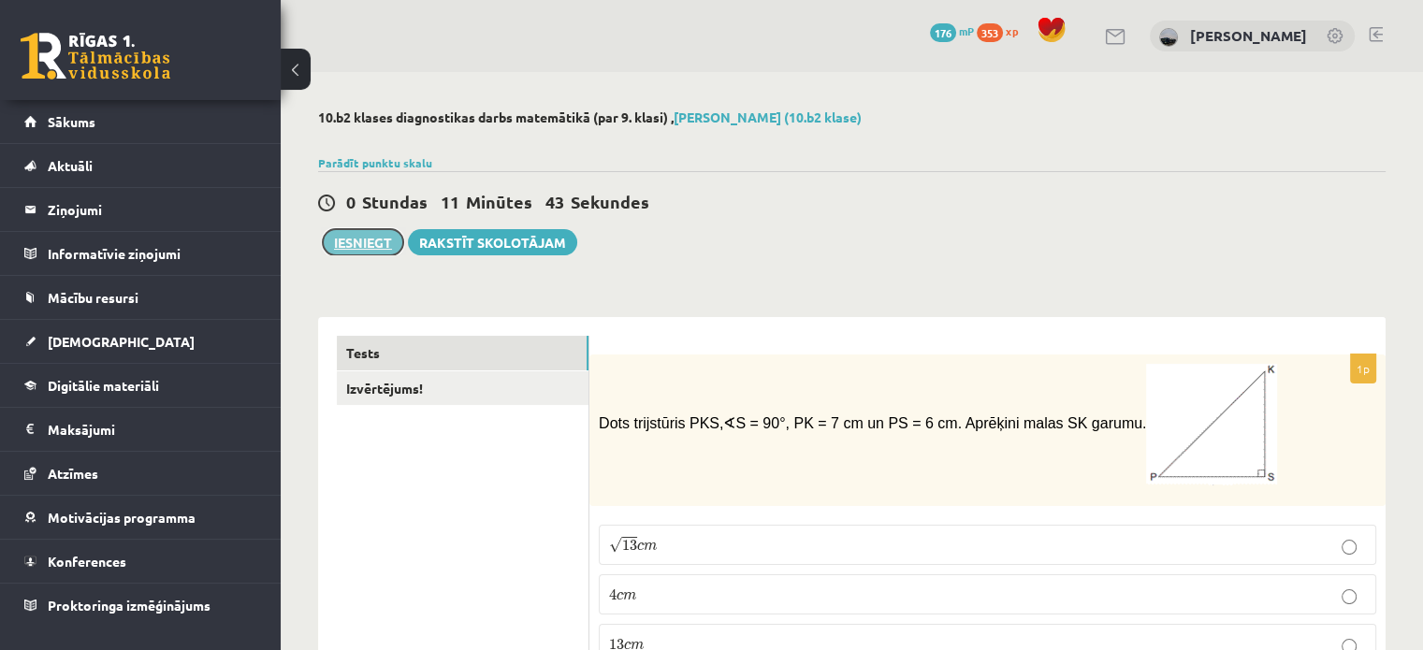
click at [384, 242] on button "Iesniegt" at bounding box center [363, 242] width 80 height 26
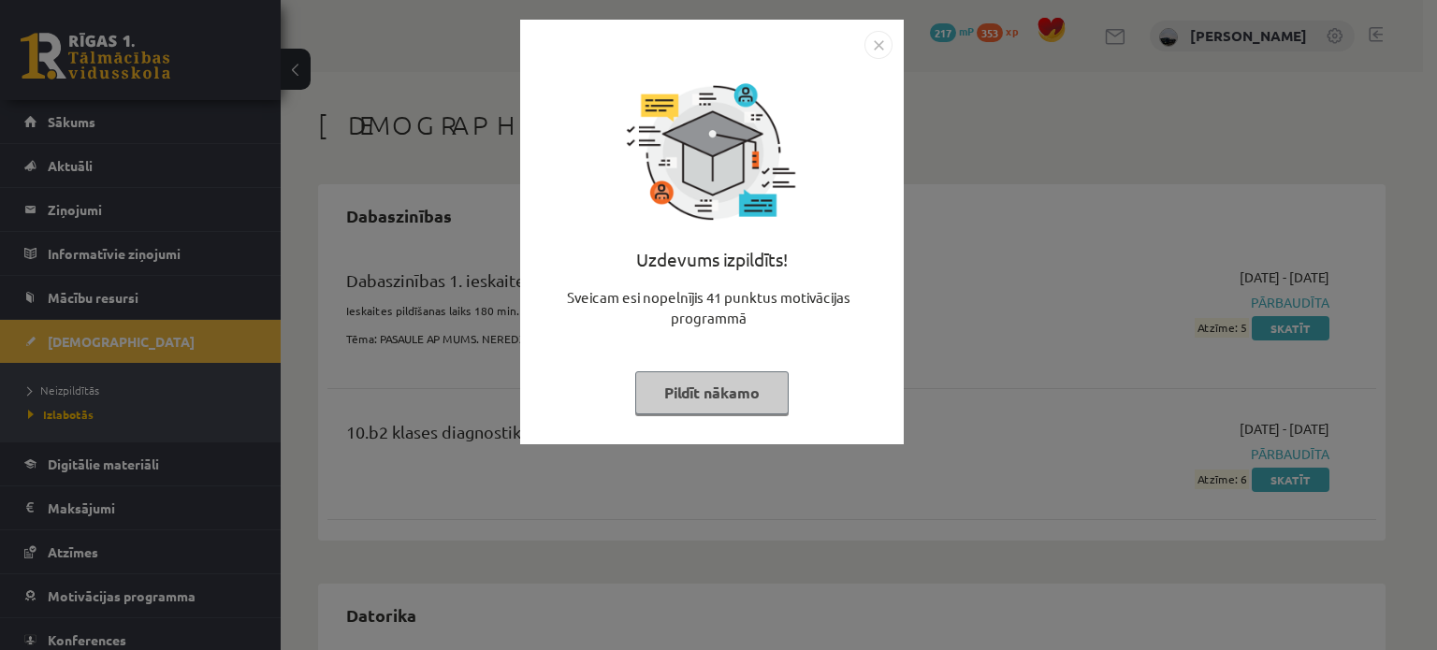
click at [729, 391] on button "Pildīt nākamo" at bounding box center [711, 392] width 153 height 43
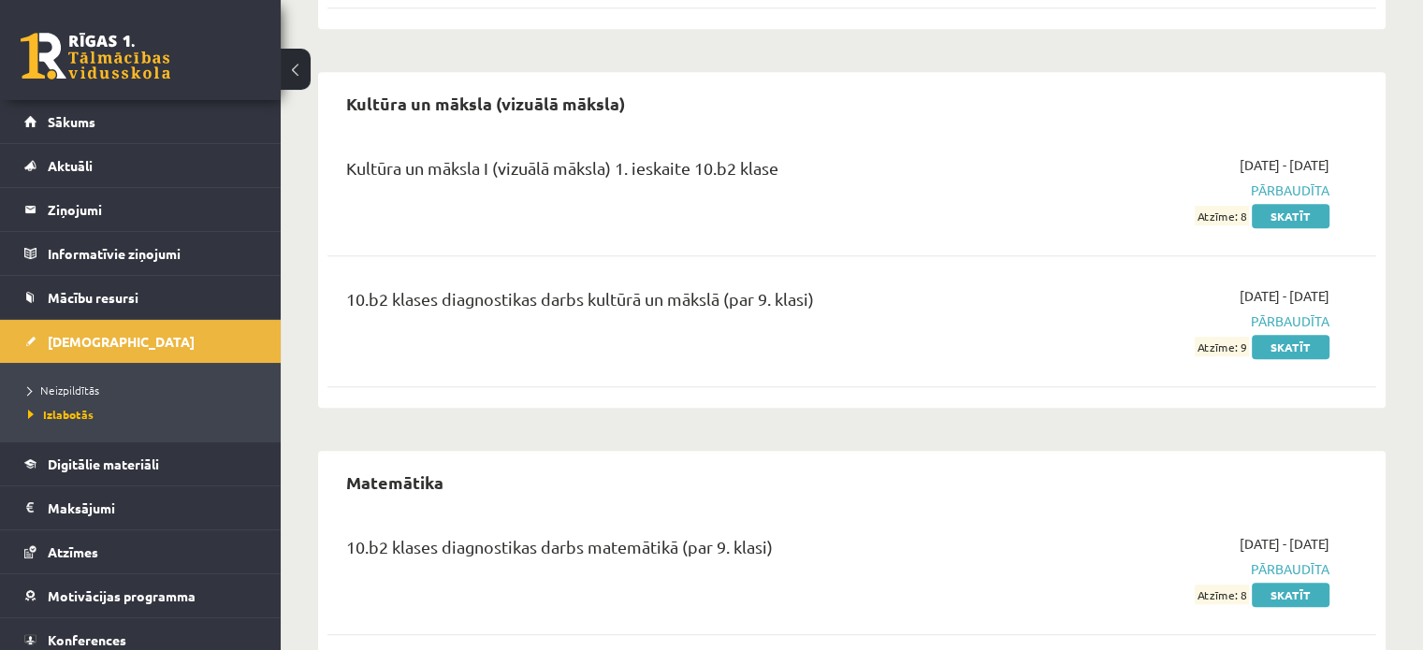
scroll to position [1221, 0]
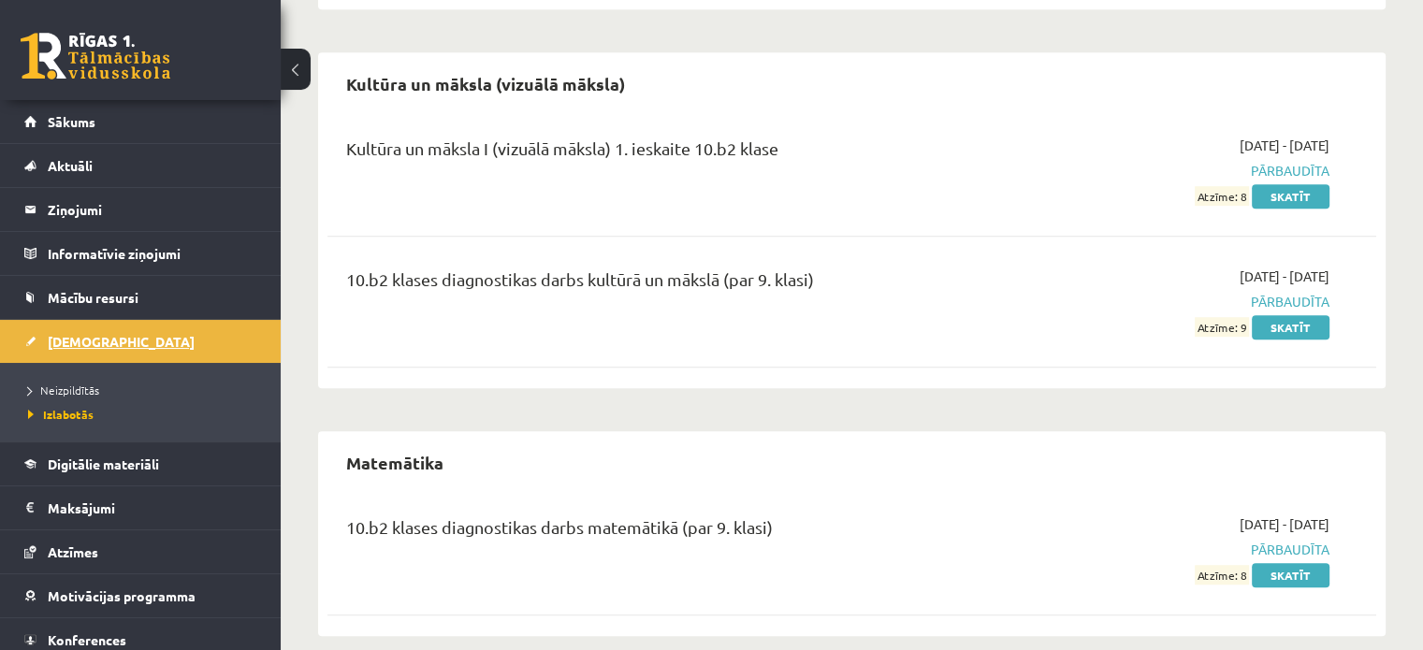
click at [94, 336] on span "[DEMOGRAPHIC_DATA]" at bounding box center [121, 341] width 147 height 17
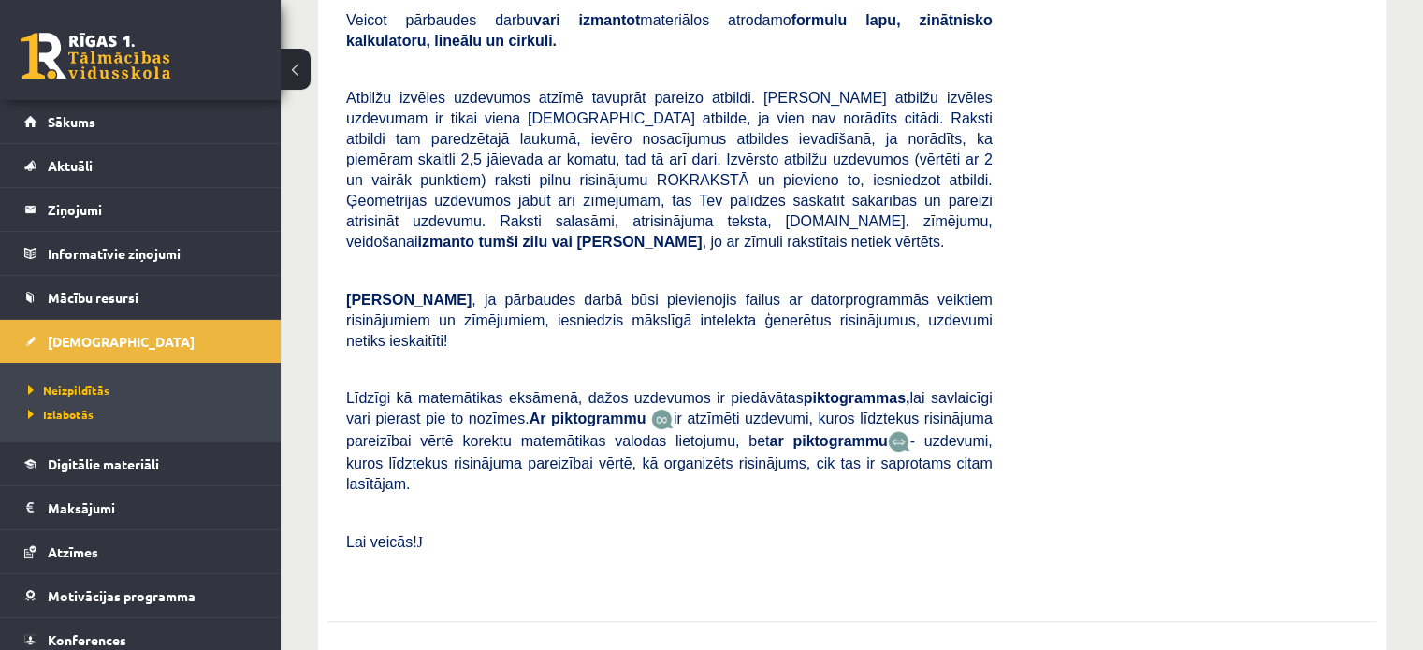
scroll to position [655, 0]
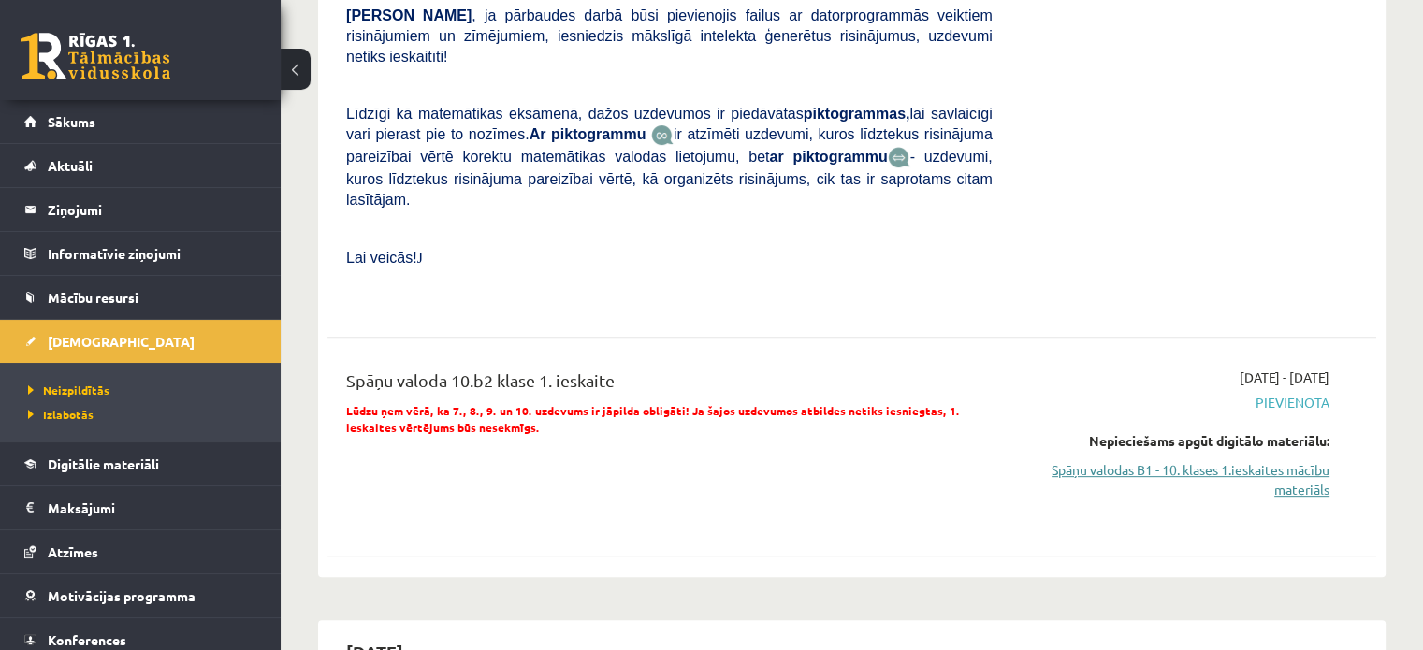
click at [1307, 460] on link "Spāņu valodas B1 - 10. klases 1.ieskaites mācību materiāls" at bounding box center [1175, 479] width 309 height 39
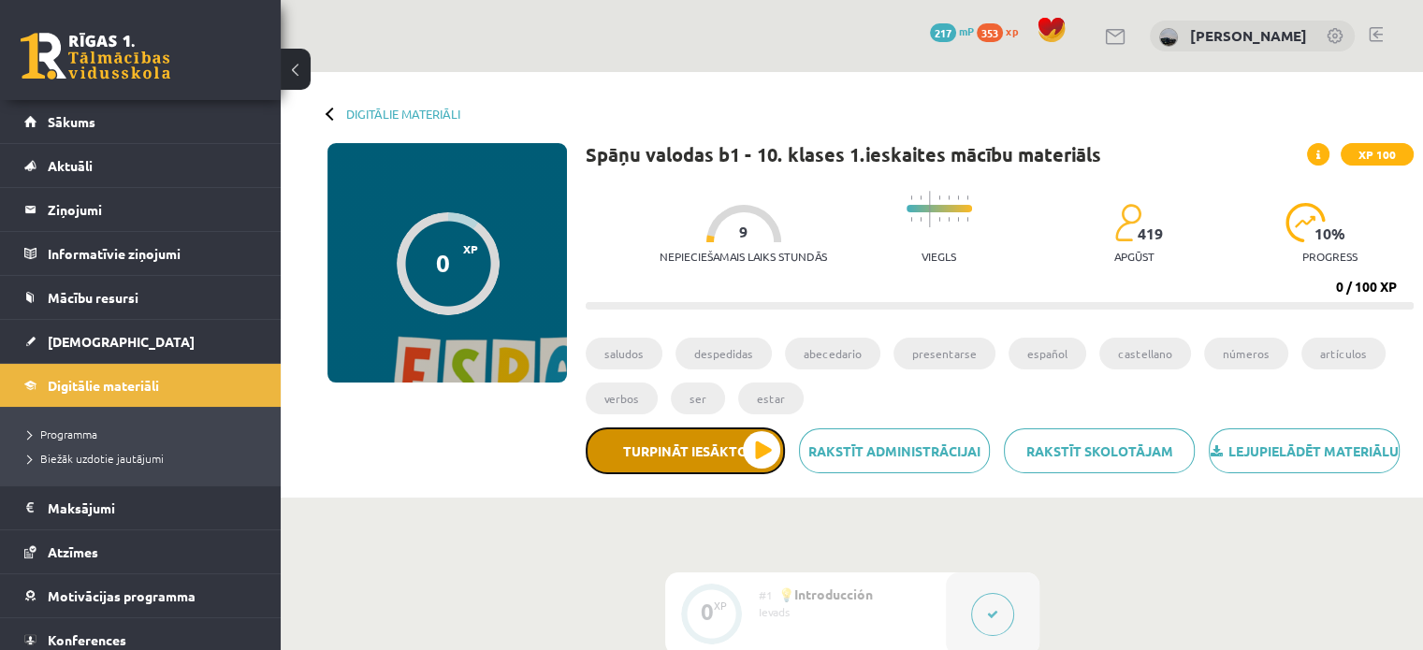
click at [749, 466] on button "Turpināt iesākto" at bounding box center [685, 450] width 199 height 47
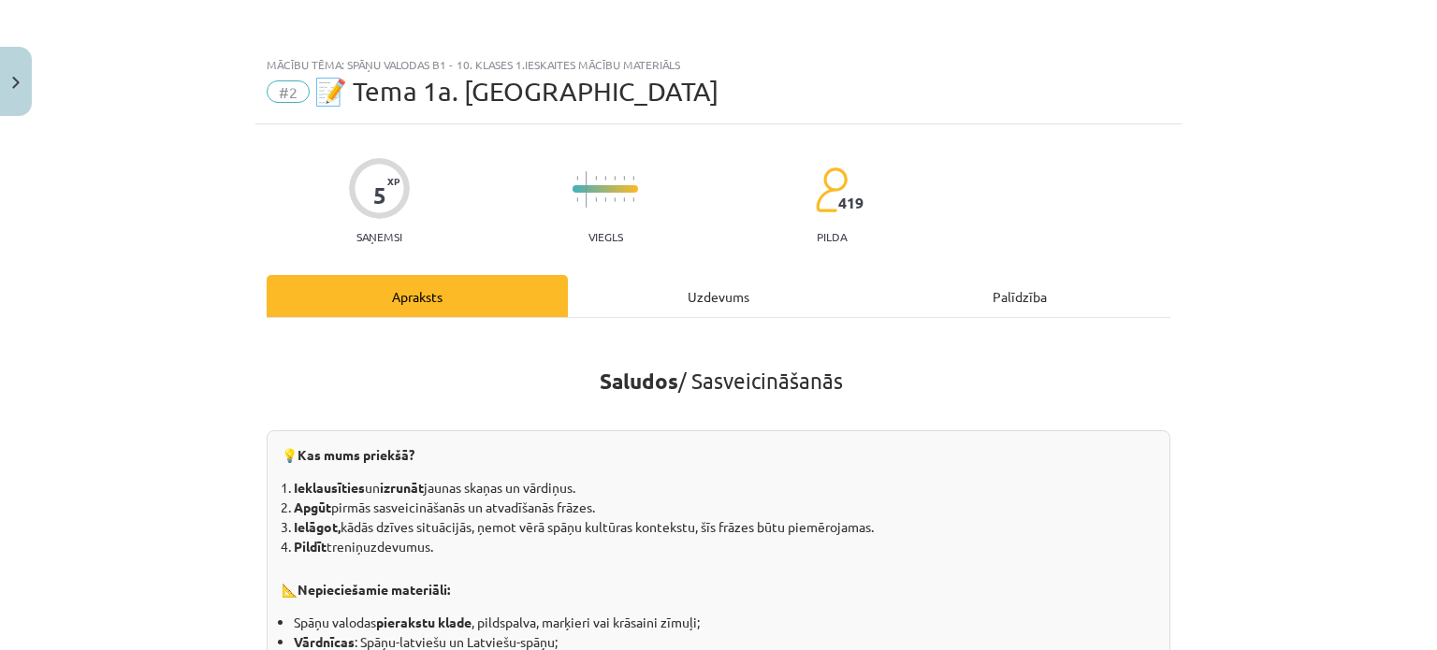
click at [731, 298] on div "Uzdevums" at bounding box center [718, 296] width 301 height 42
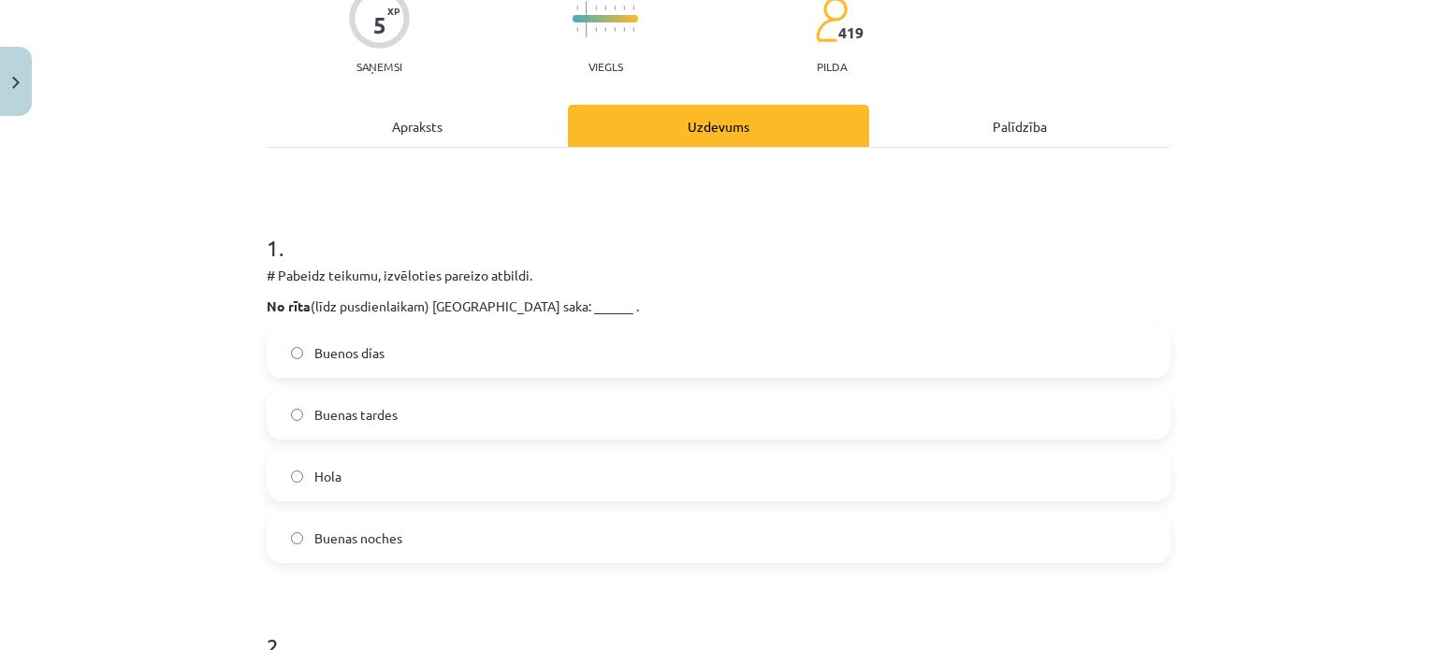
scroll to position [187, 0]
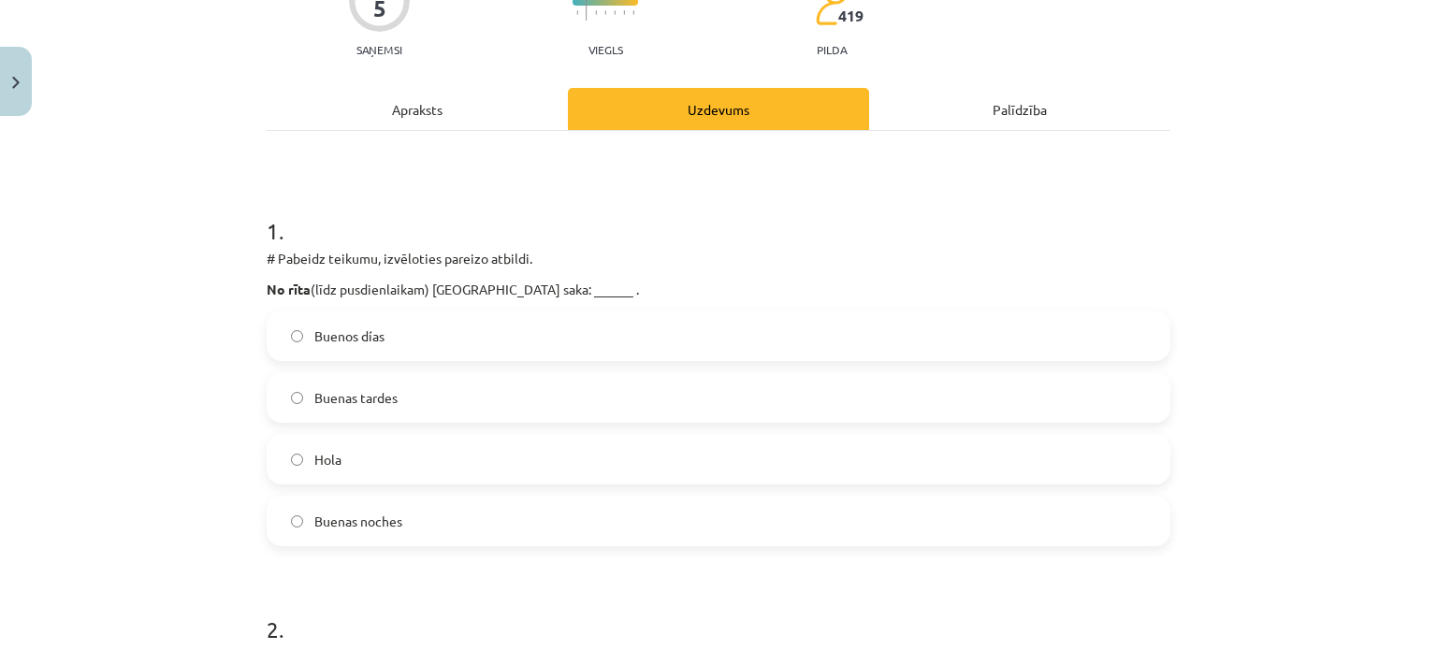
click at [468, 328] on label "Buenos días" at bounding box center [718, 335] width 900 height 47
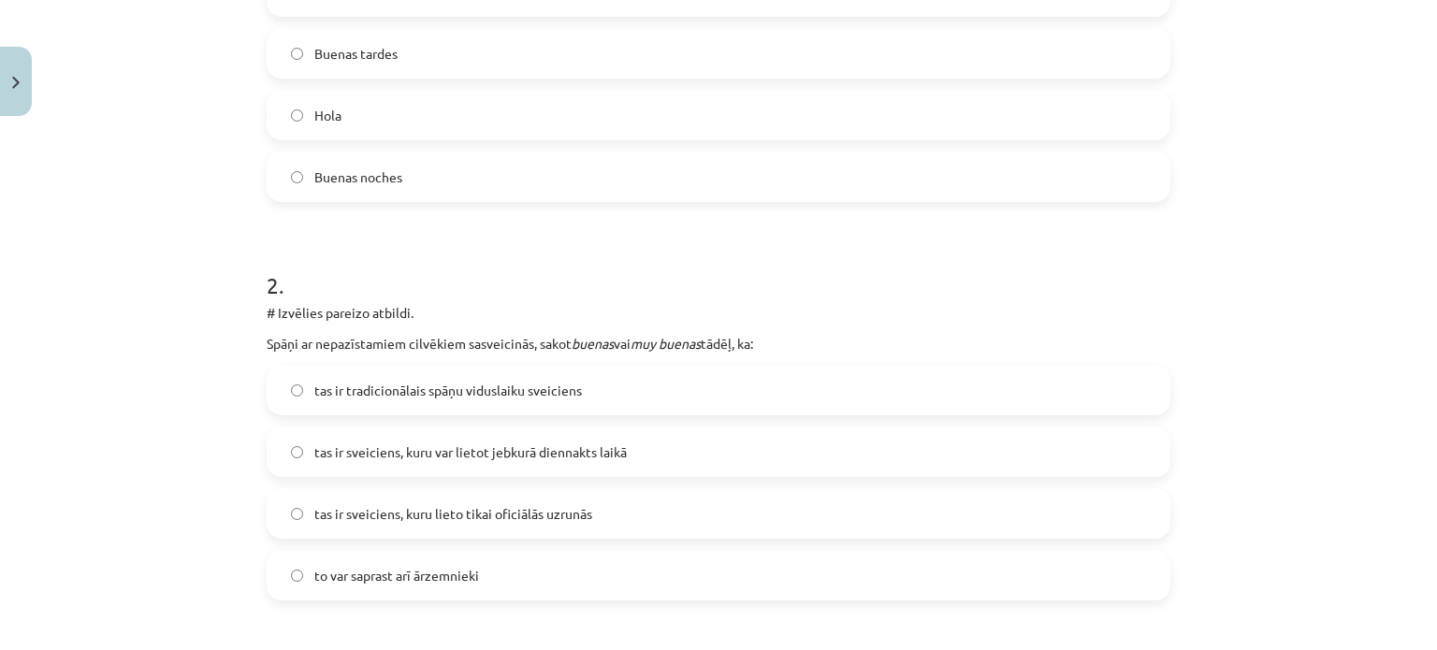
scroll to position [561, 0]
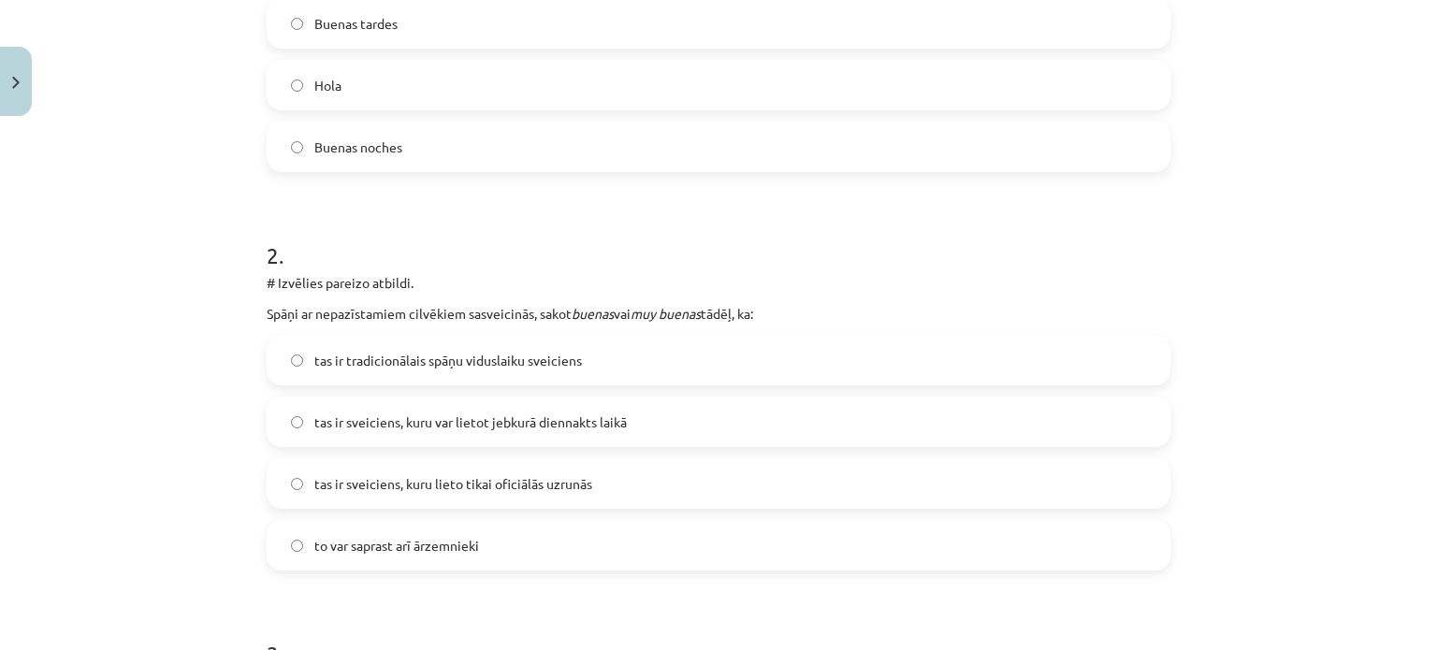
click at [355, 403] on label "tas ir sveiciens, kuru var lietot jebkurā diennakts laikā" at bounding box center [718, 421] width 900 height 47
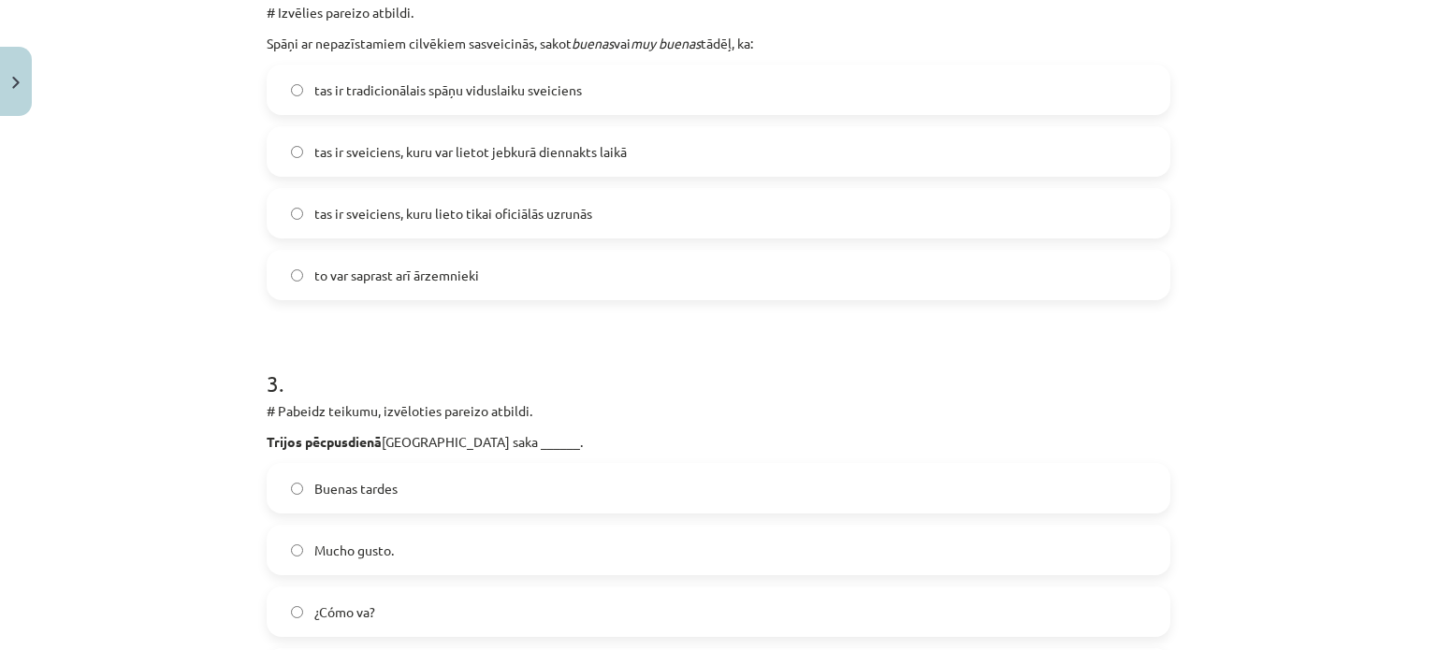
scroll to position [935, 0]
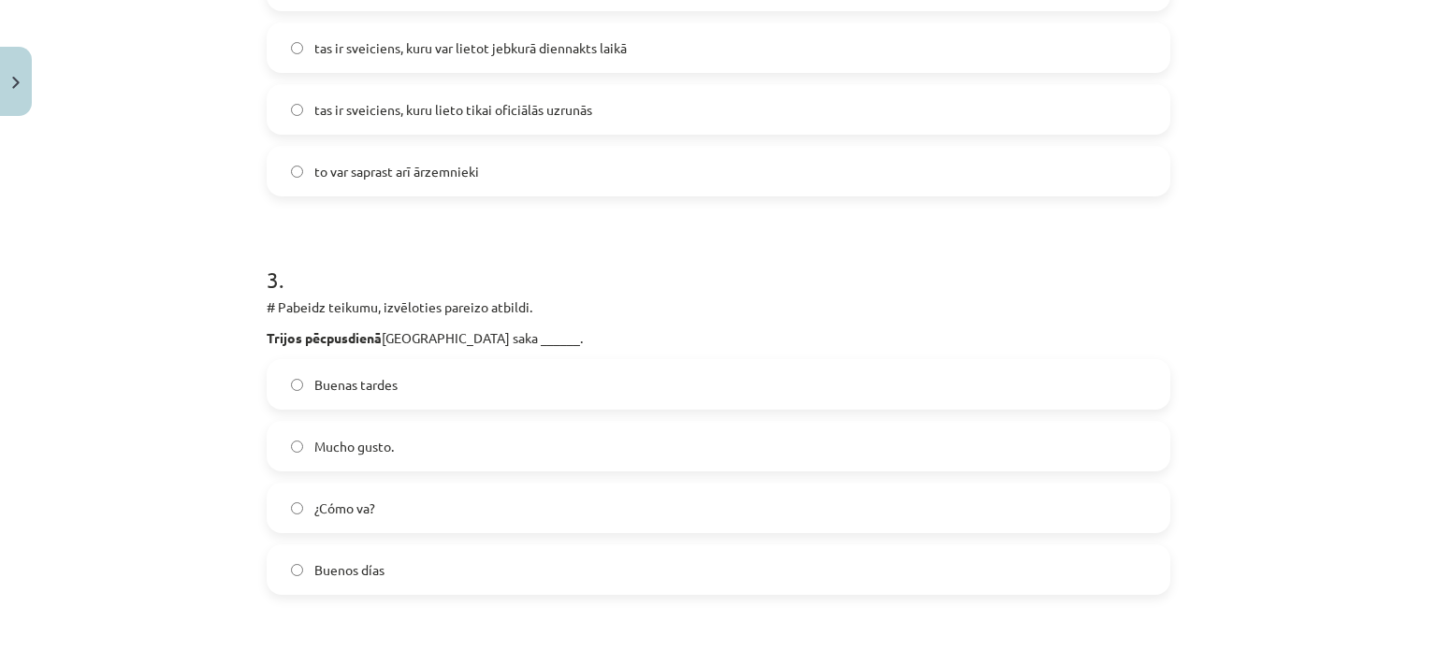
click at [531, 373] on label "Buenas tardes" at bounding box center [718, 384] width 900 height 47
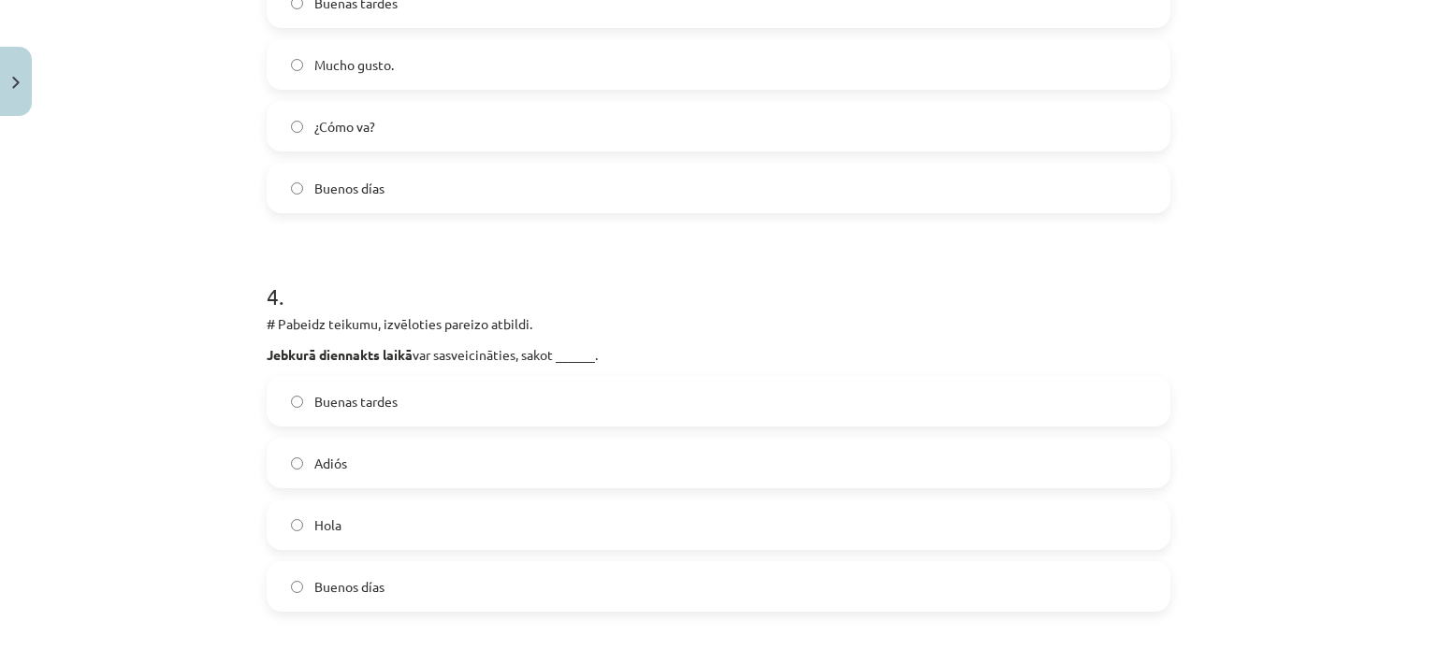
scroll to position [1310, 0]
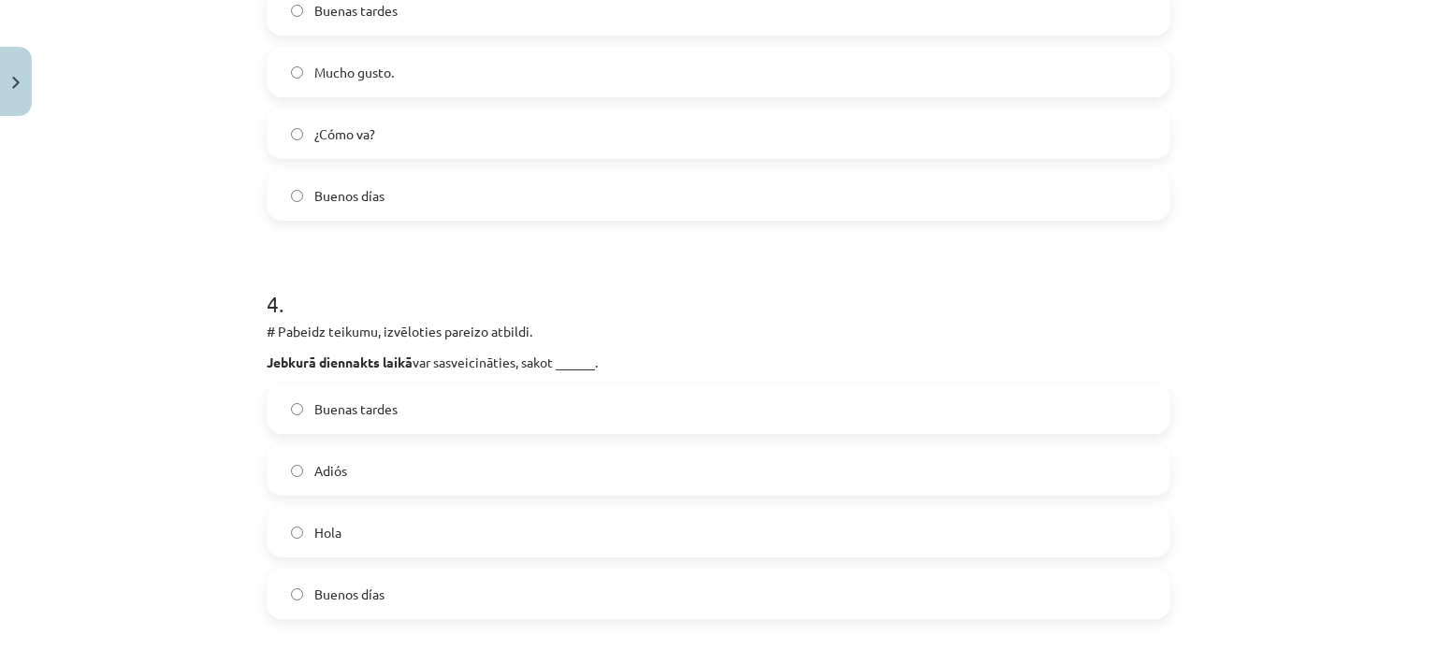
click at [329, 531] on span "Hola" at bounding box center [327, 533] width 27 height 20
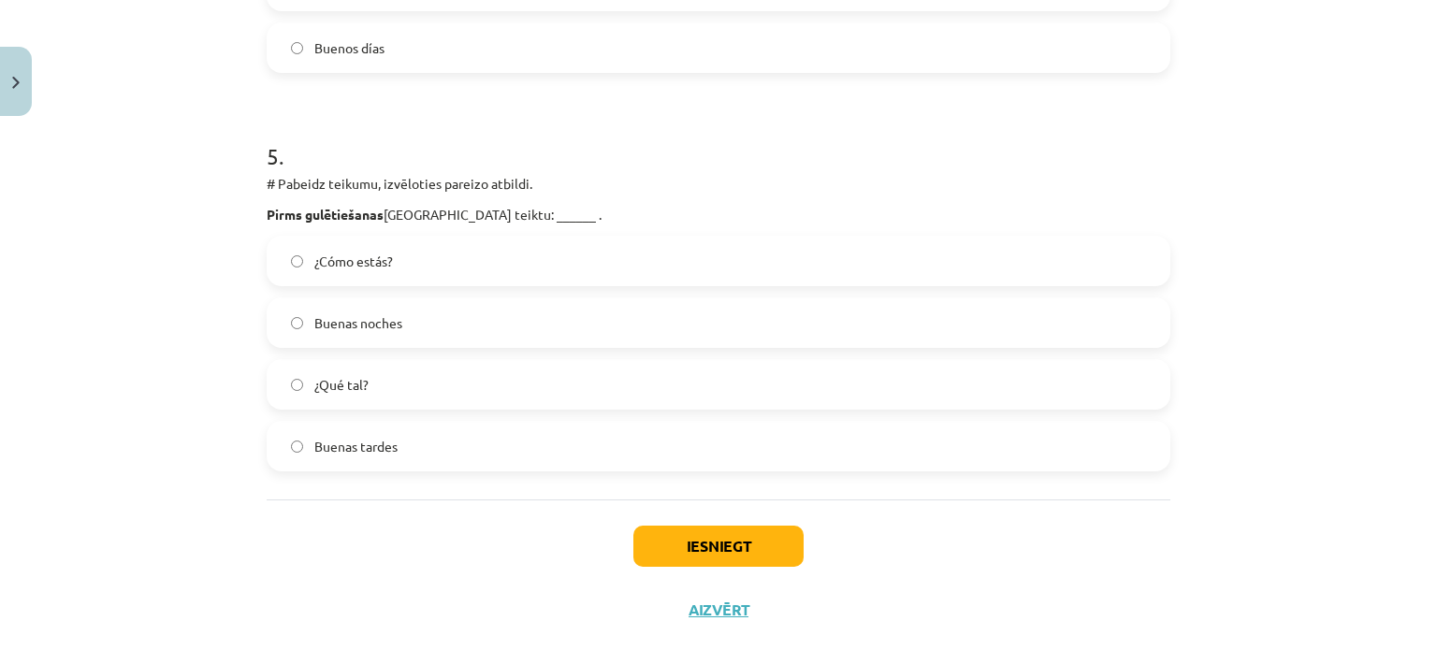
scroll to position [1871, 0]
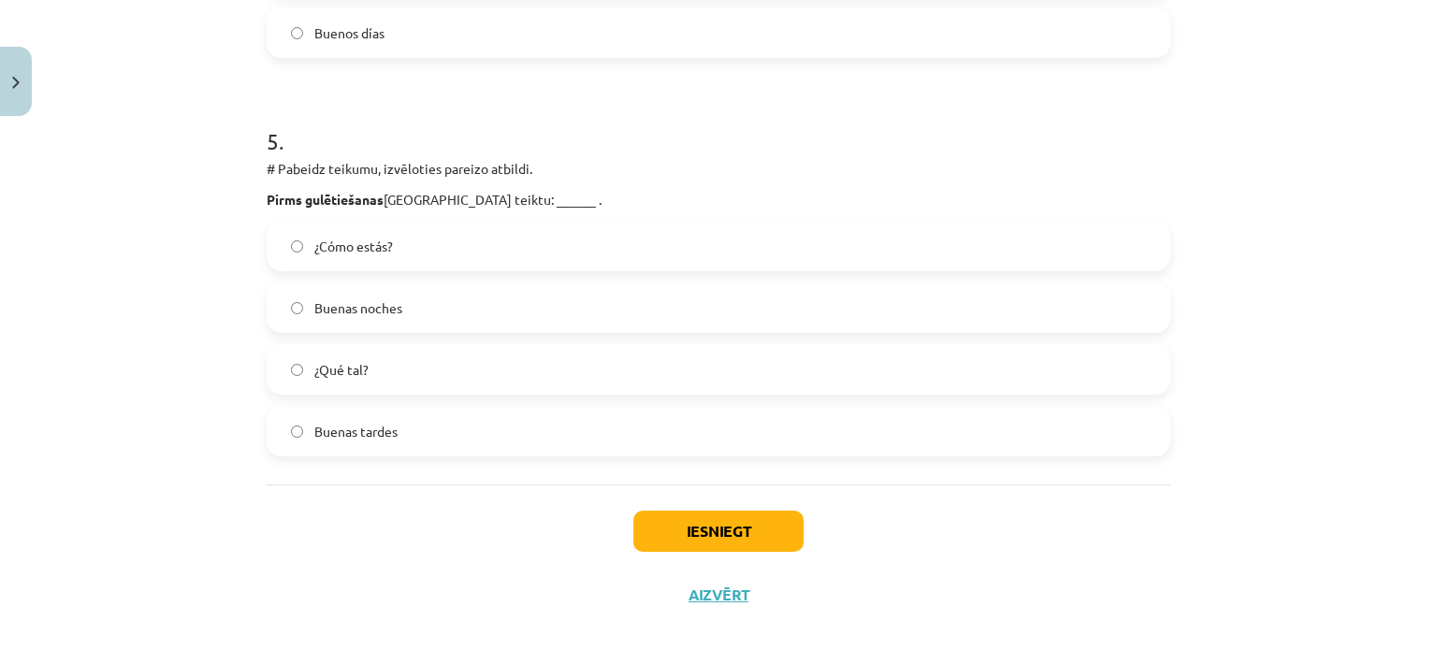
drag, startPoint x: 311, startPoint y: 304, endPoint x: 326, endPoint y: 311, distance: 16.7
click at [314, 305] on span "Buenas noches" at bounding box center [358, 308] width 88 height 20
click at [649, 318] on label "Buenas noches" at bounding box center [718, 307] width 900 height 47
click at [722, 533] on button "Iesniegt" at bounding box center [718, 531] width 170 height 41
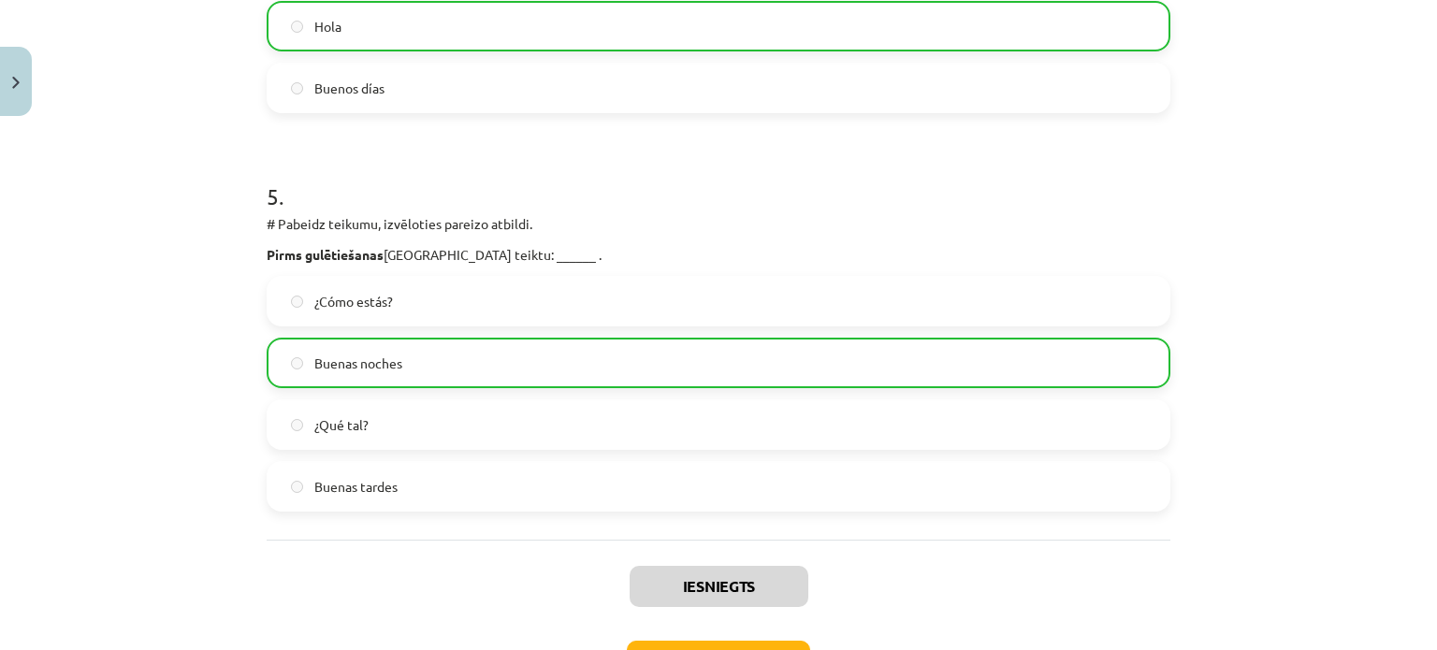
scroll to position [1952, 0]
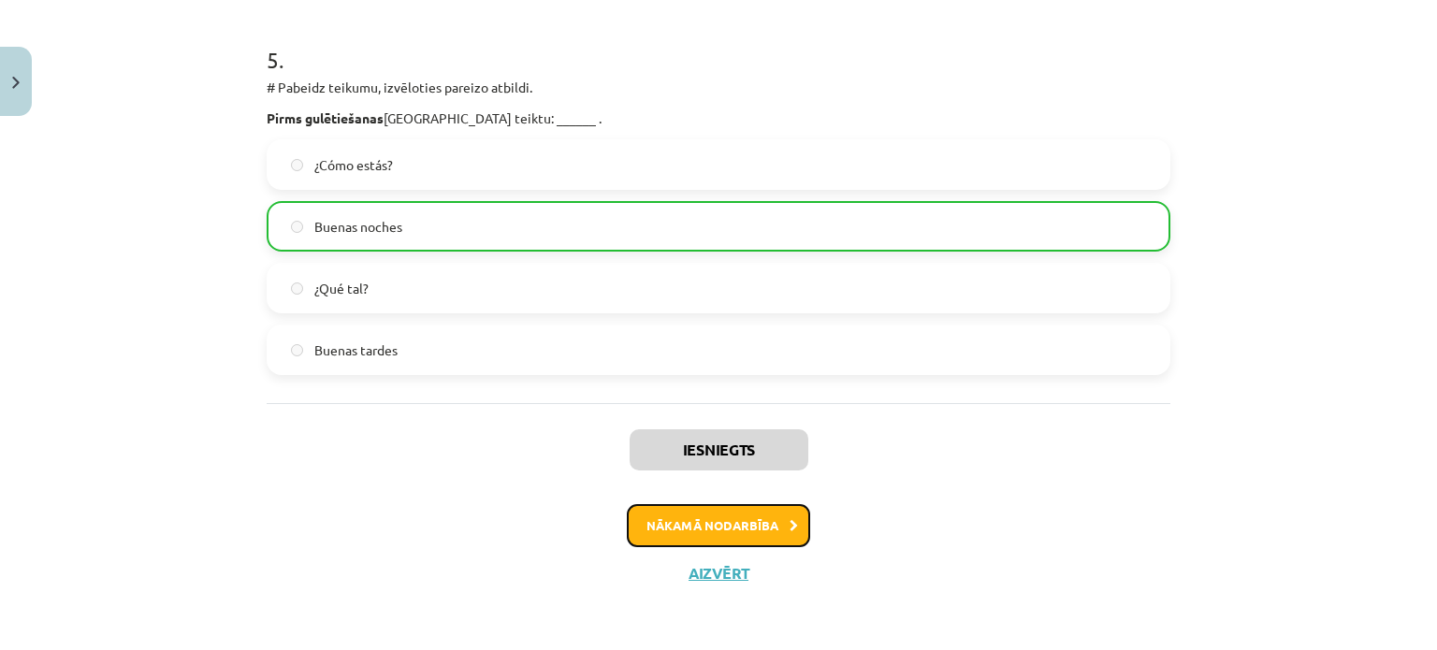
click at [781, 507] on button "Nākamā nodarbība" at bounding box center [718, 525] width 183 height 43
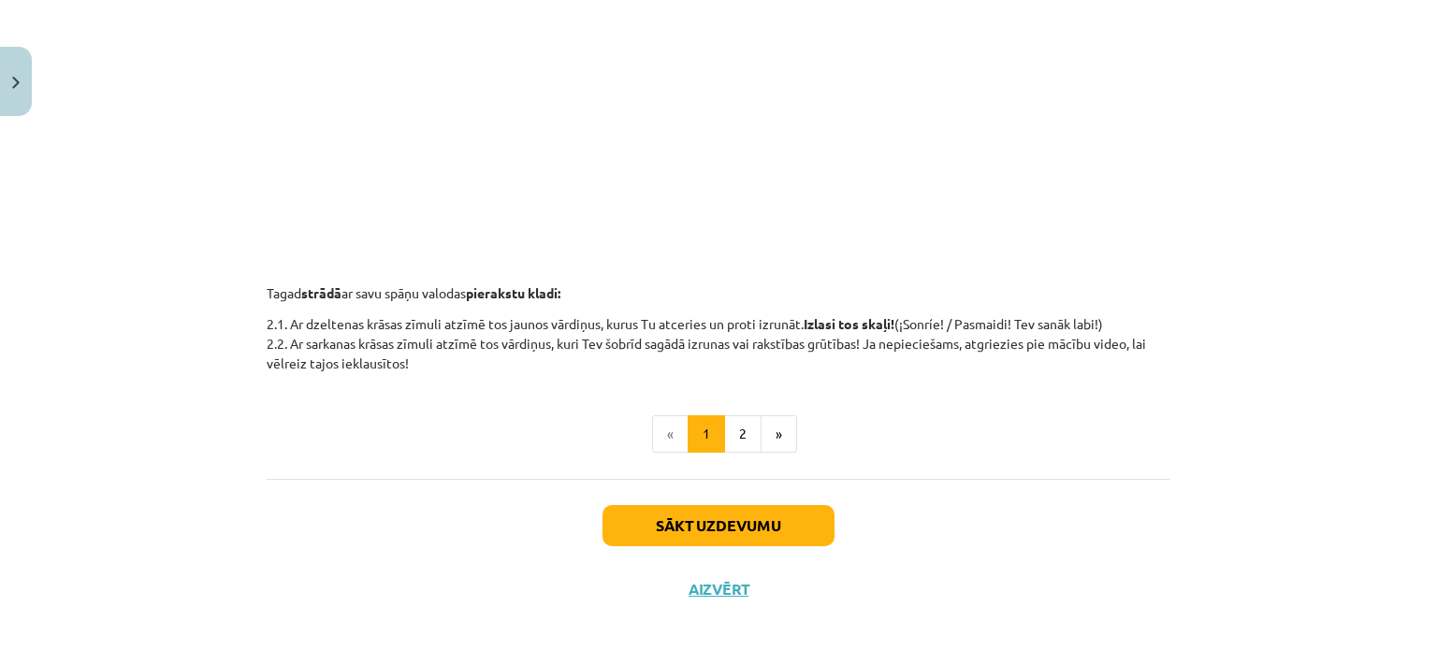
scroll to position [696, 0]
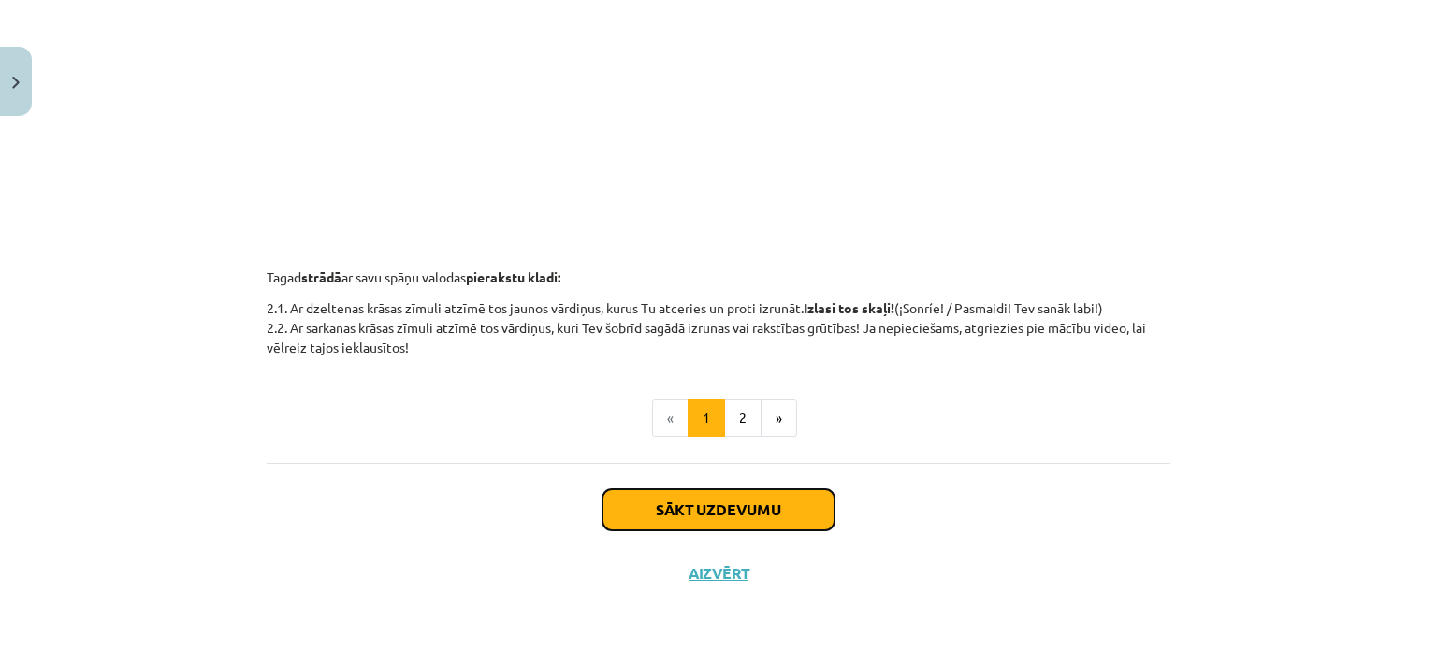
click at [737, 500] on button "Sākt uzdevumu" at bounding box center [718, 509] width 232 height 41
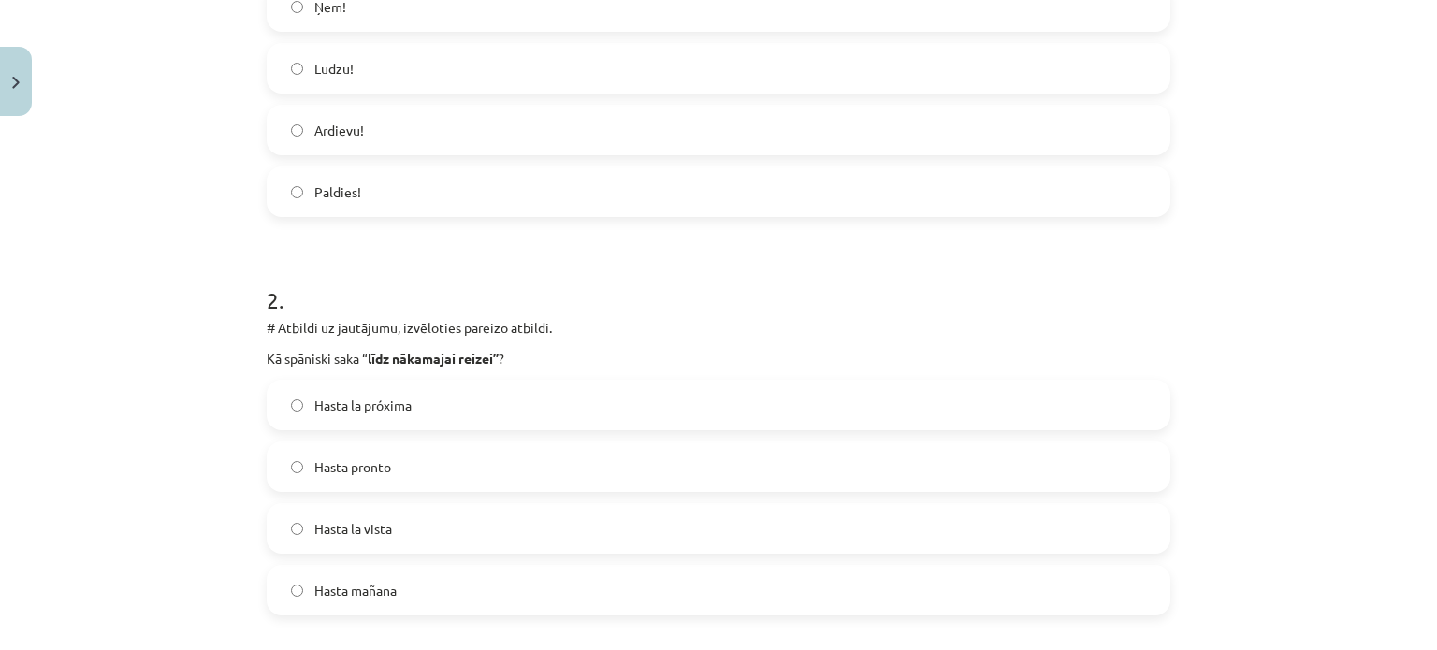
scroll to position [241, 0]
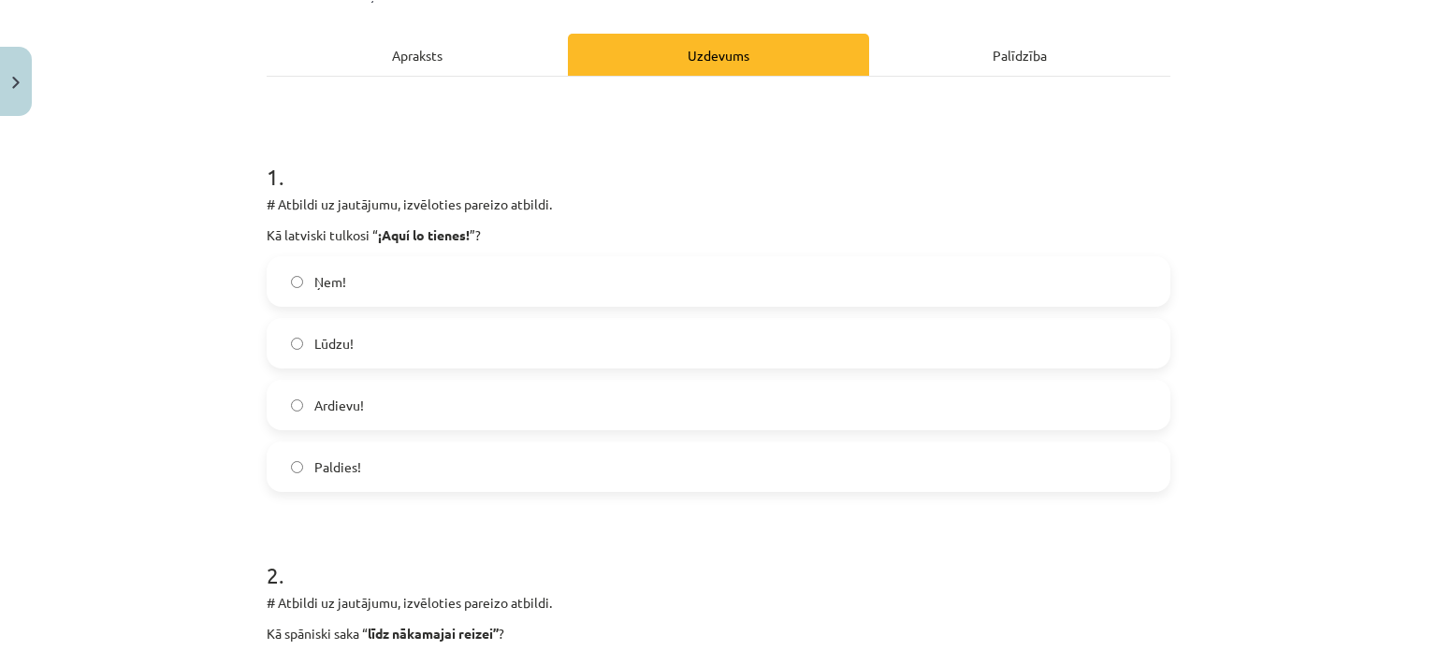
click at [390, 327] on label "Lūdzu!" at bounding box center [718, 343] width 900 height 47
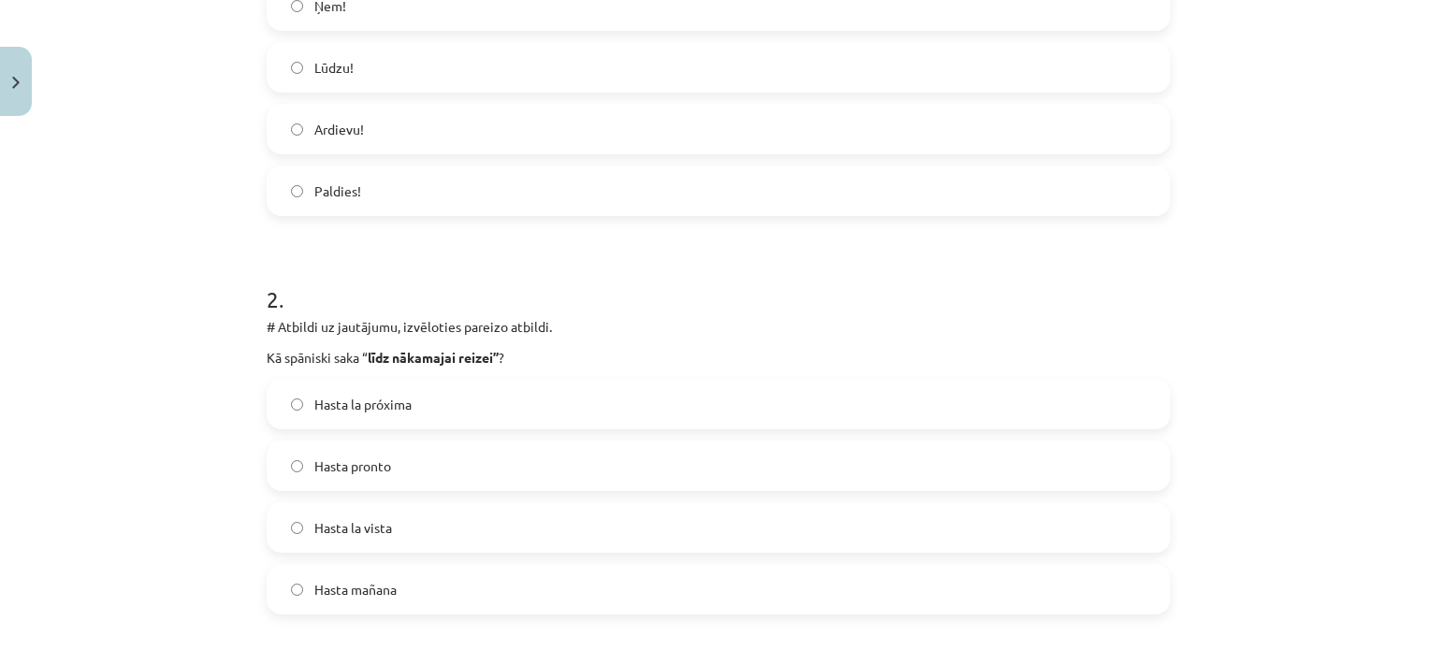
scroll to position [522, 0]
click at [450, 384] on label "Hasta la próxima" at bounding box center [718, 399] width 900 height 47
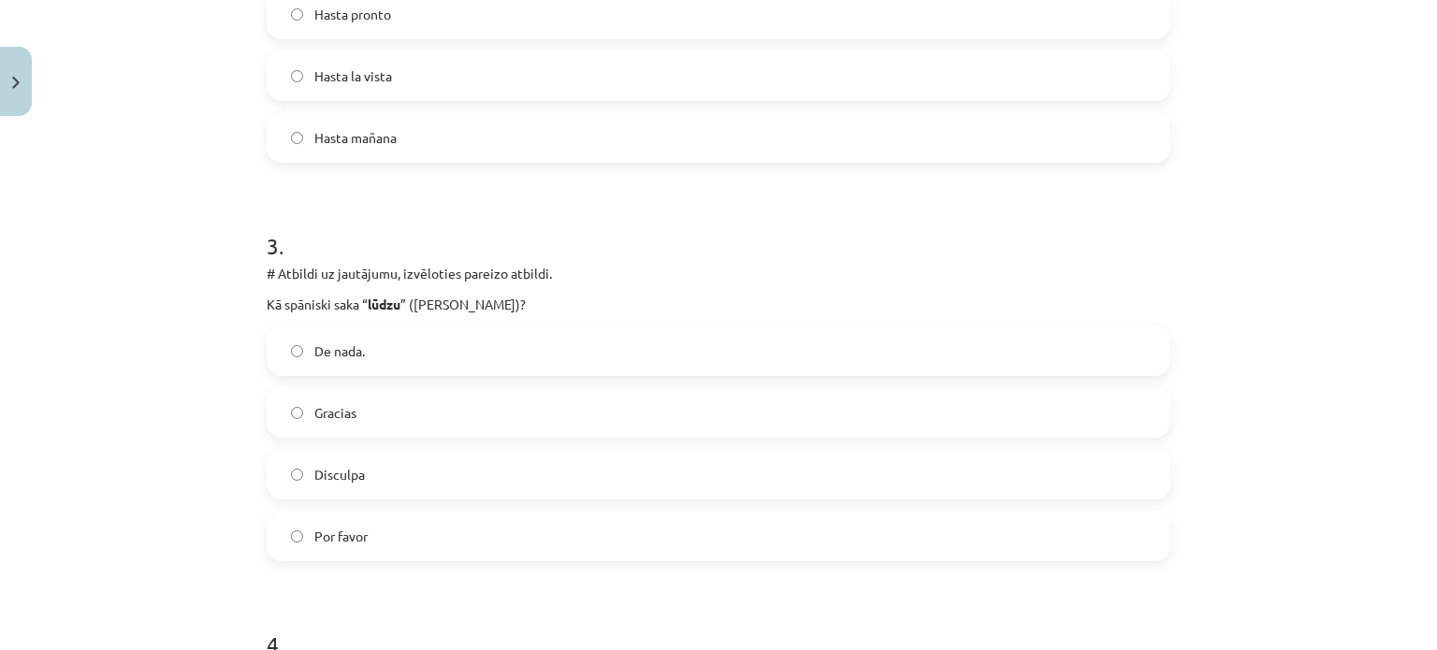
scroll to position [990, 0]
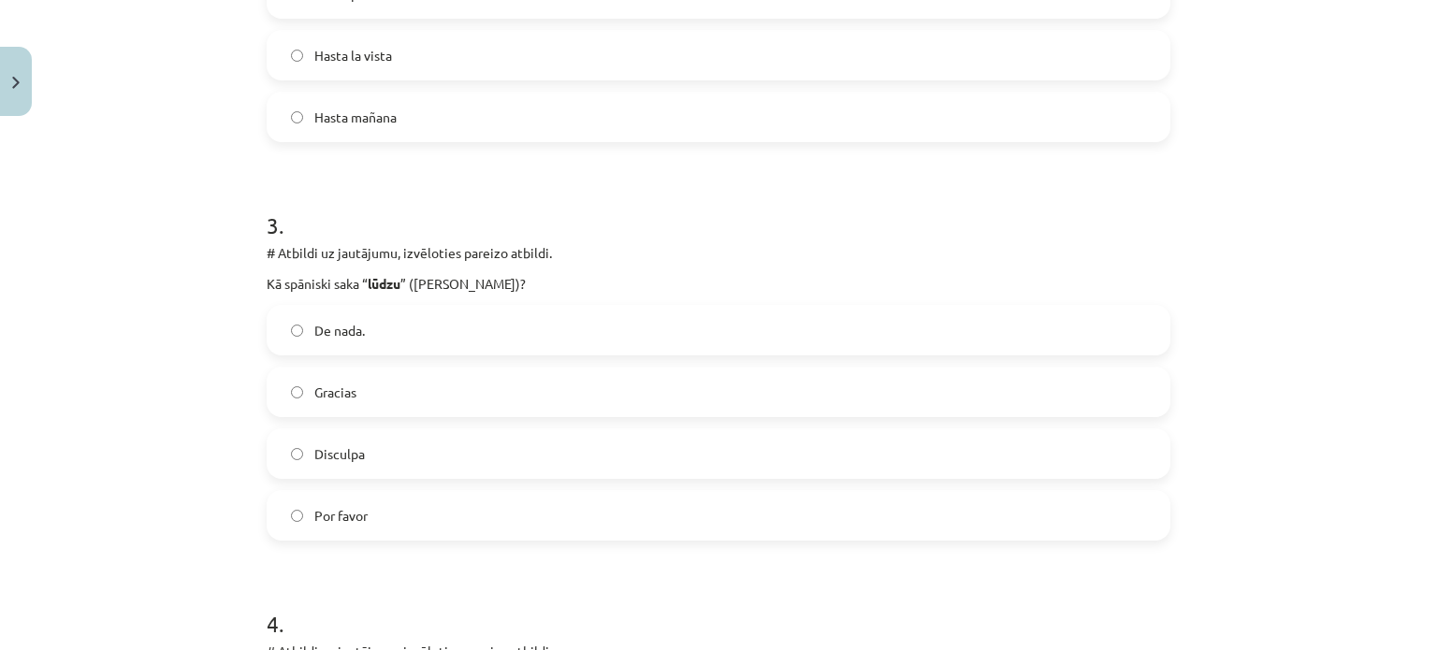
click at [314, 514] on span "Por favor" at bounding box center [340, 516] width 53 height 20
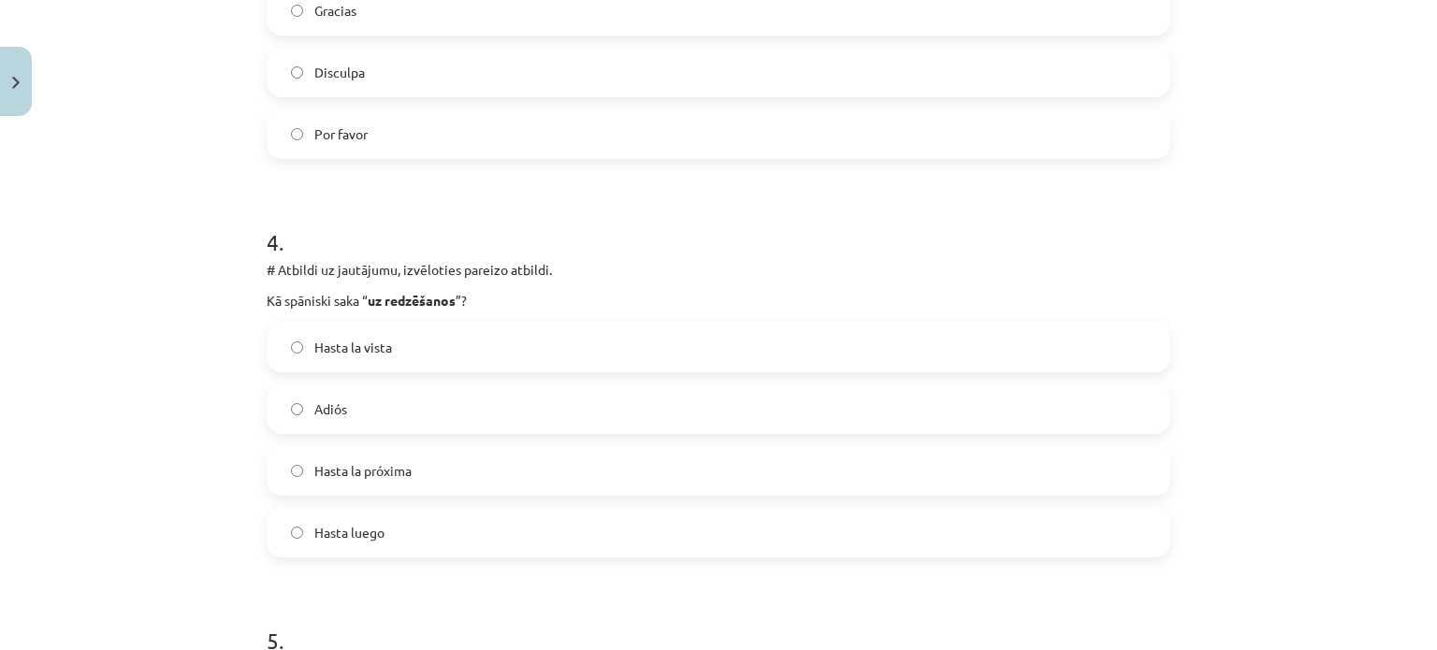
scroll to position [1364, 0]
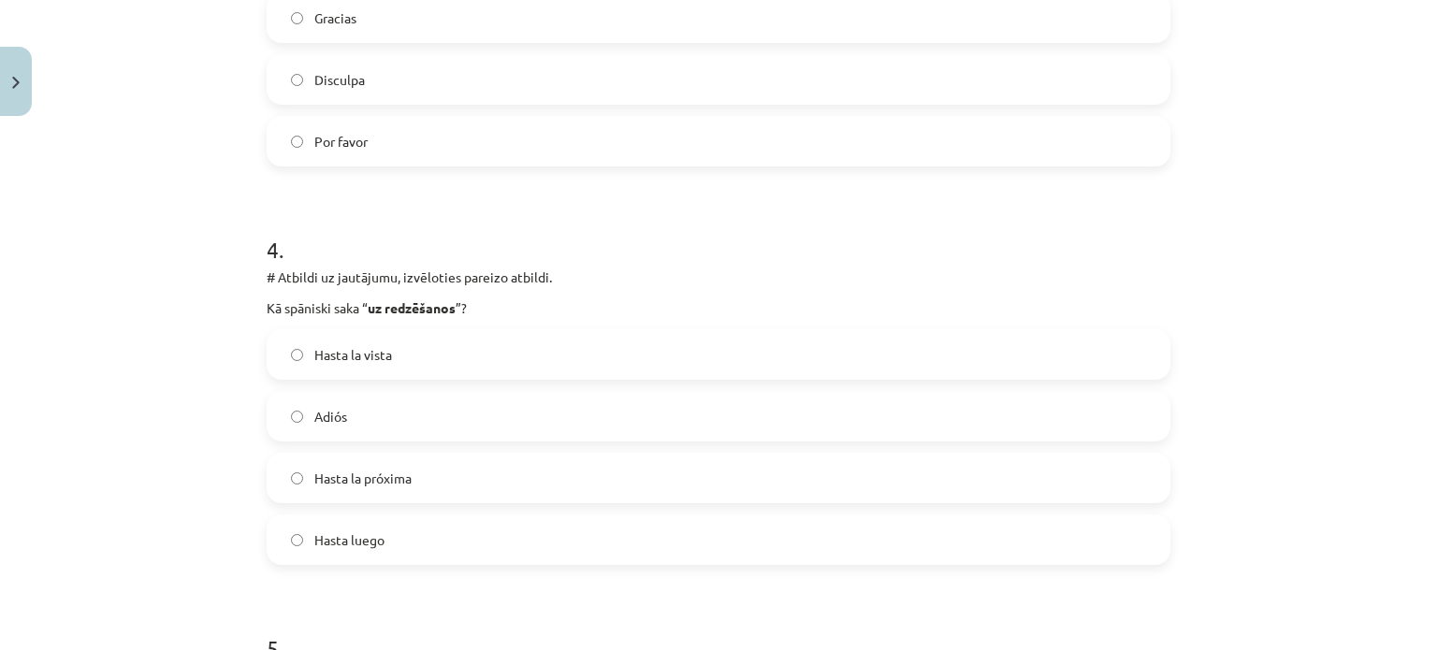
click at [391, 355] on label "Hasta la vista" at bounding box center [718, 354] width 900 height 47
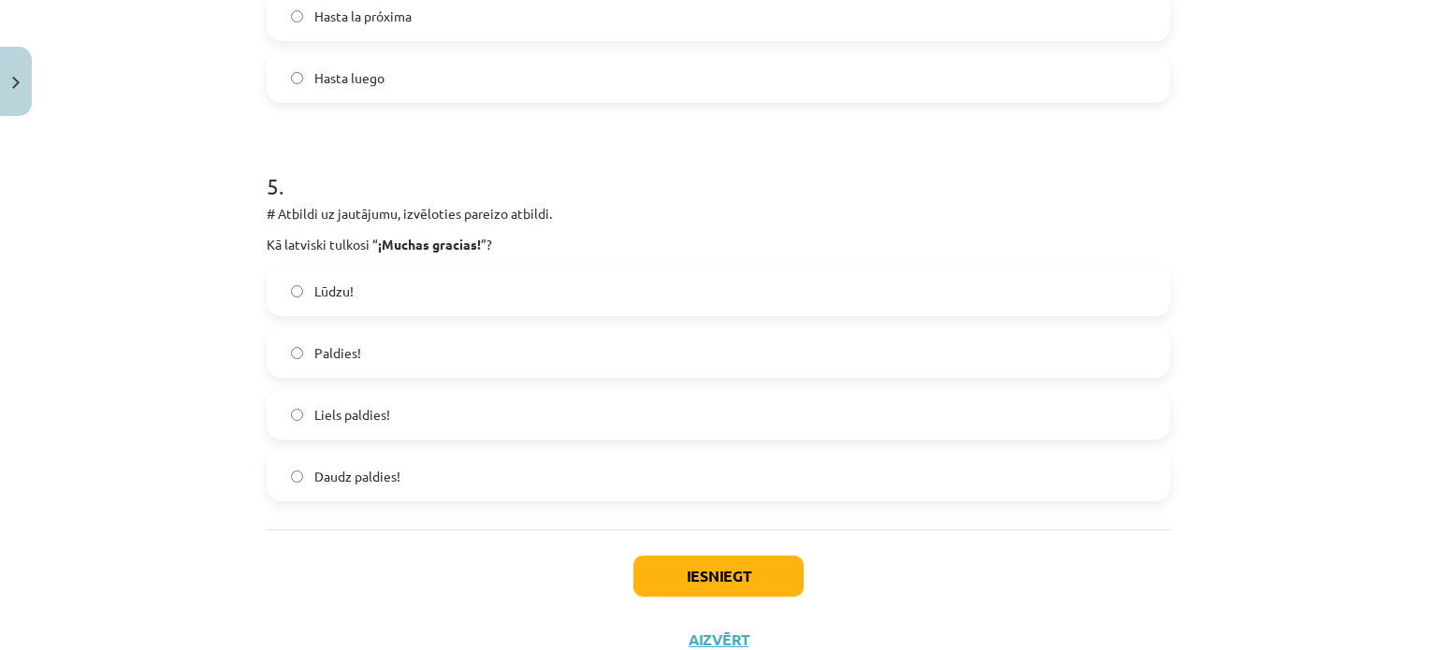
scroll to position [1832, 0]
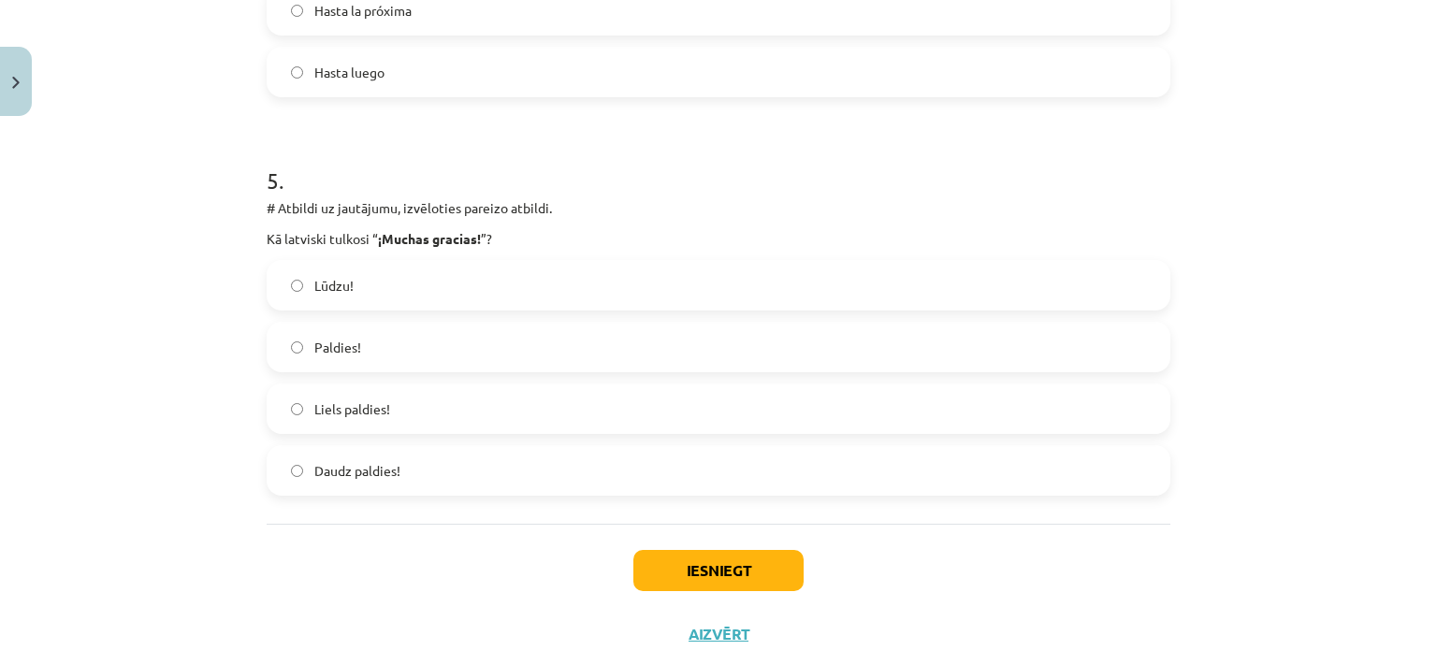
click at [461, 421] on label "Liels paldies!" at bounding box center [718, 408] width 900 height 47
click at [684, 575] on button "Iesniegt" at bounding box center [718, 570] width 170 height 41
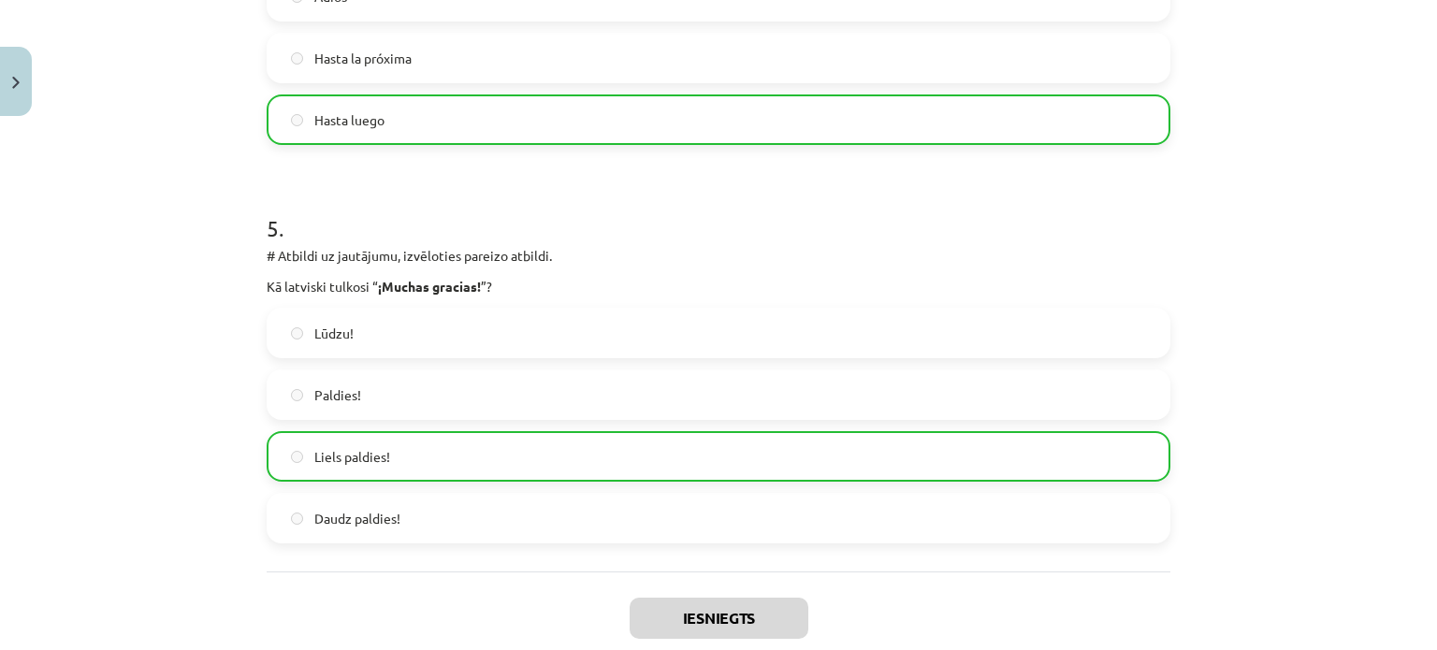
scroll to position [1952, 0]
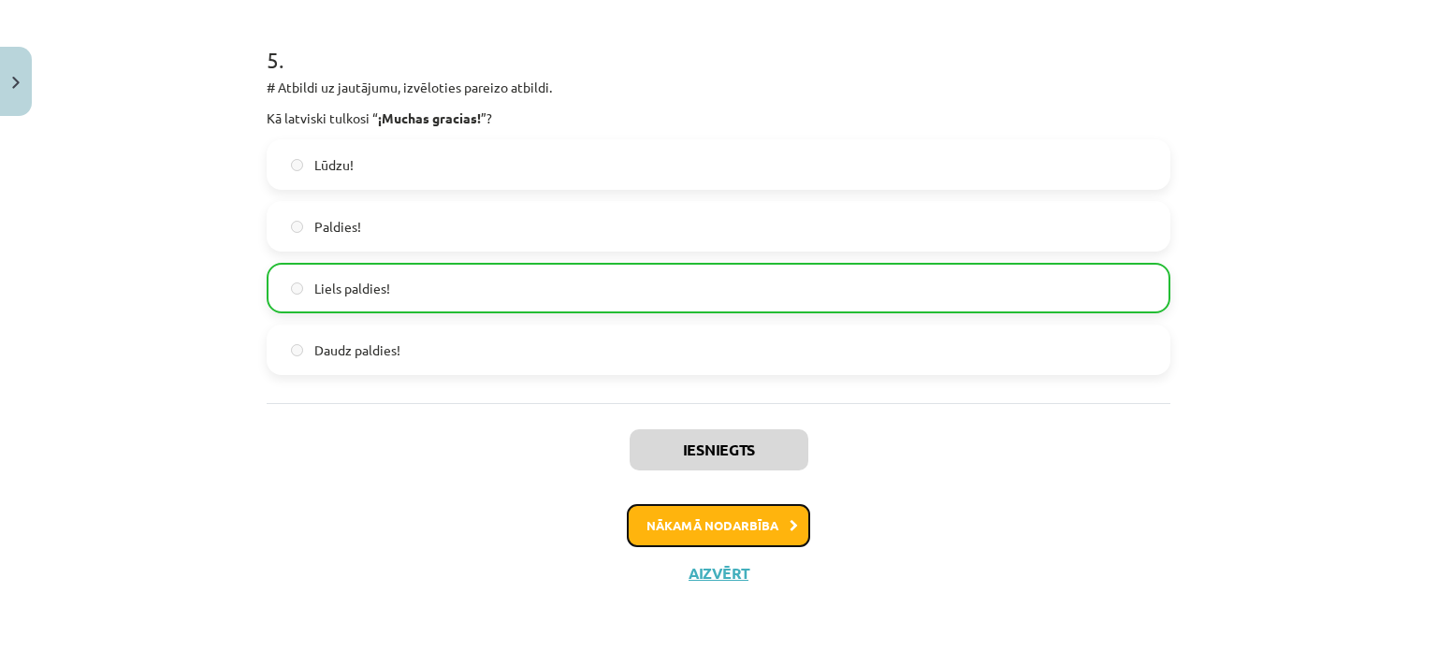
click at [773, 529] on button "Nākamā nodarbība" at bounding box center [718, 525] width 183 height 43
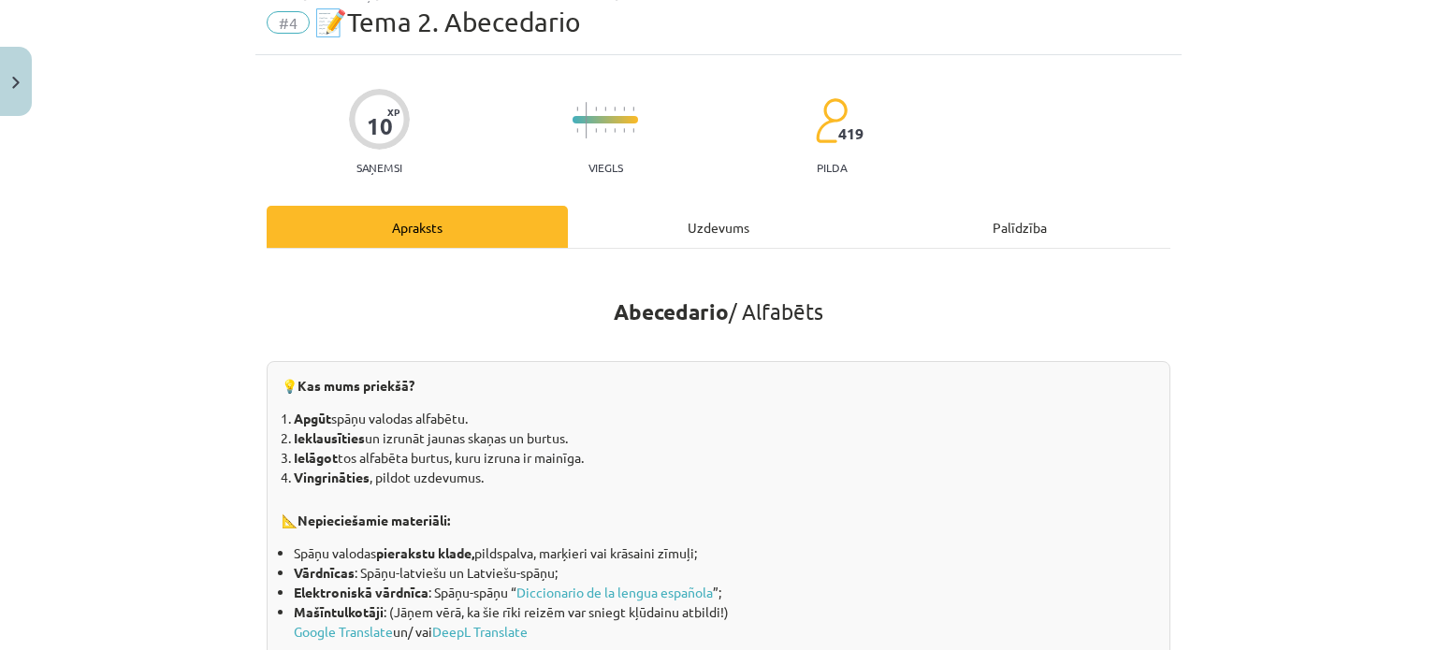
scroll to position [47, 0]
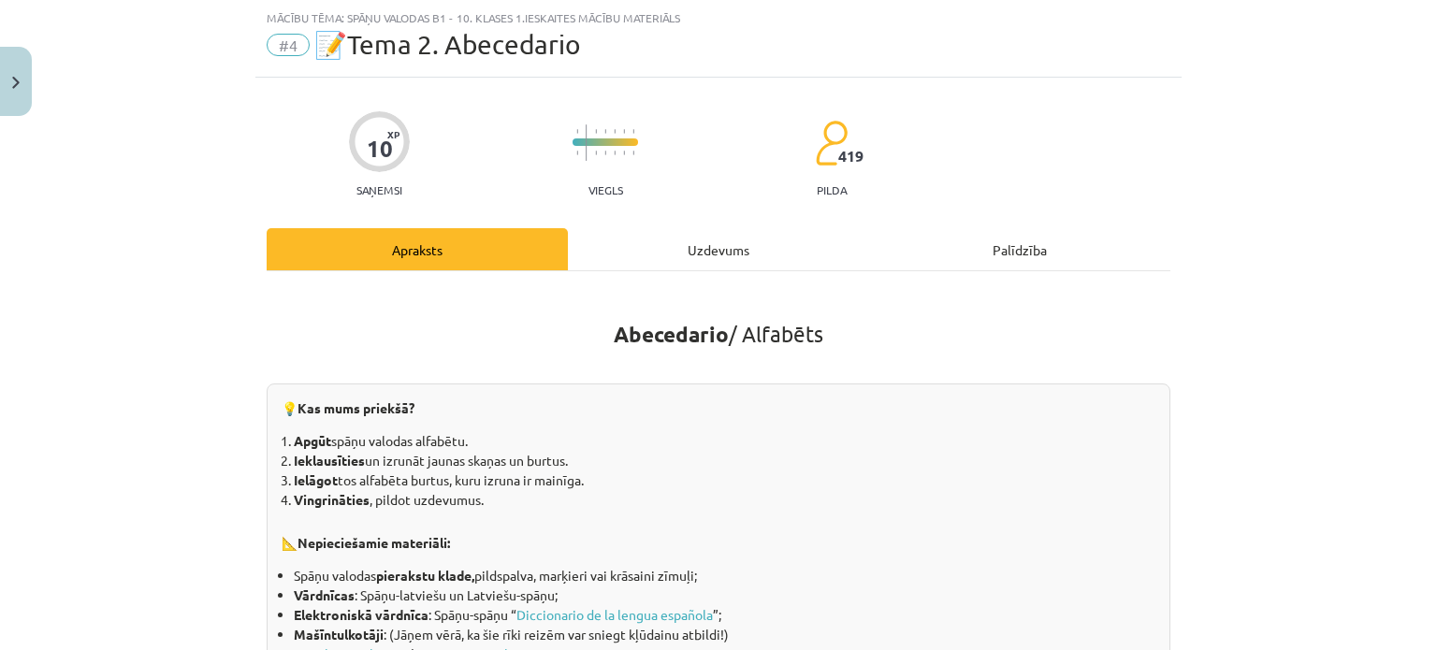
click at [726, 241] on div "Uzdevums" at bounding box center [718, 249] width 301 height 42
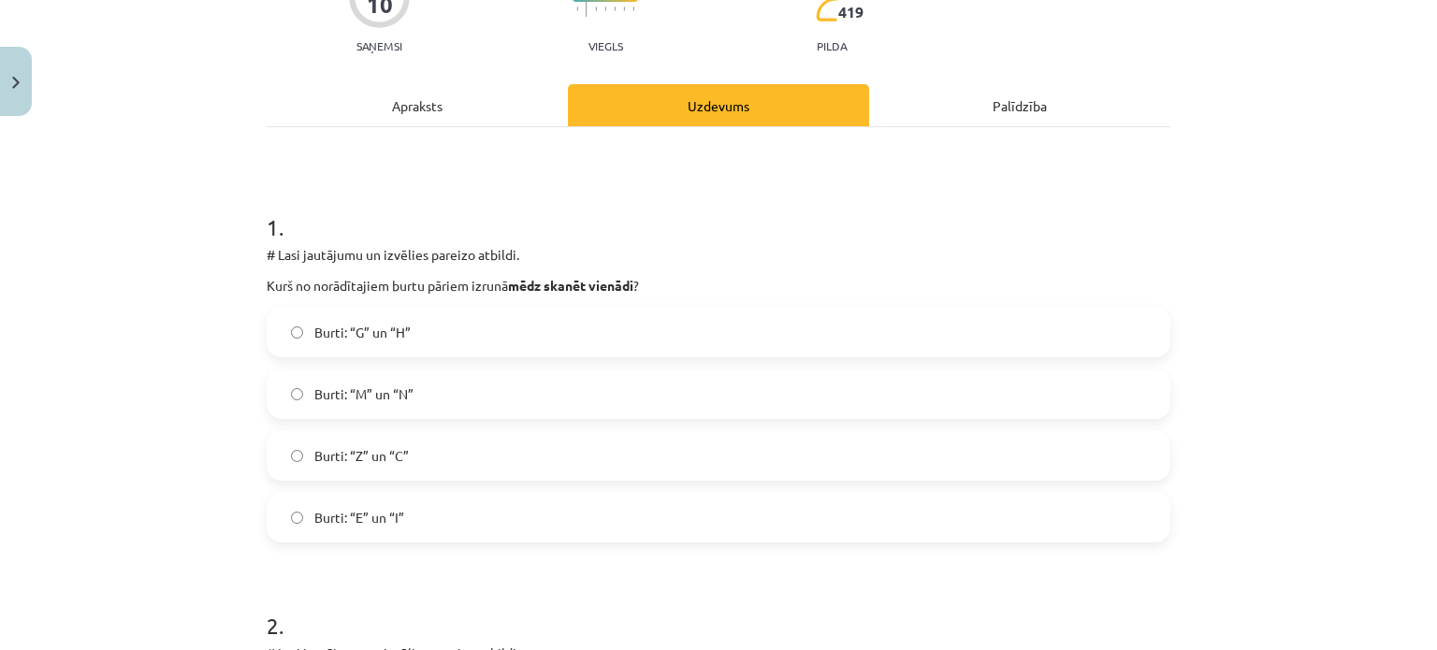
scroll to position [187, 0]
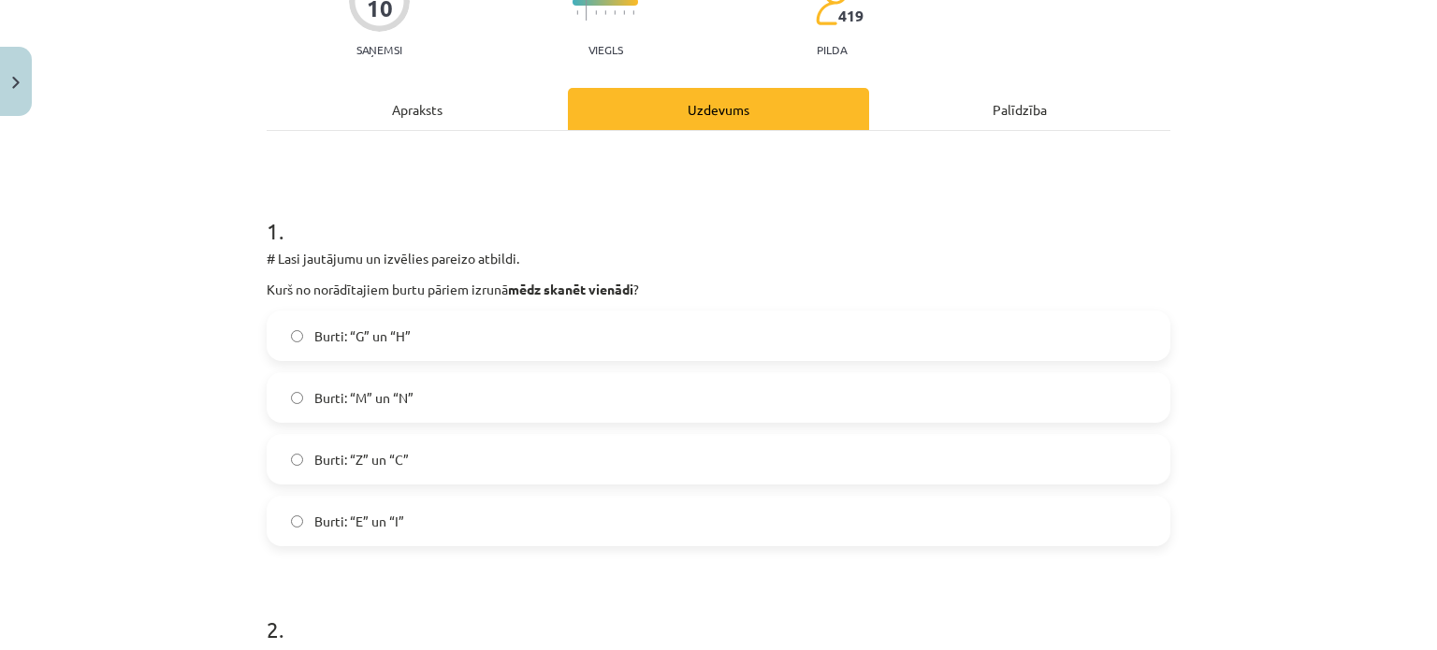
click at [398, 442] on label "Burti: “Z” un “C”" at bounding box center [718, 459] width 900 height 47
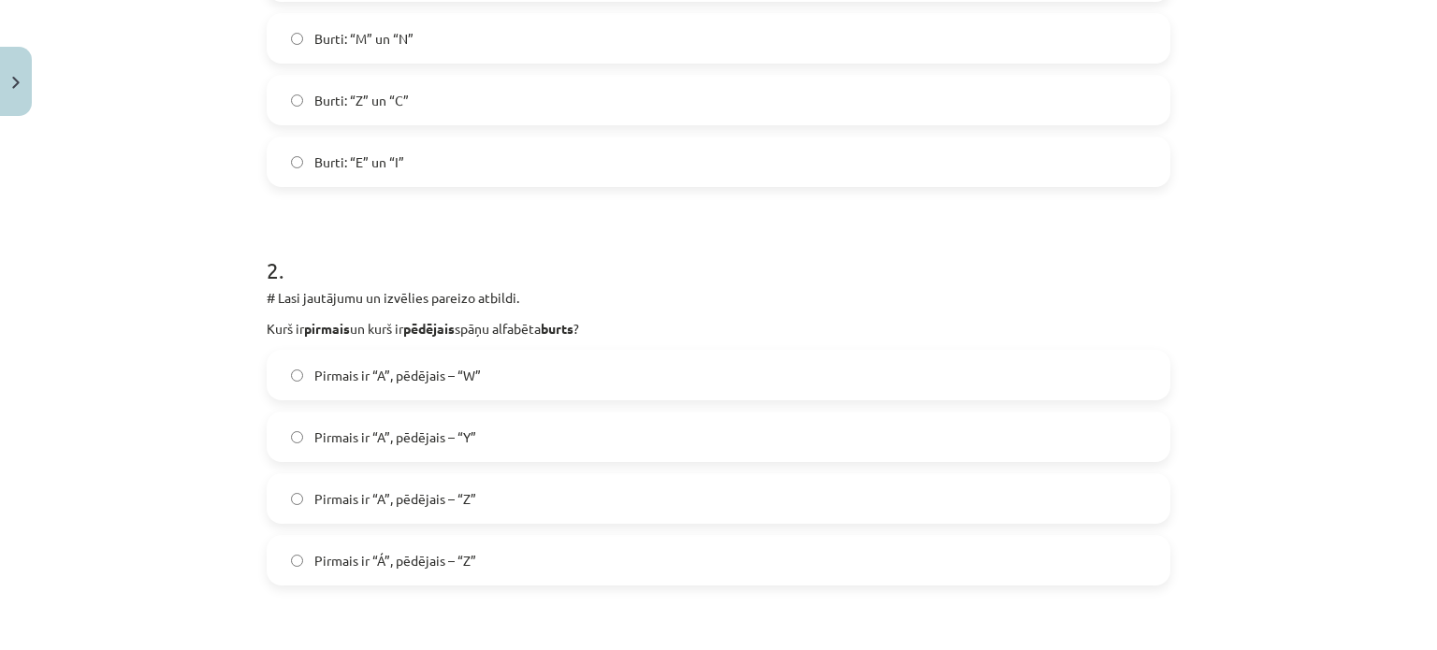
scroll to position [561, 0]
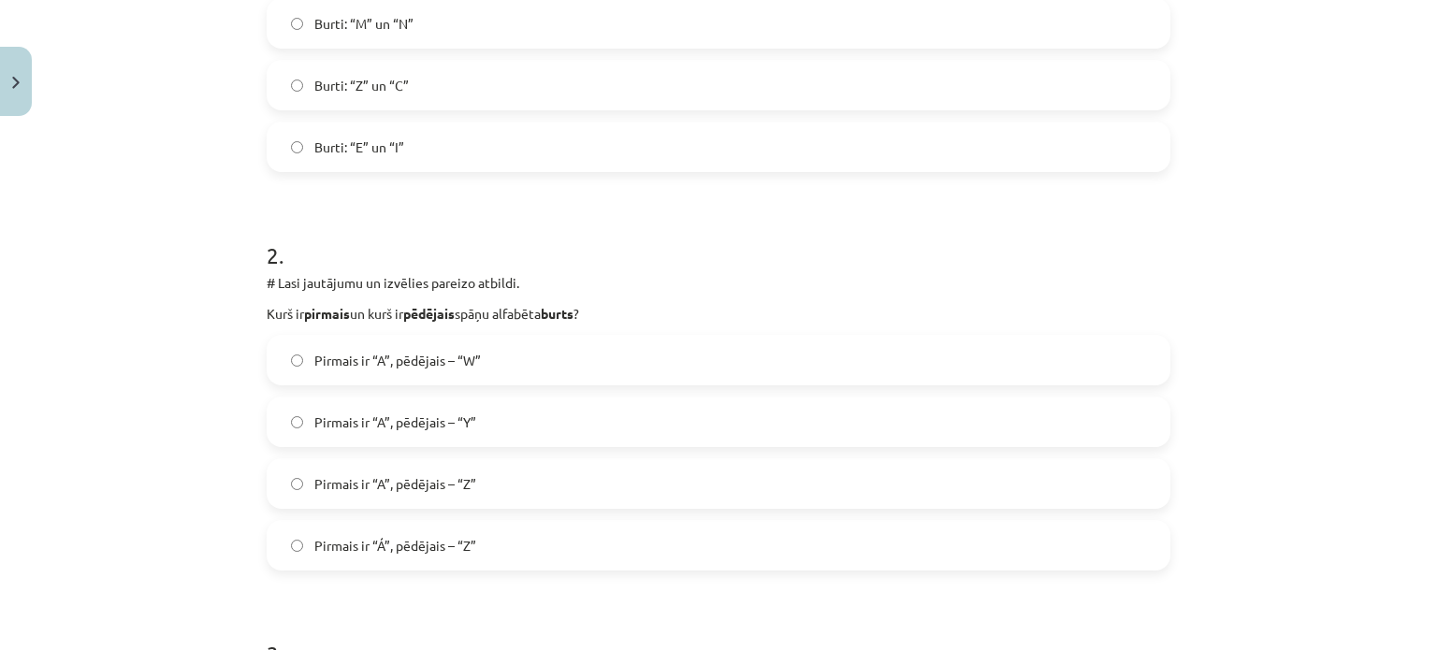
click at [355, 484] on span "Pirmais ir “A”, pēdējais – “Z”" at bounding box center [395, 484] width 162 height 20
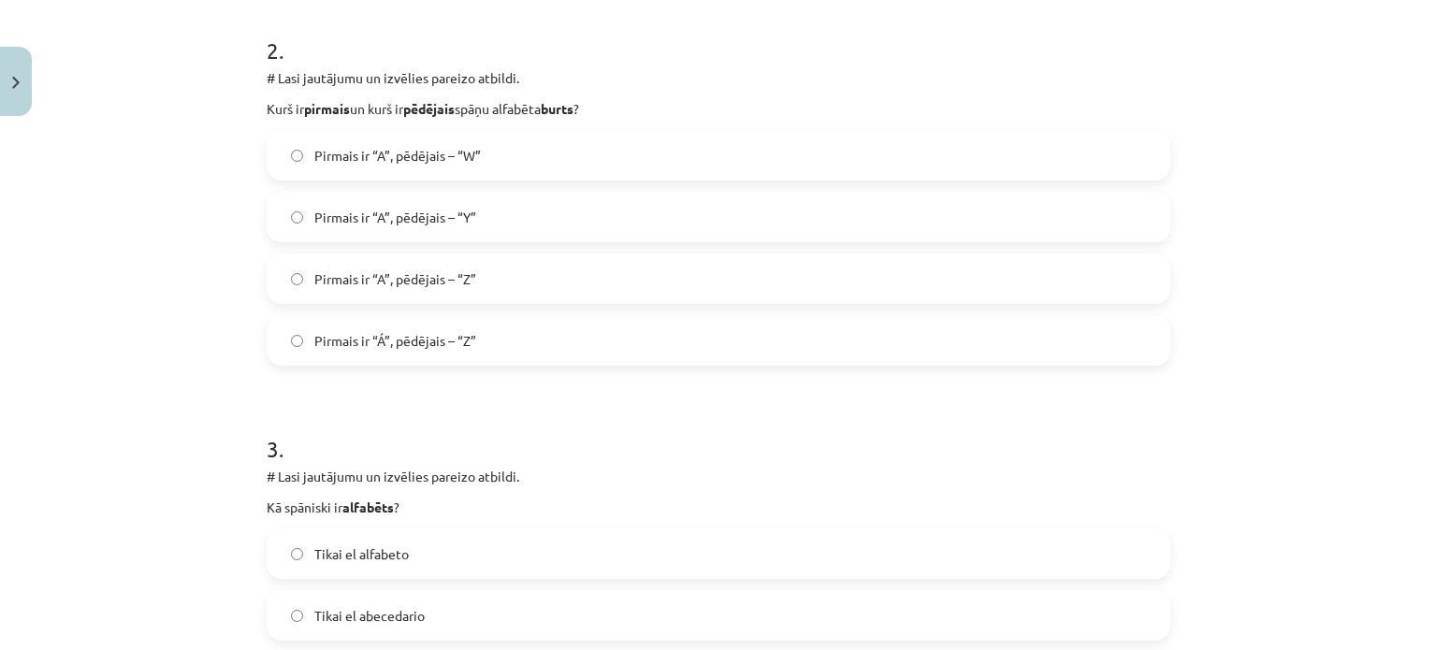
scroll to position [935, 0]
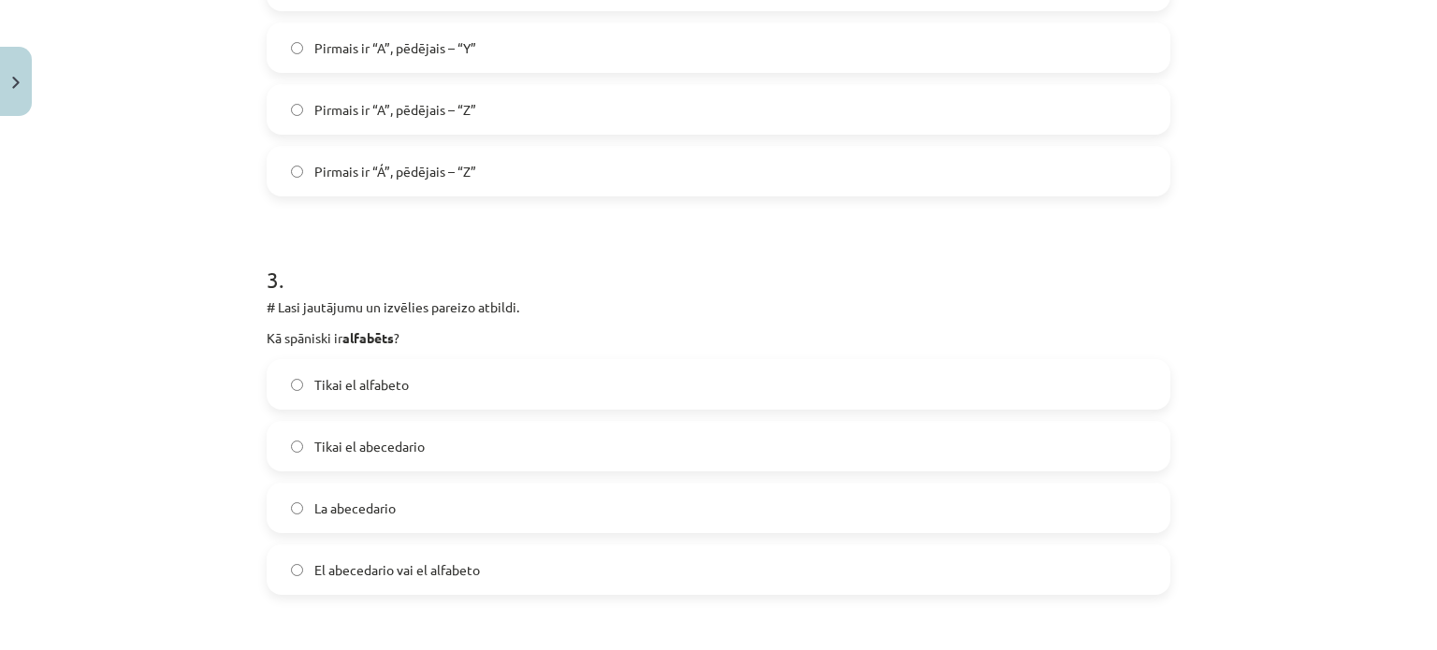
click at [421, 577] on span "El abecedario vai el alfabeto" at bounding box center [397, 570] width 166 height 20
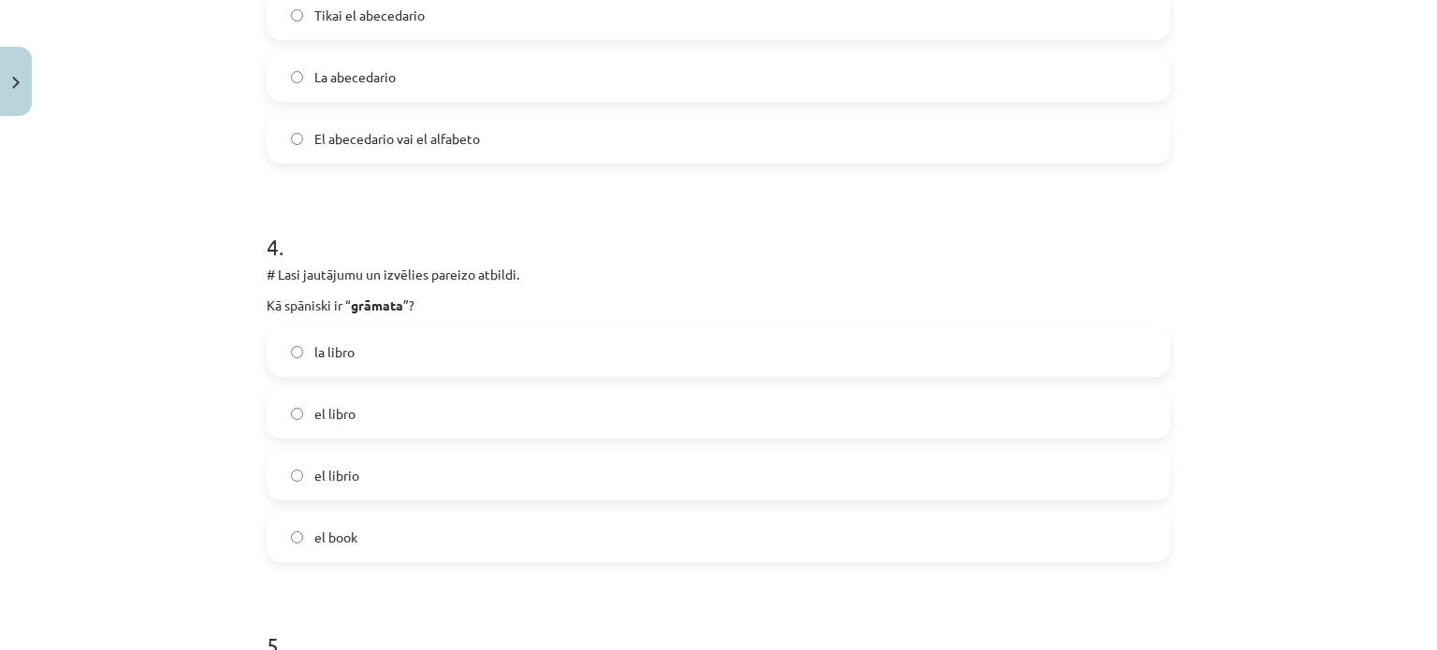
scroll to position [1310, 0]
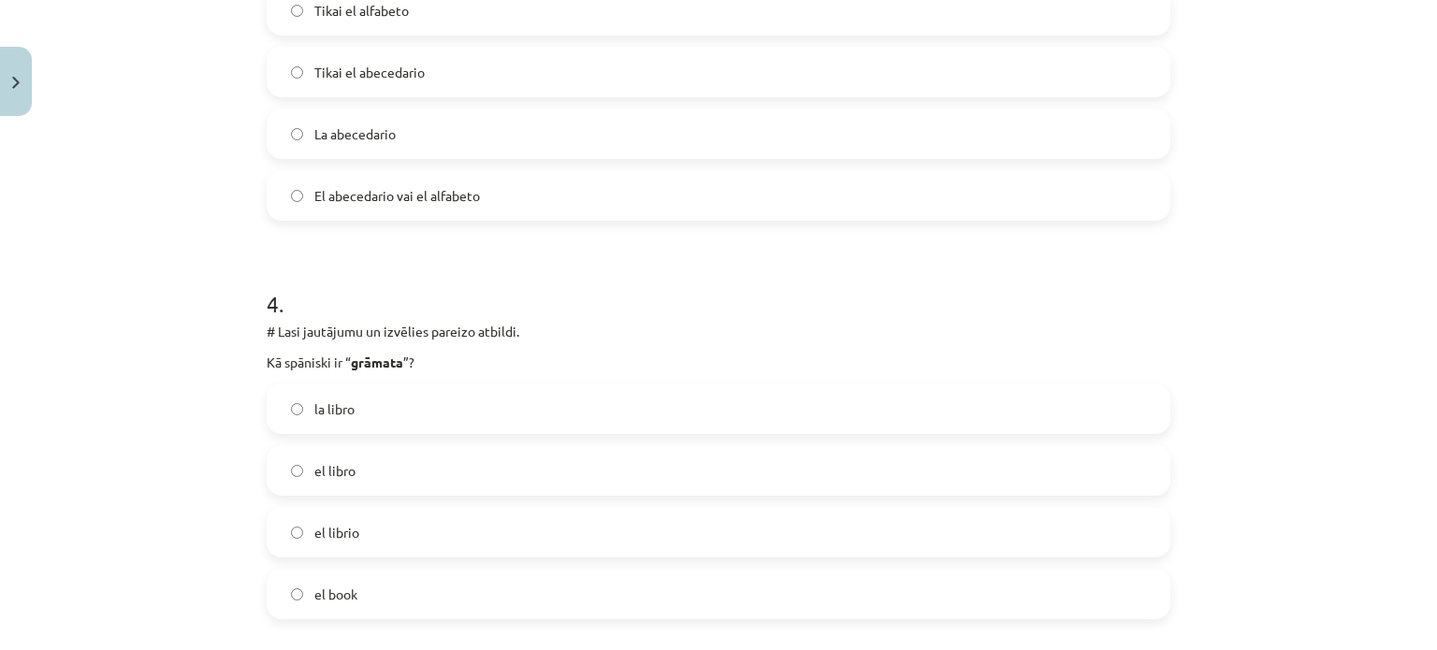
click at [284, 463] on label "el libro" at bounding box center [718, 470] width 900 height 47
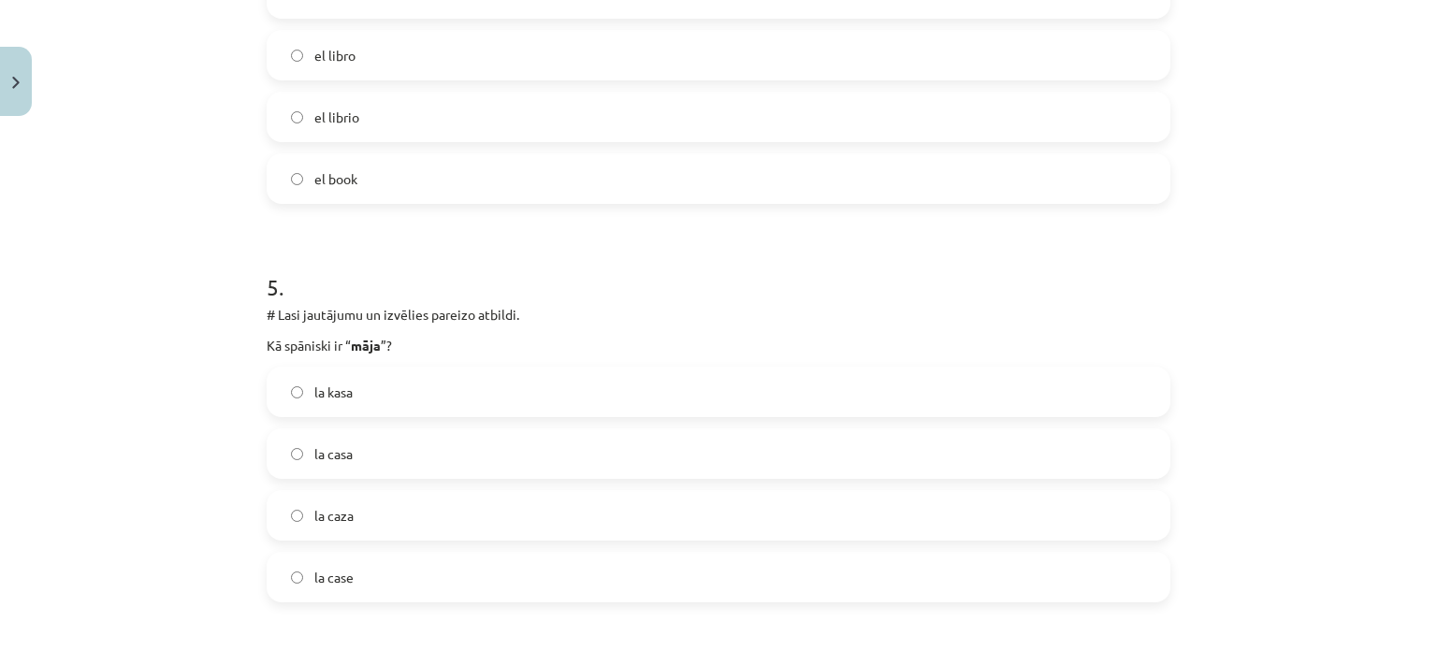
scroll to position [1777, 0]
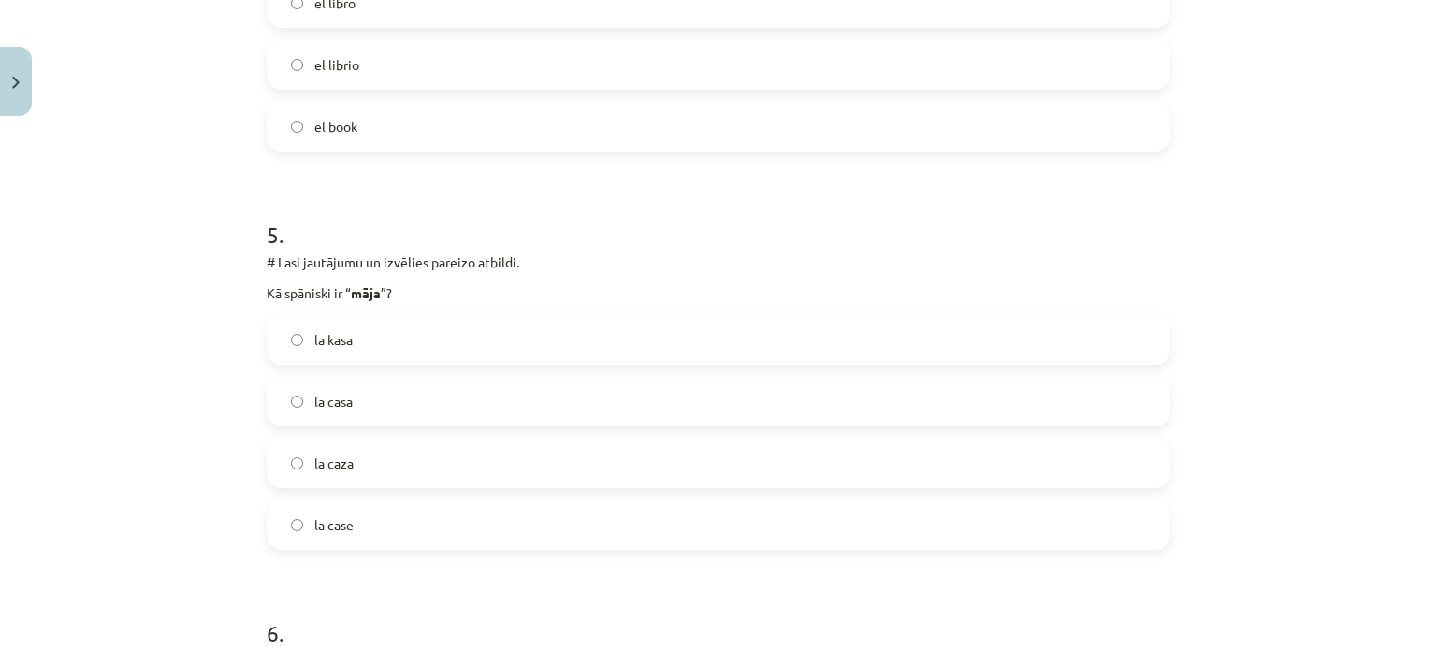
click at [422, 395] on label "la casa" at bounding box center [718, 401] width 900 height 47
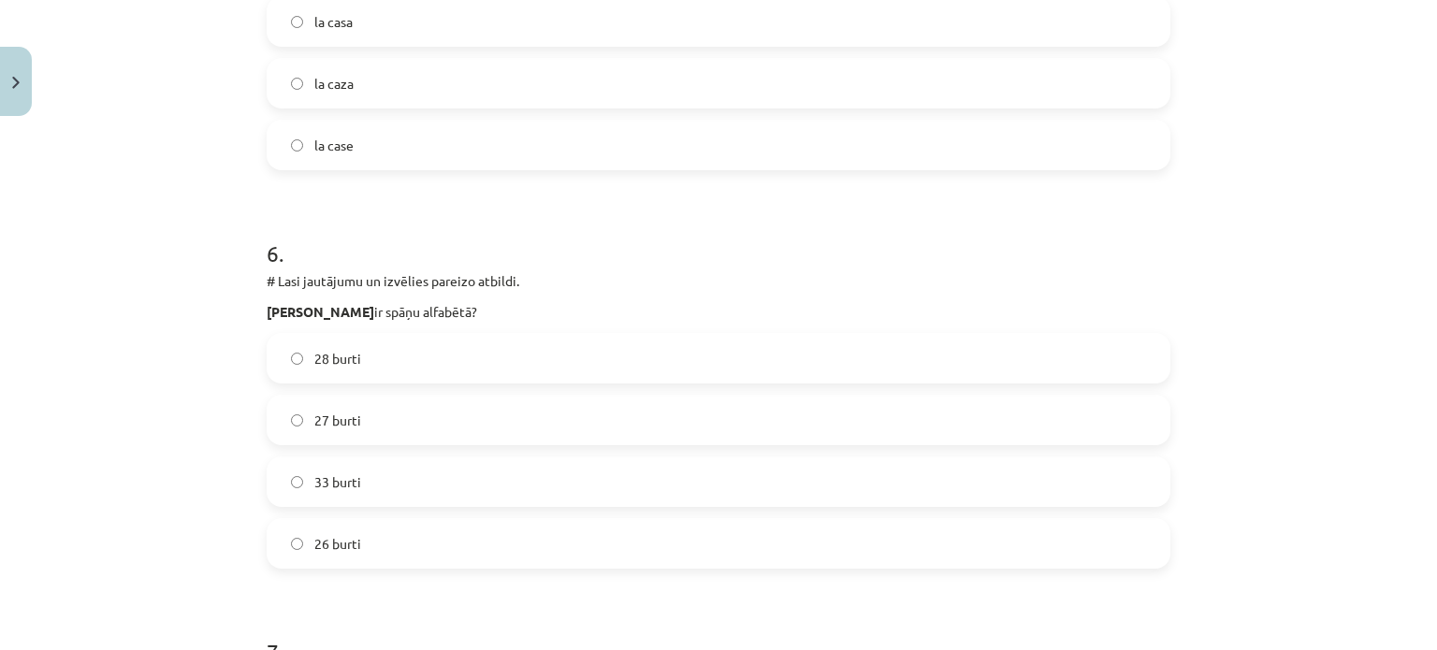
scroll to position [2151, 0]
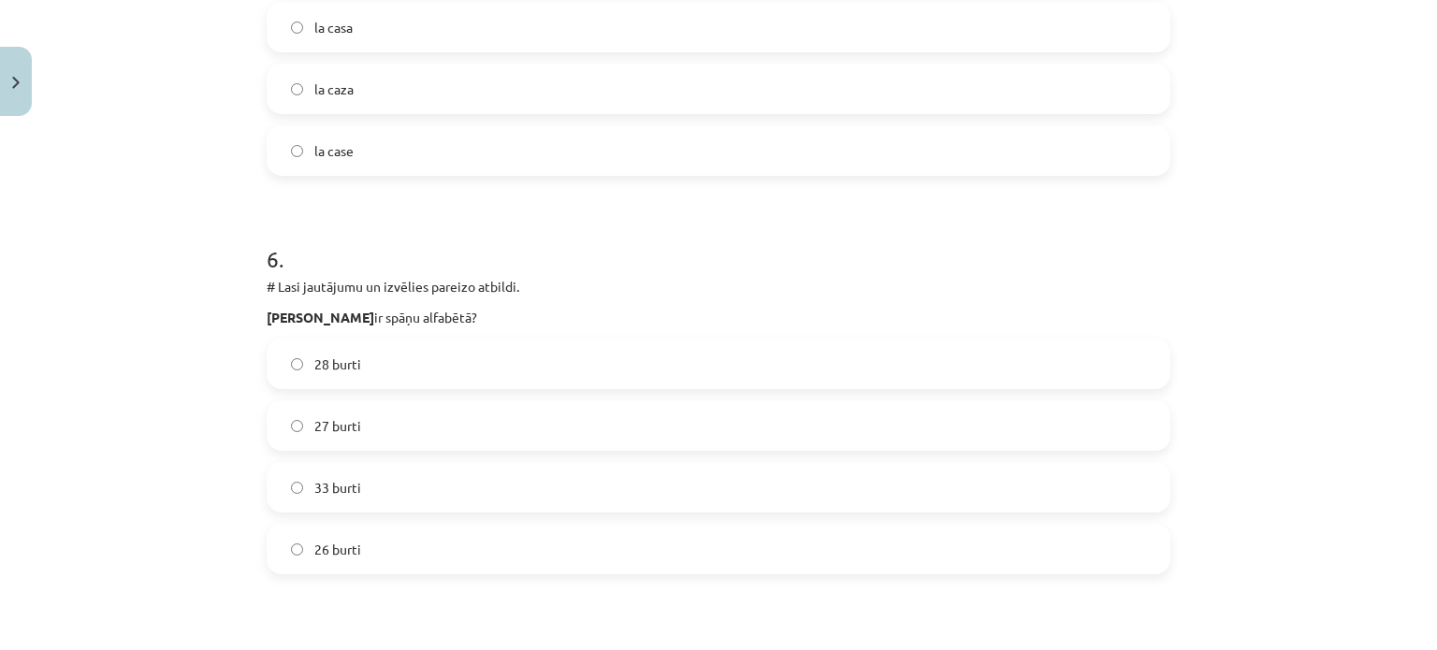
click at [424, 426] on label "27 burti" at bounding box center [718, 425] width 900 height 47
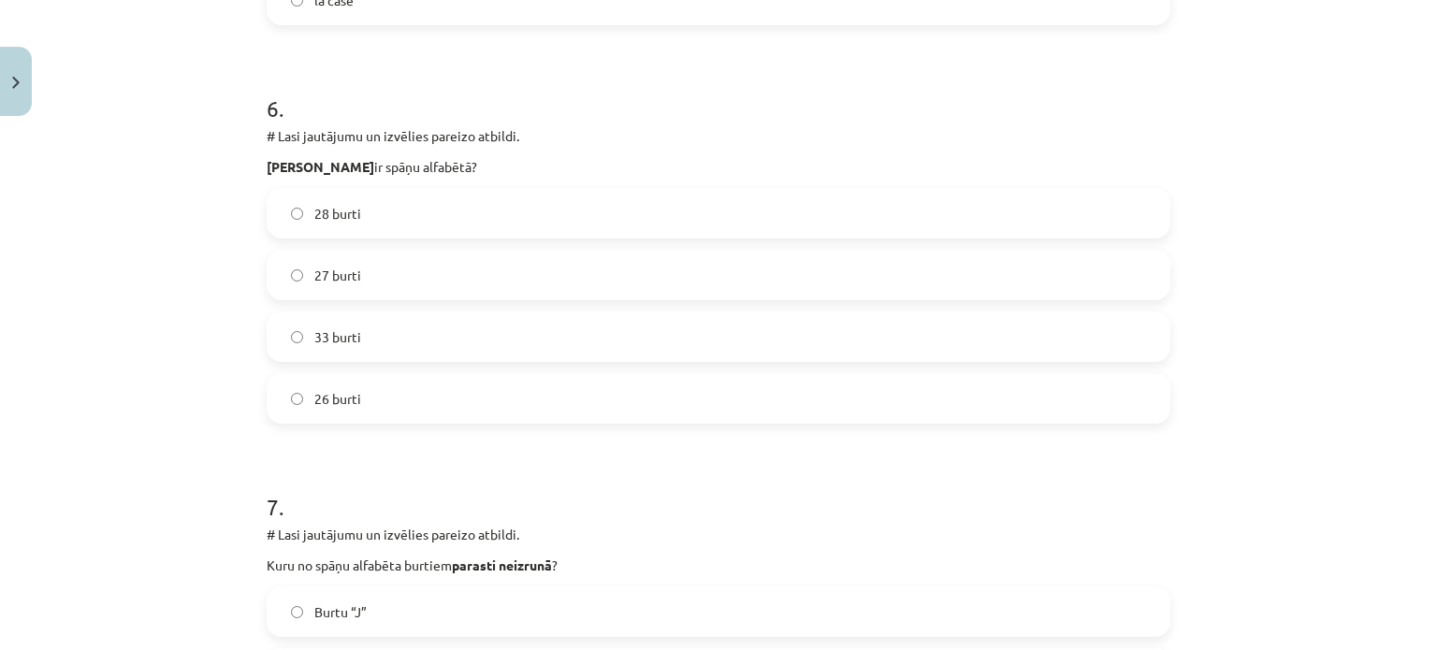
scroll to position [2526, 0]
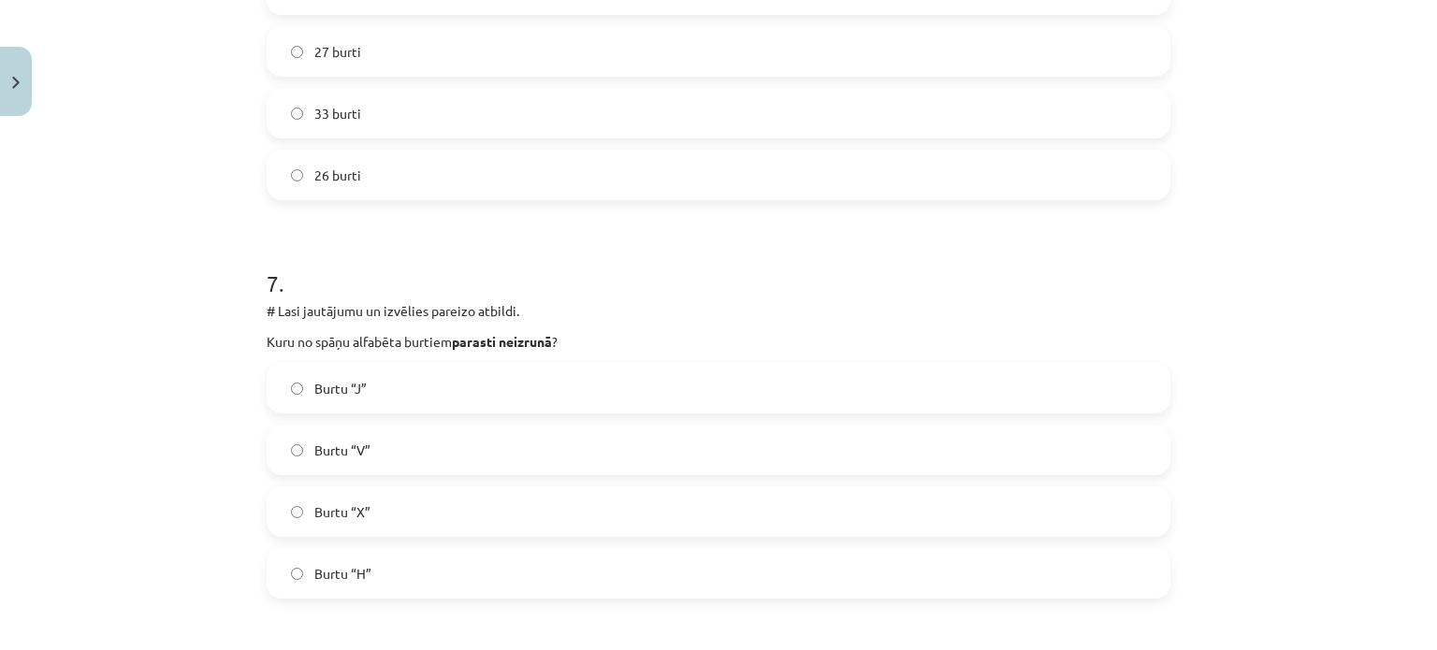
click at [378, 568] on label "Burtu “H”" at bounding box center [718, 573] width 900 height 47
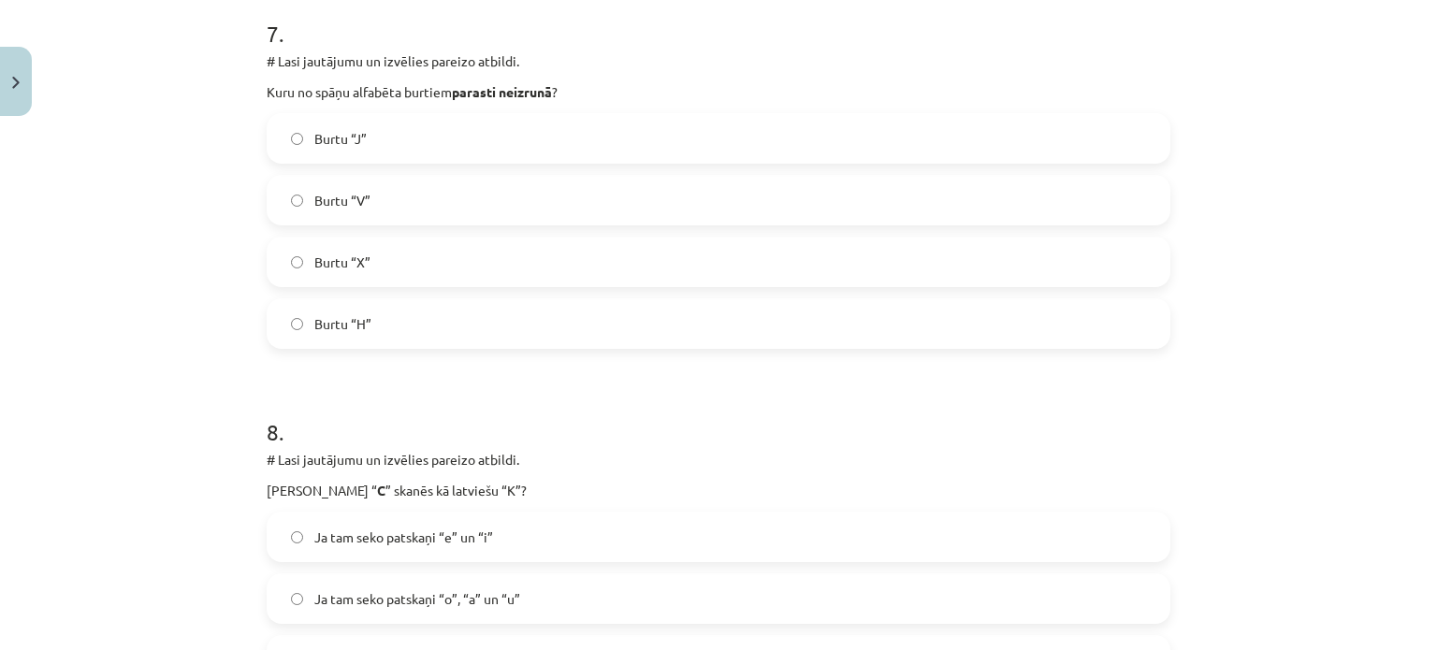
scroll to position [2993, 0]
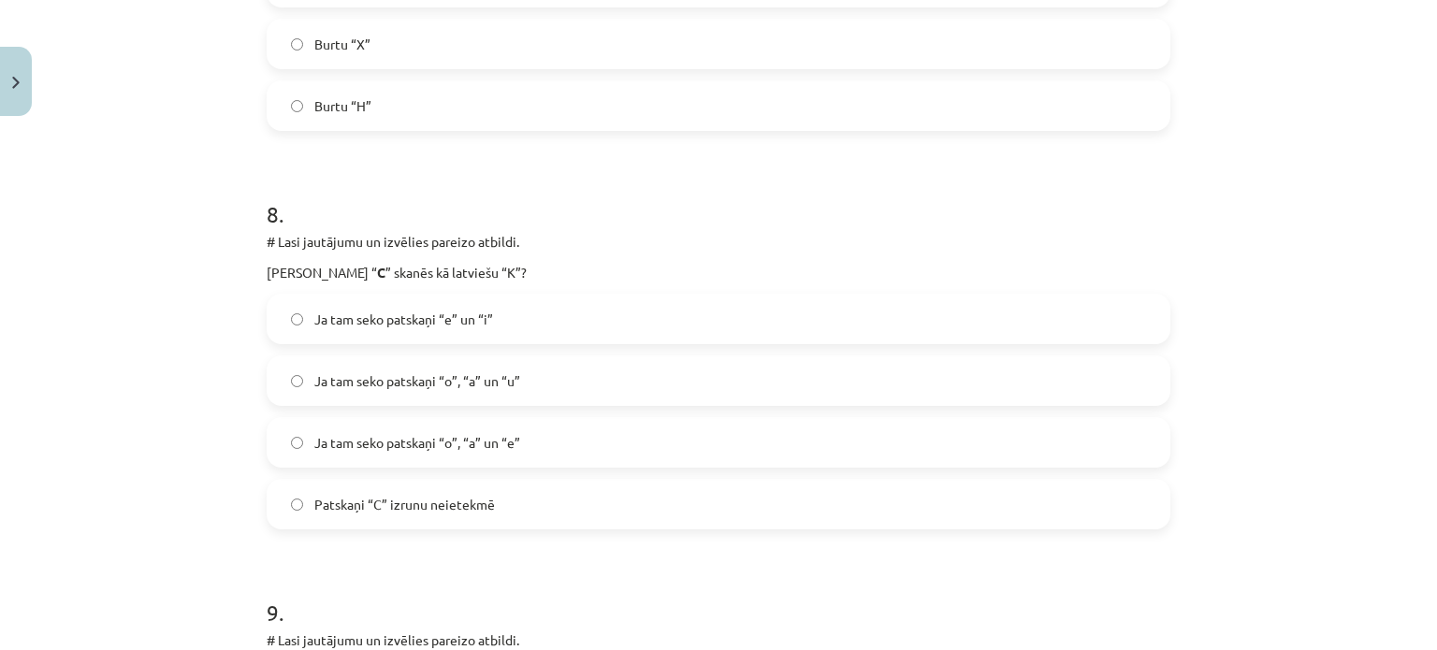
click at [546, 374] on label "Ja tam seko patskaņi “o”, “a” un “u”" at bounding box center [718, 380] width 900 height 47
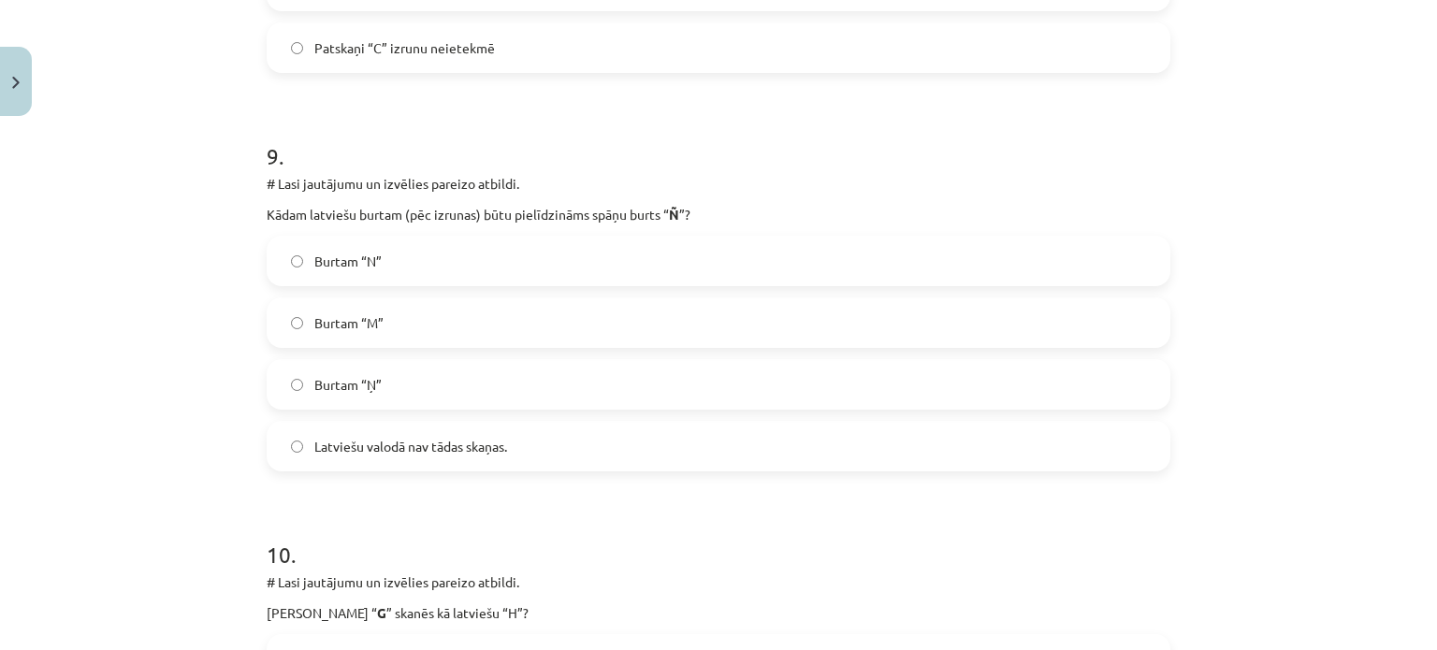
scroll to position [3324, 0]
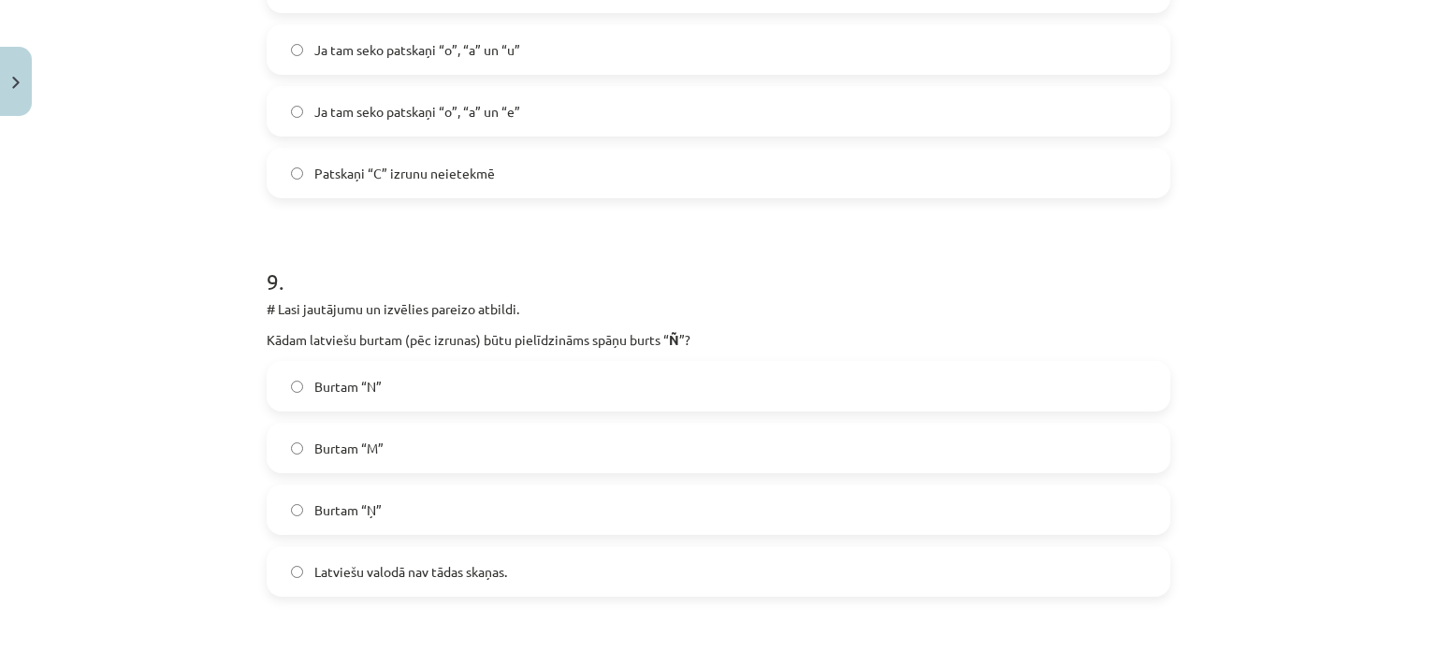
click at [377, 505] on label "Burtam “Ņ”" at bounding box center [718, 509] width 900 height 47
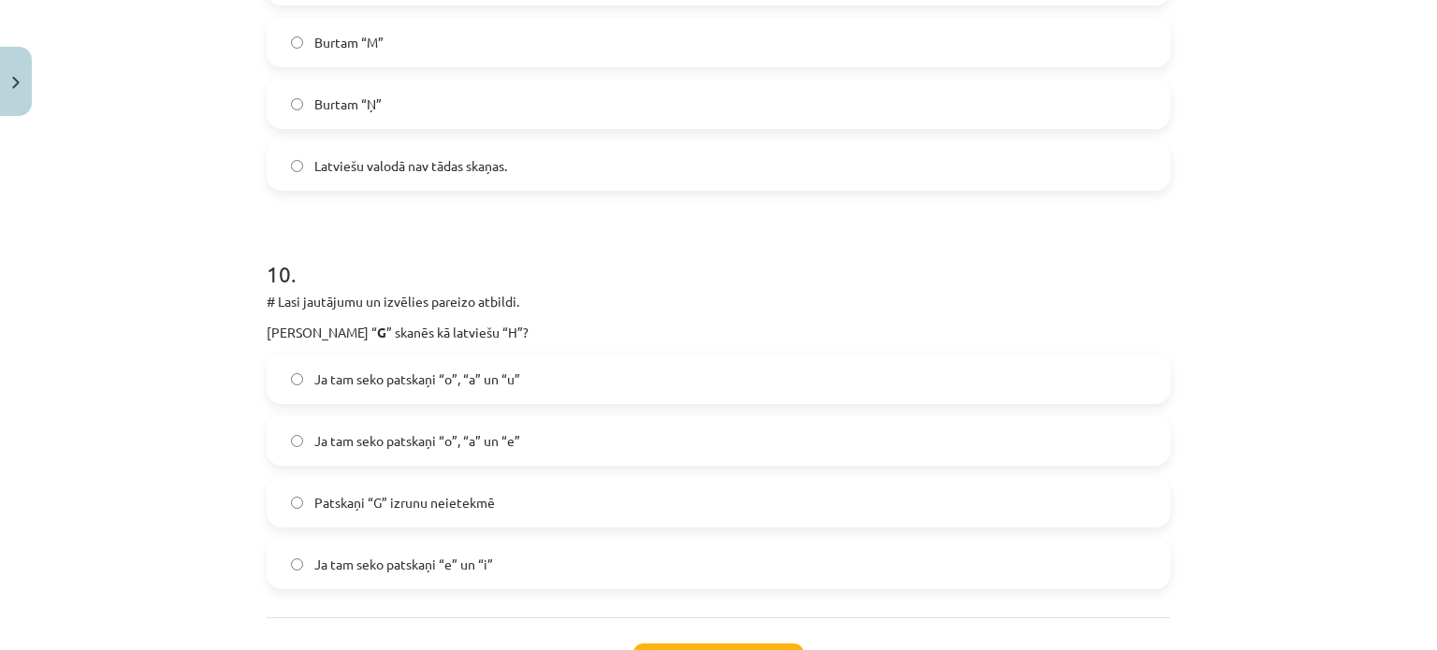
scroll to position [3792, 0]
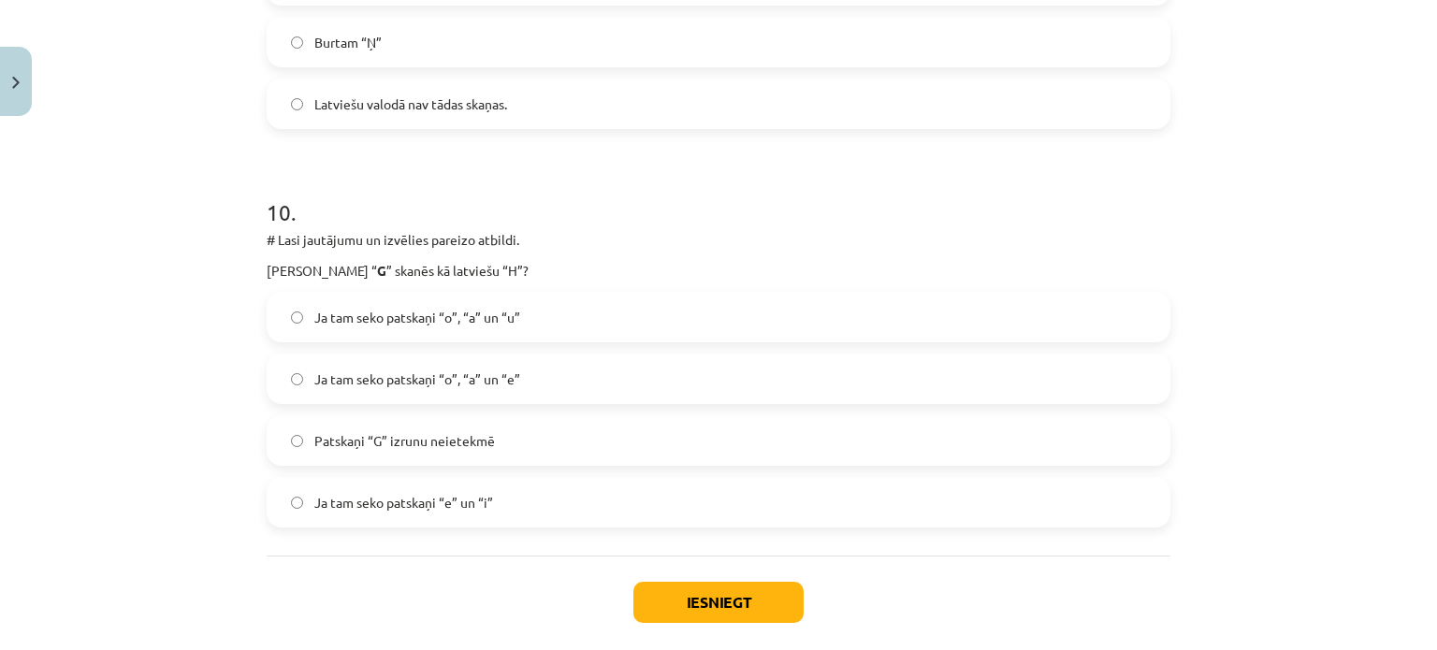
click at [378, 499] on span "Ja tam seko patskaņi “e” un “i”" at bounding box center [403, 503] width 179 height 20
click at [658, 597] on button "Iesniegt" at bounding box center [718, 602] width 170 height 41
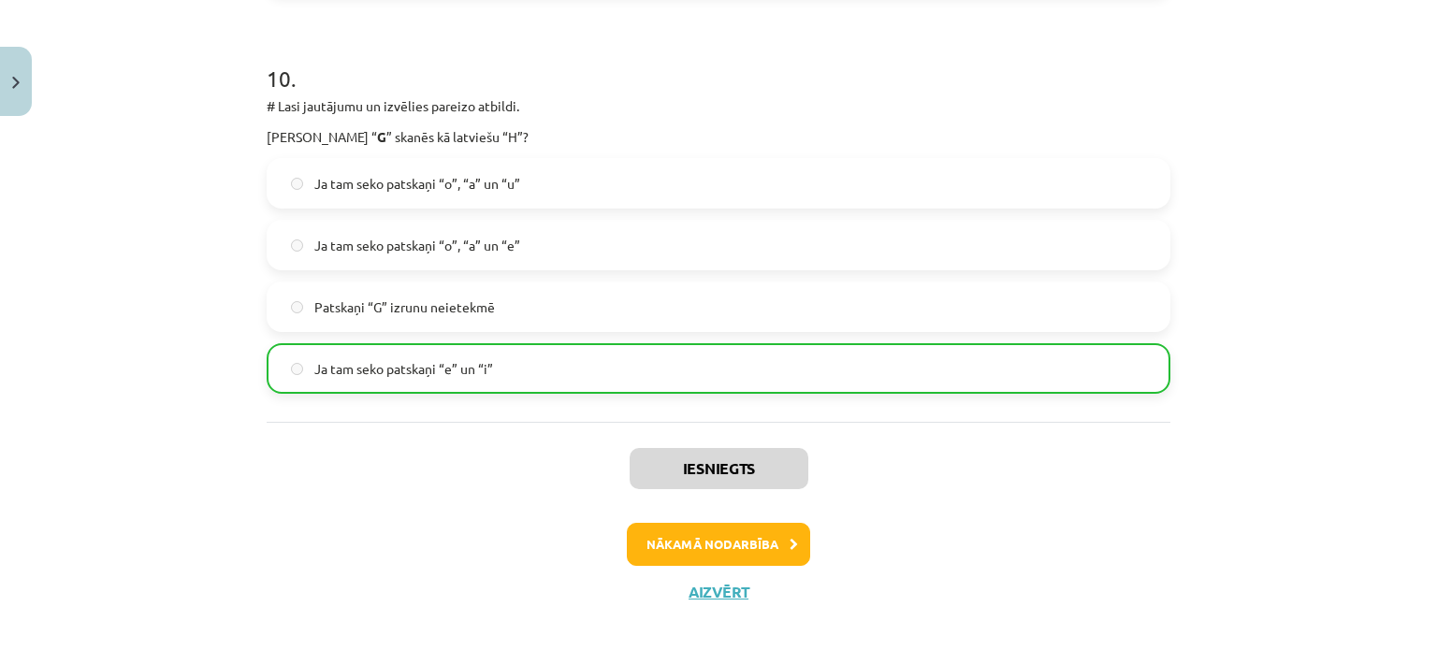
scroll to position [3929, 0]
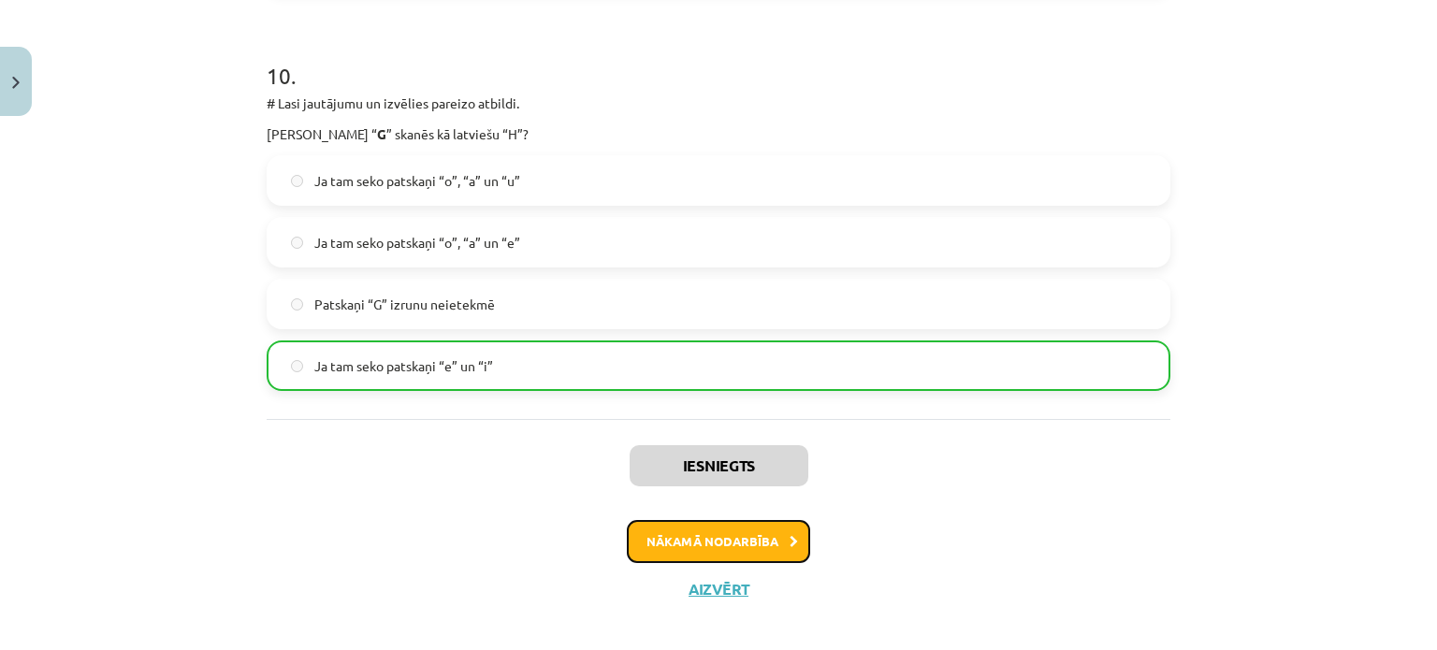
click at [763, 533] on button "Nākamā nodarbība" at bounding box center [718, 541] width 183 height 43
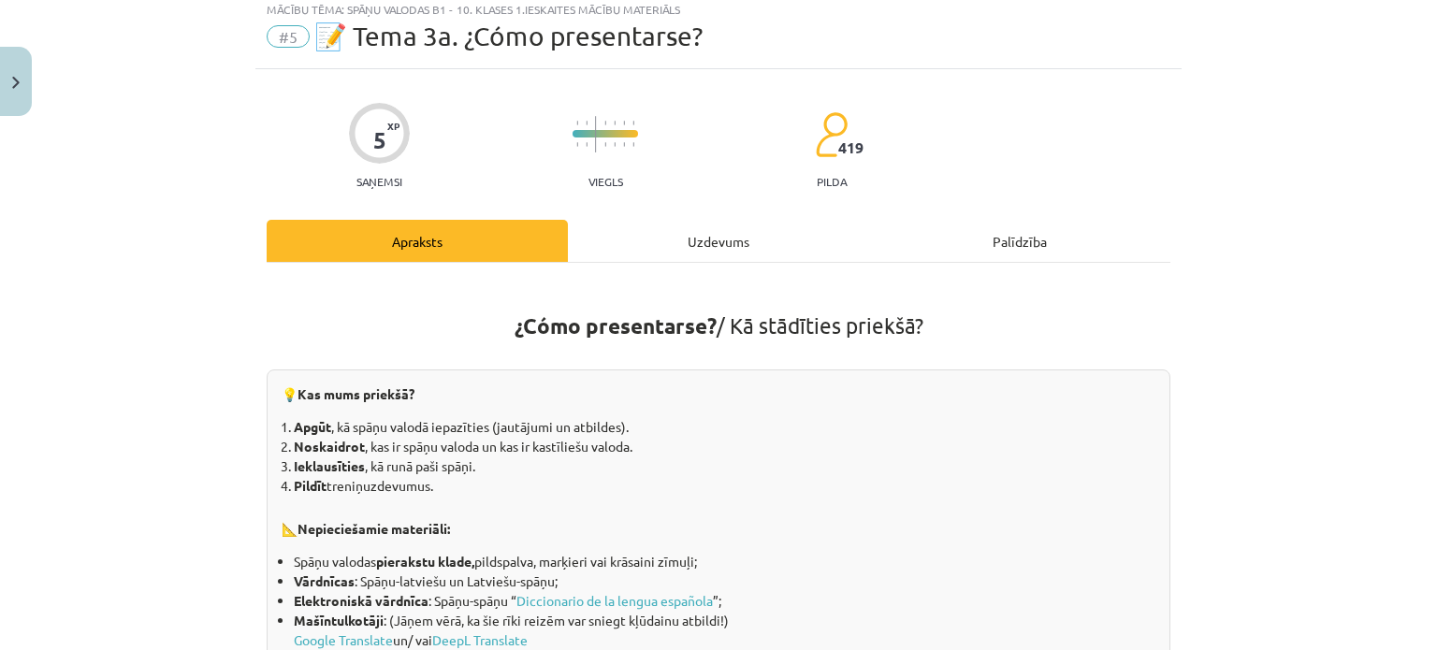
scroll to position [47, 0]
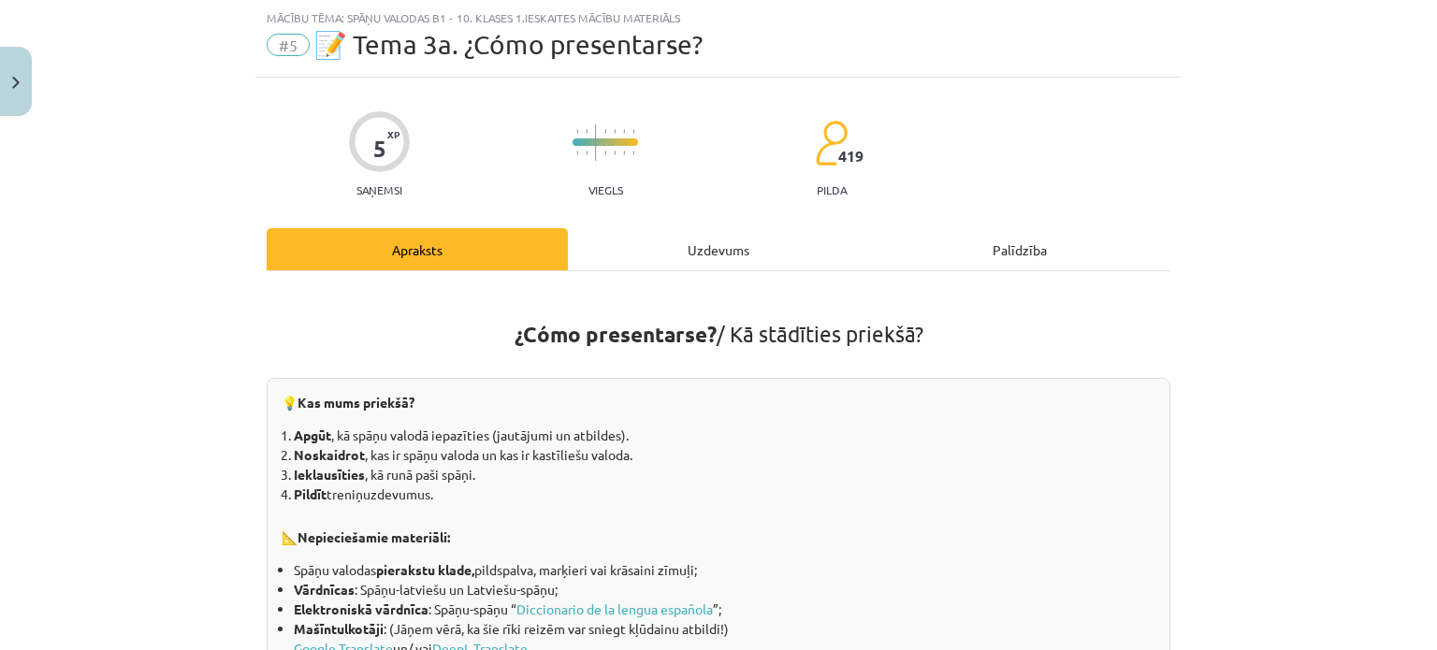
click at [681, 258] on div "Uzdevums" at bounding box center [718, 249] width 301 height 42
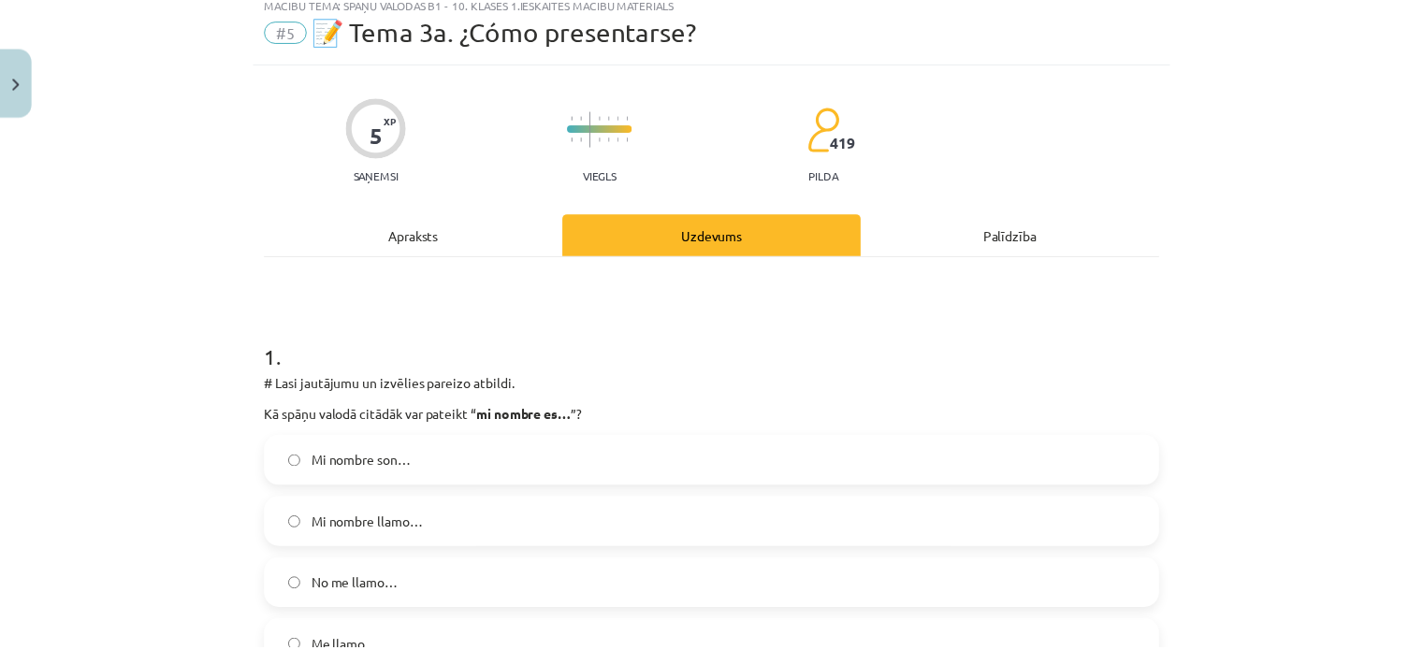
scroll to position [0, 0]
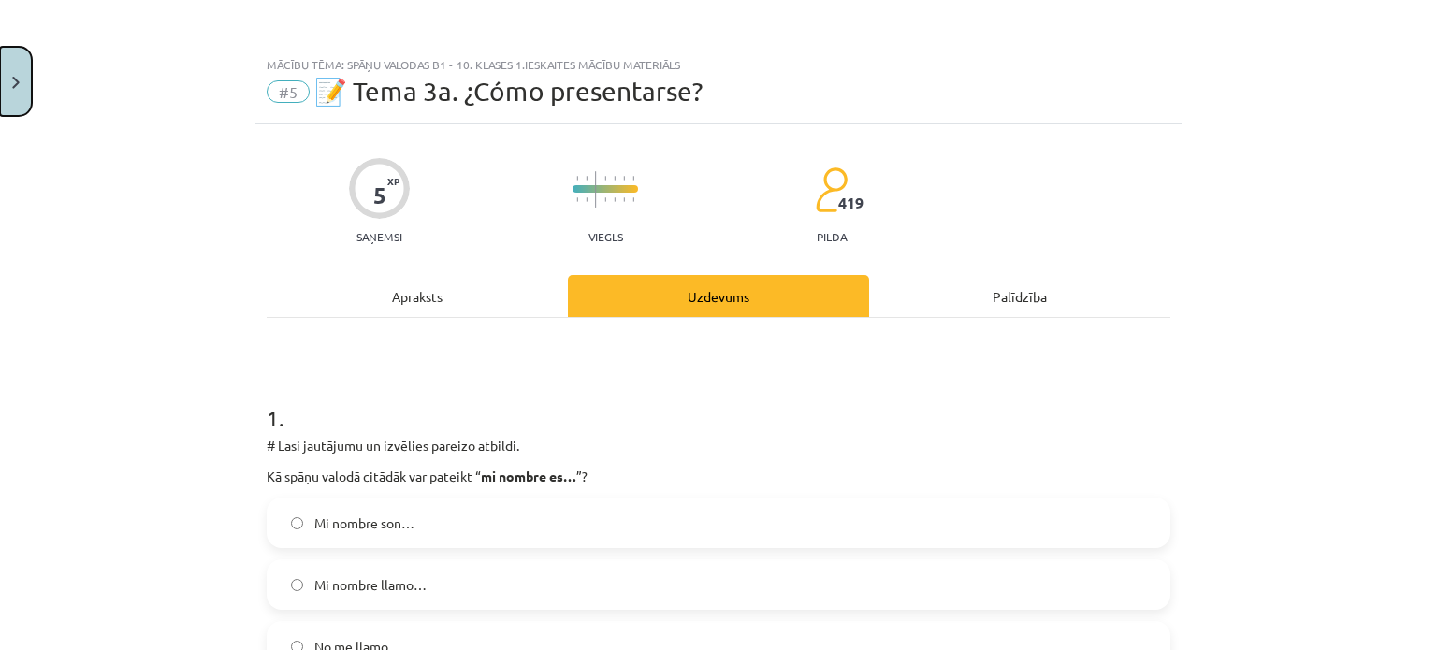
click at [4, 90] on button "Close" at bounding box center [16, 81] width 32 height 69
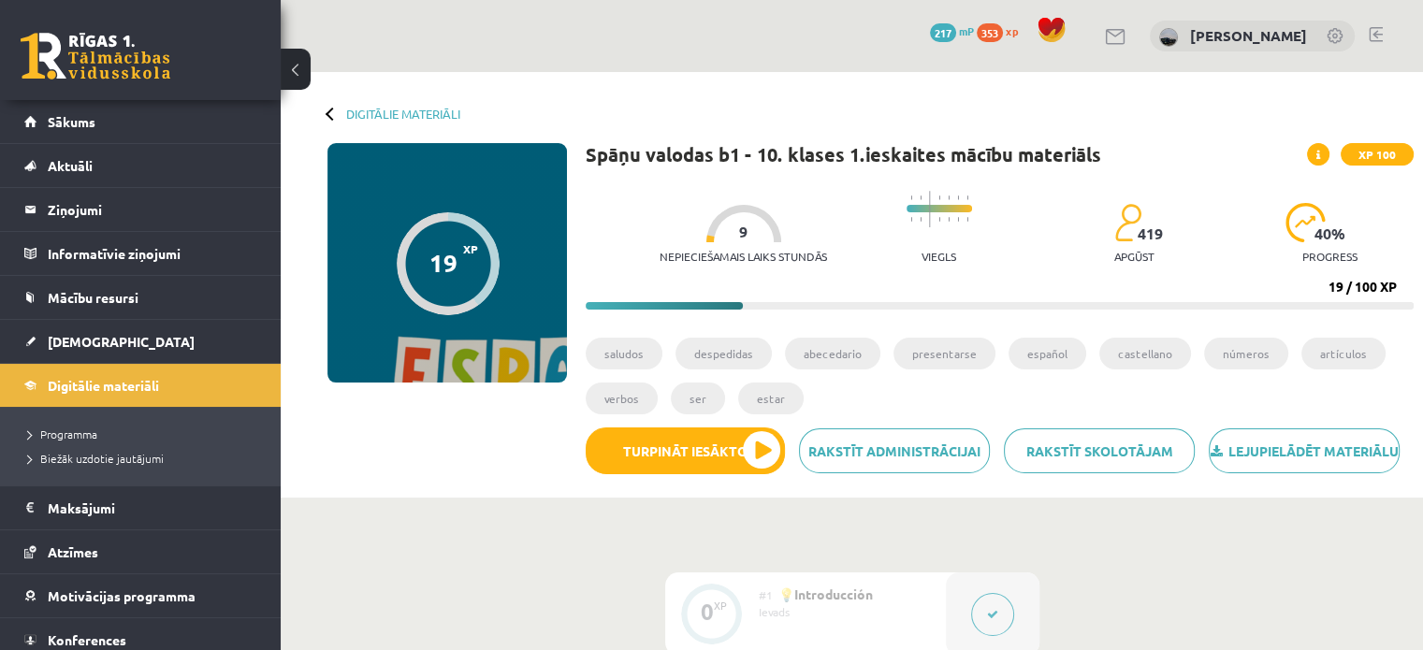
click at [470, 488] on div "19 XP XP 100 19 / 100 XP Spāņu valodas b1 - 10. klases 1.ieskaites mācību mater…" at bounding box center [851, 315] width 1123 height 345
click at [117, 377] on span "Digitālie materiāli" at bounding box center [103, 385] width 111 height 17
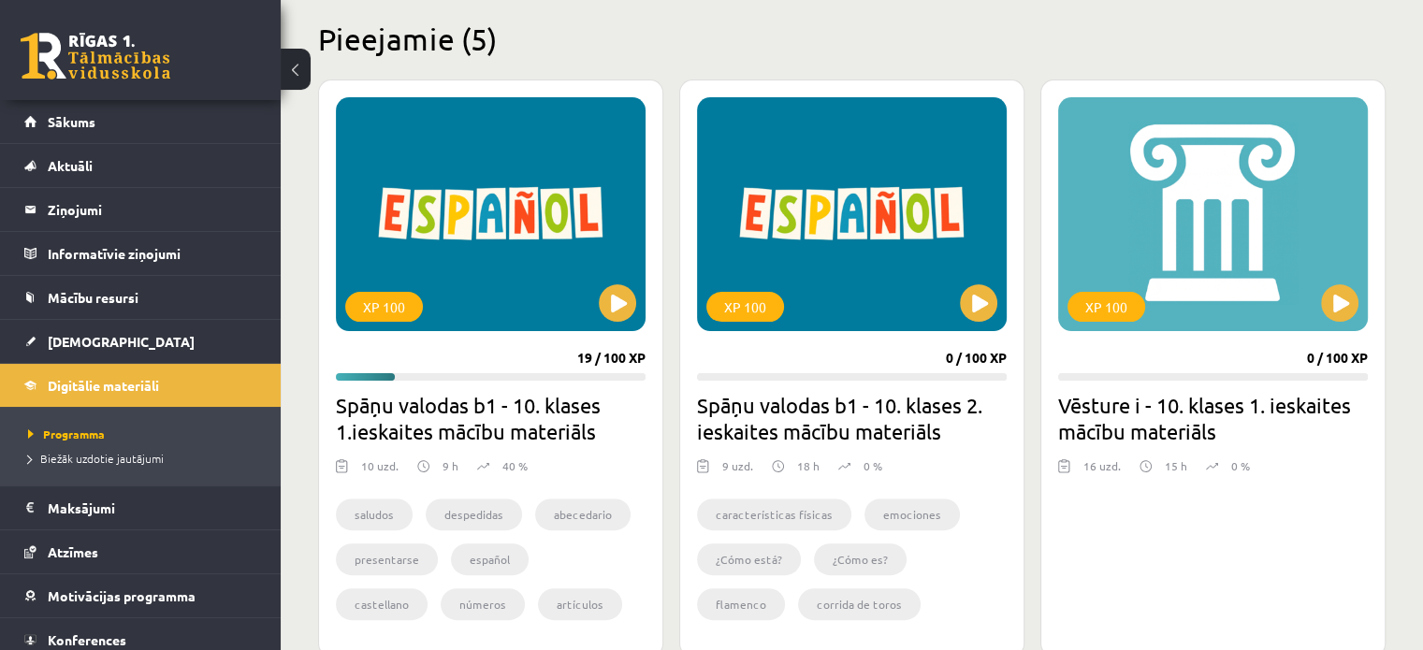
scroll to position [468, 0]
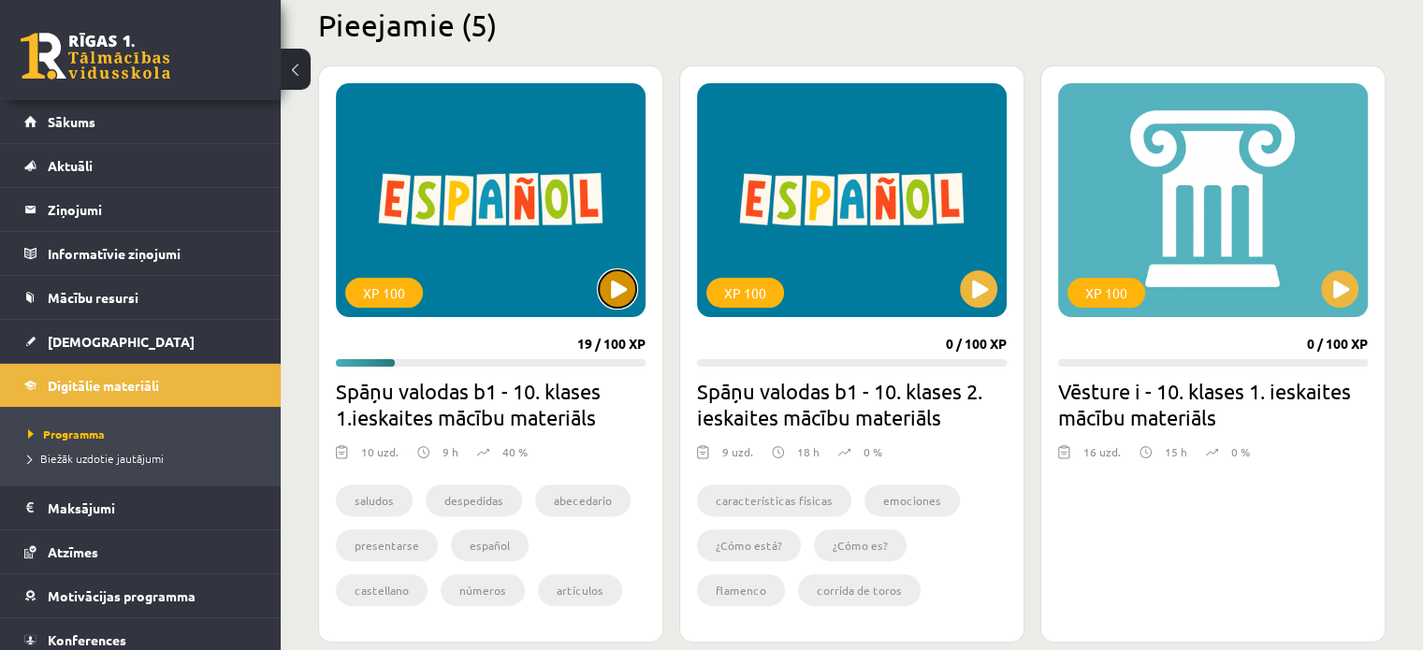
click at [616, 285] on button at bounding box center [617, 288] width 37 height 37
